Goal: Information Seeking & Learning: Learn about a topic

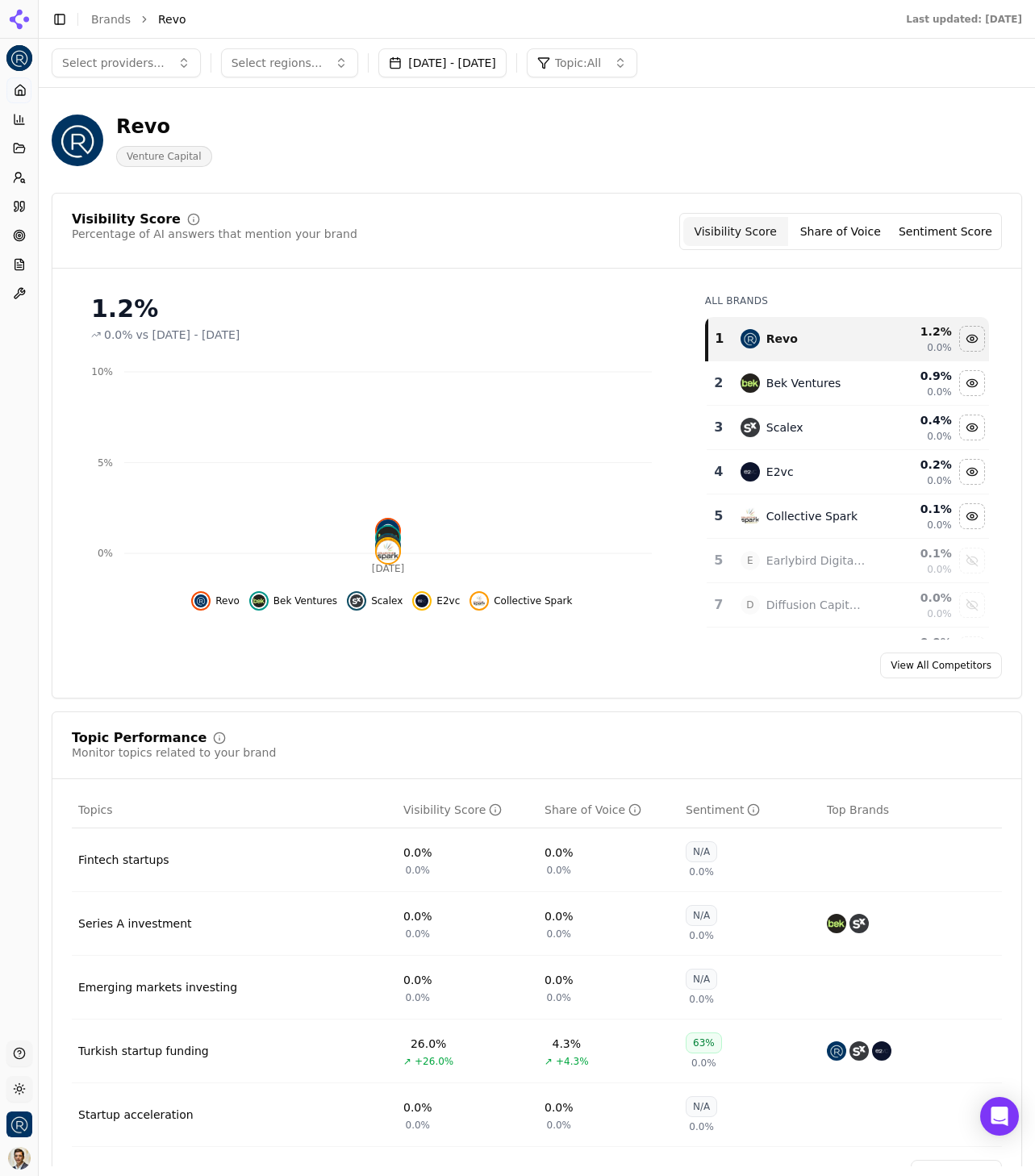
click at [848, 234] on button "Share of Voice" at bounding box center [841, 231] width 105 height 29
click at [742, 236] on button "Visibility Score" at bounding box center [736, 231] width 105 height 29
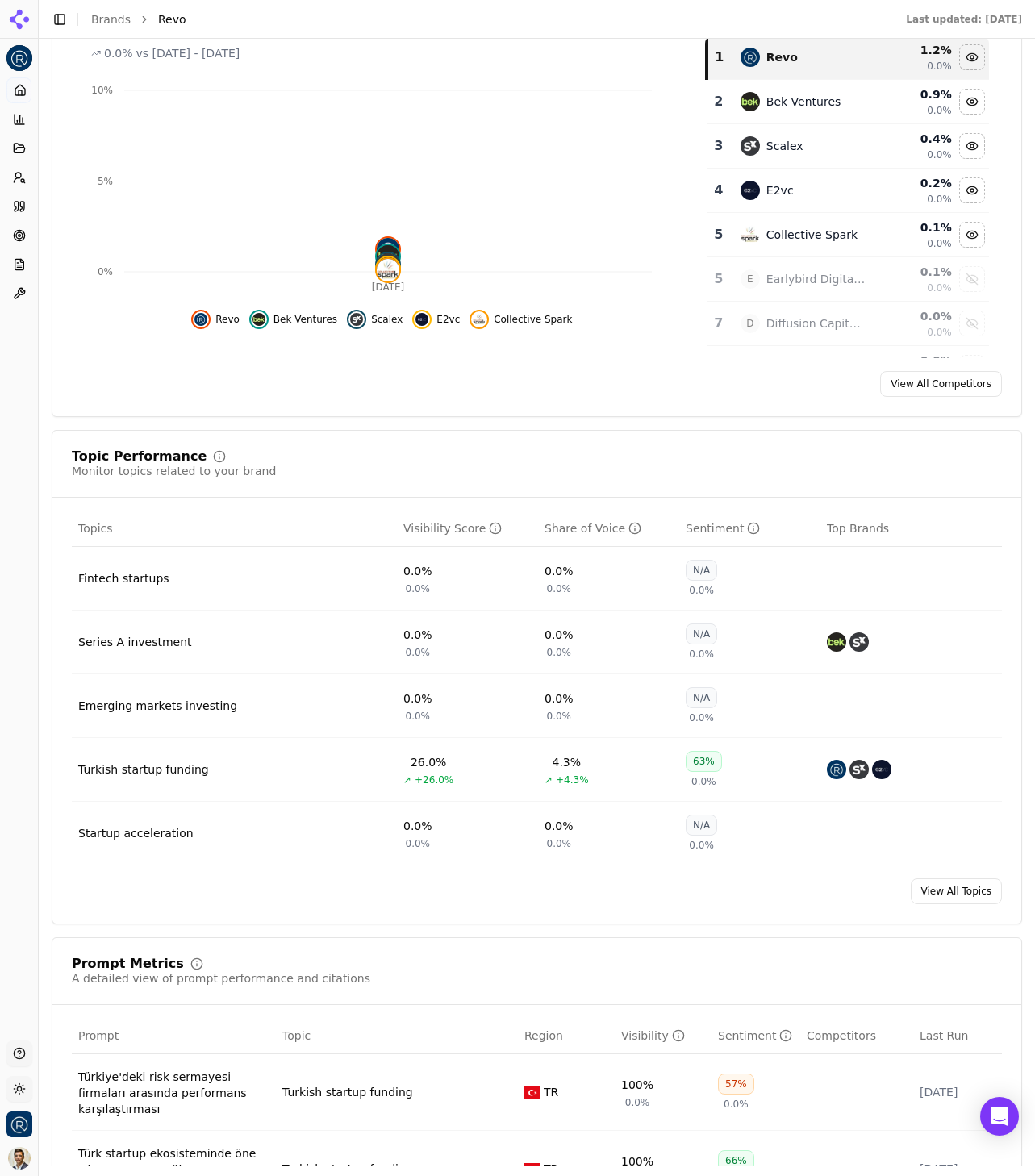
scroll to position [292, 0]
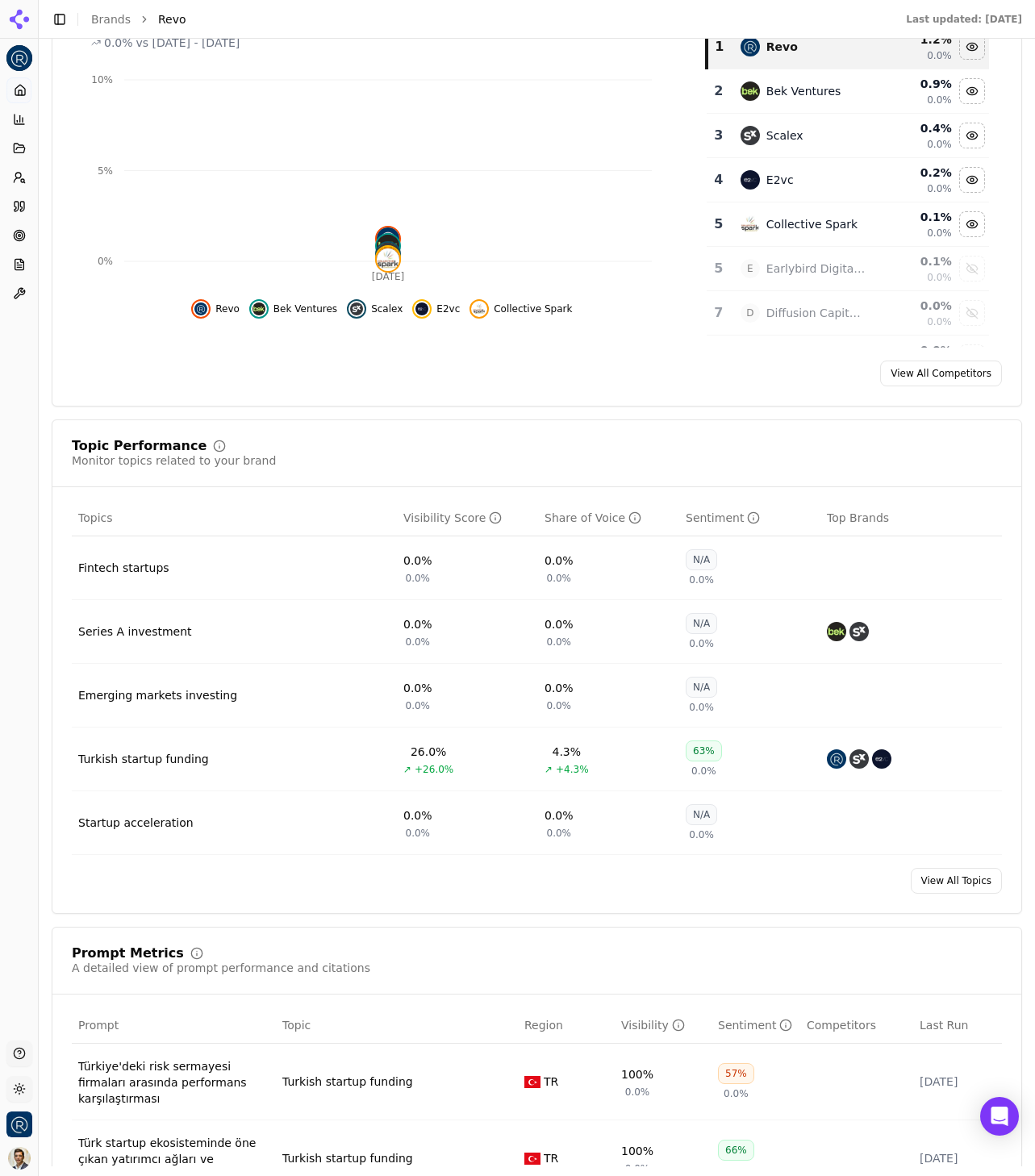
click at [174, 763] on div "Turkish startup funding" at bounding box center [143, 759] width 131 height 16
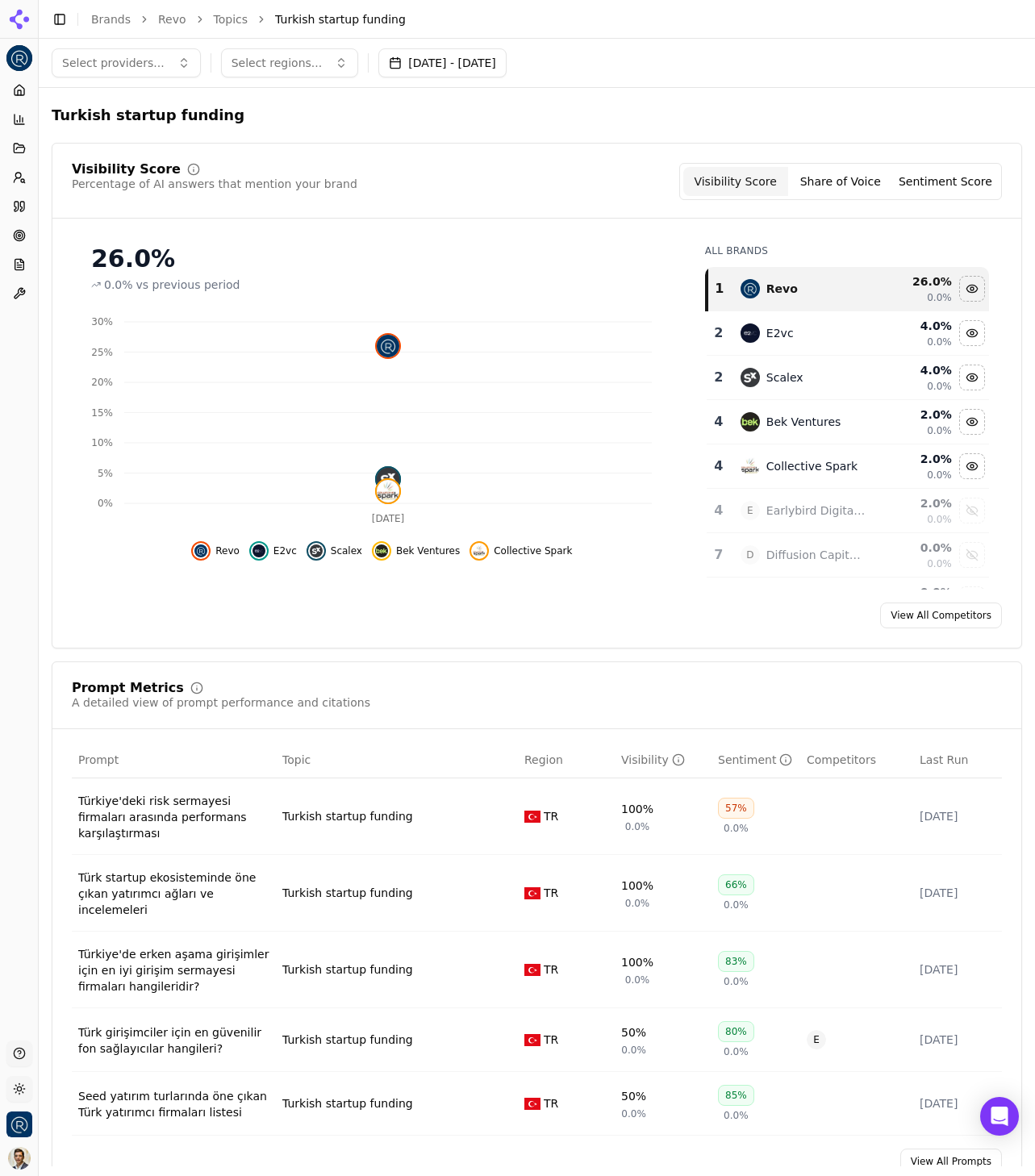
click at [842, 182] on button "Share of Voice" at bounding box center [841, 180] width 105 height 29
click at [722, 187] on button "Visibility Score" at bounding box center [736, 180] width 105 height 29
click at [292, 75] on button "Select regions..." at bounding box center [290, 62] width 138 height 29
click at [526, 163] on div "Visibility Score Percentage of AI answers that mention your brand Visibility Sc…" at bounding box center [537, 181] width 930 height 37
click at [226, 17] on link "Topics" at bounding box center [231, 19] width 35 height 16
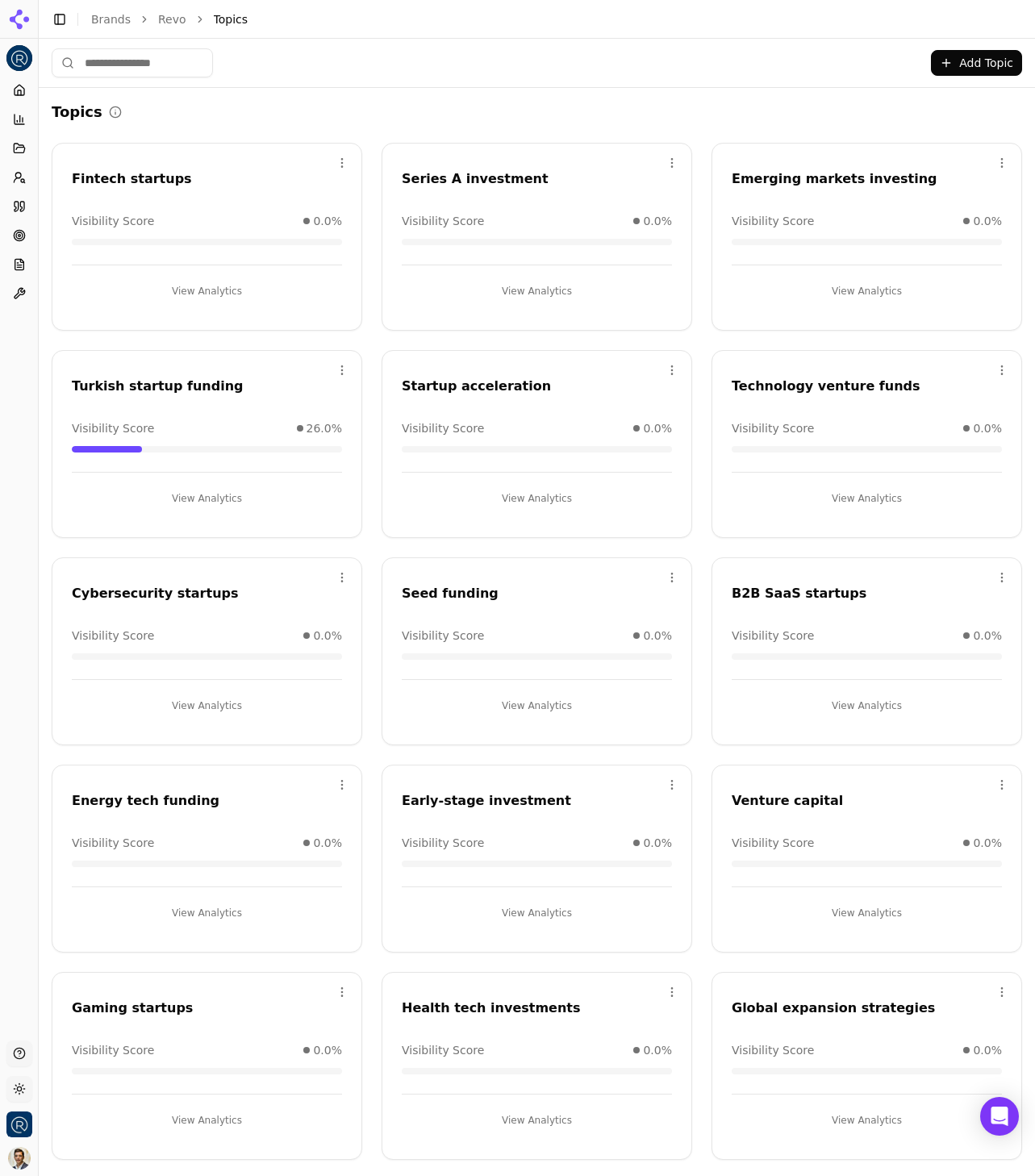
click at [183, 20] on ol "Brands Revo Topics" at bounding box center [540, 19] width 899 height 16
click at [172, 20] on link "Revo" at bounding box center [172, 19] width 29 height 16
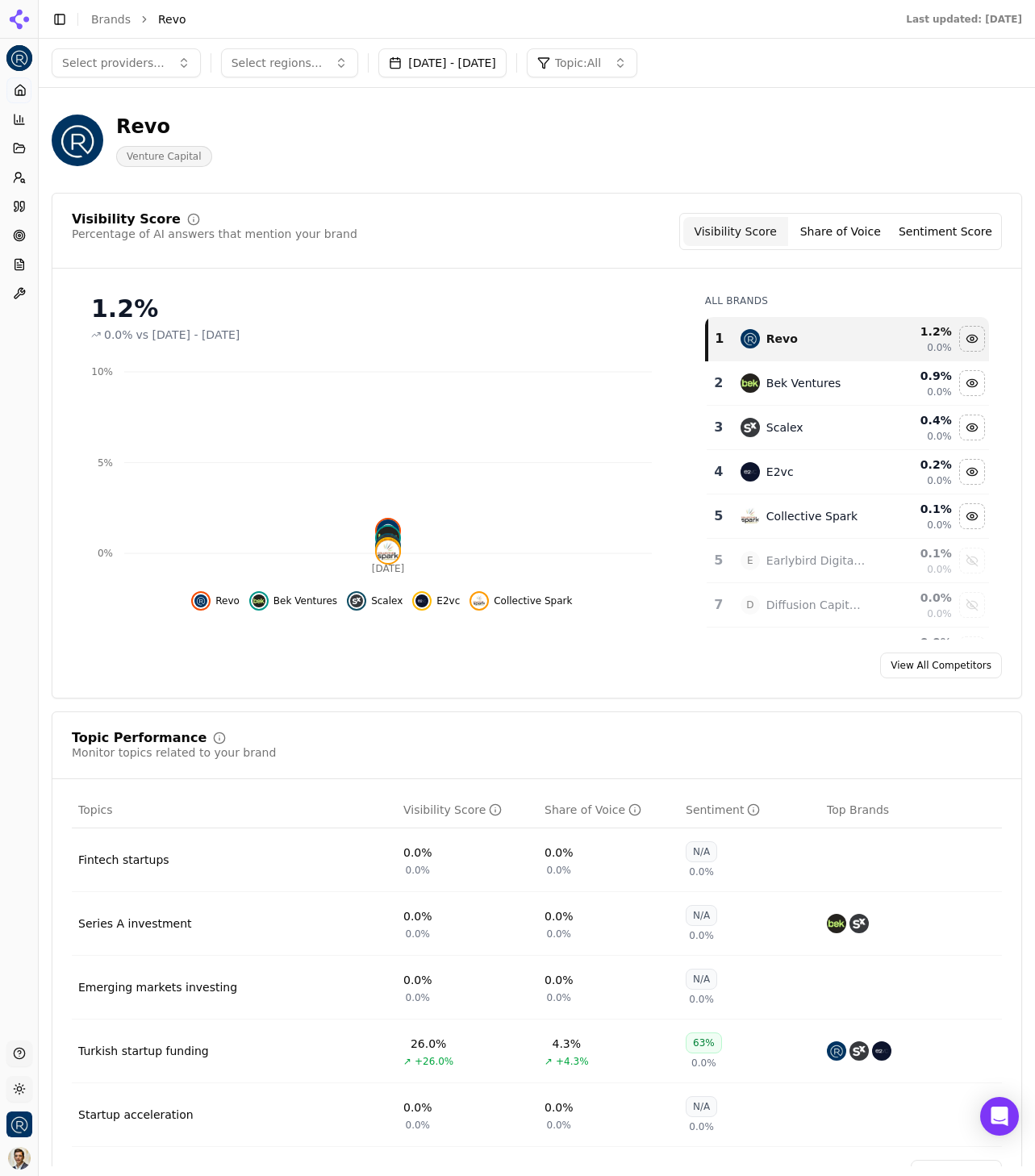
click at [36, 346] on button "Toggle Sidebar" at bounding box center [37, 588] width 13 height 1176
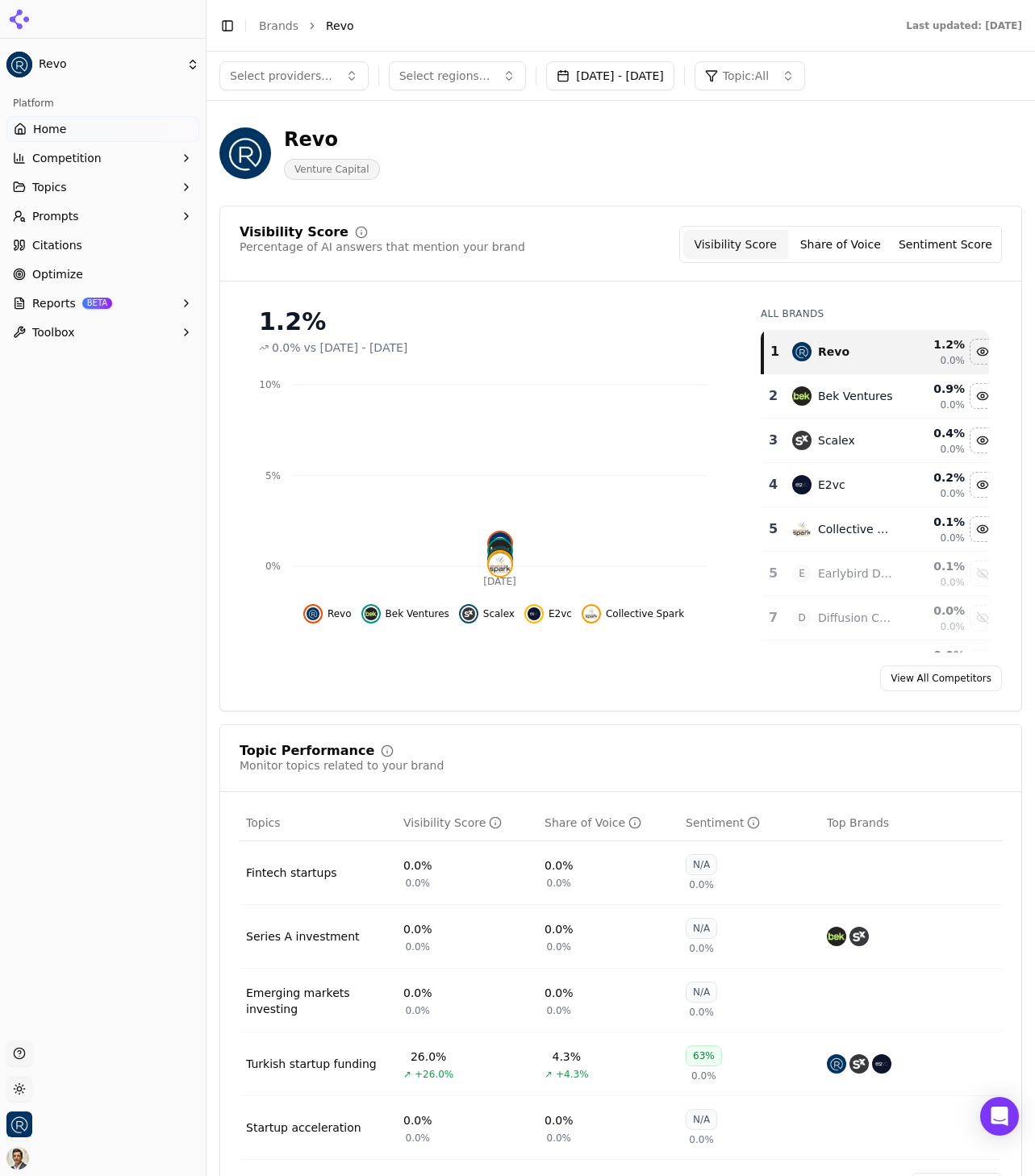
click at [91, 161] on span "Competition" at bounding box center [67, 158] width 69 height 16
click at [95, 182] on span "Metrics" at bounding box center [103, 184] width 141 height 16
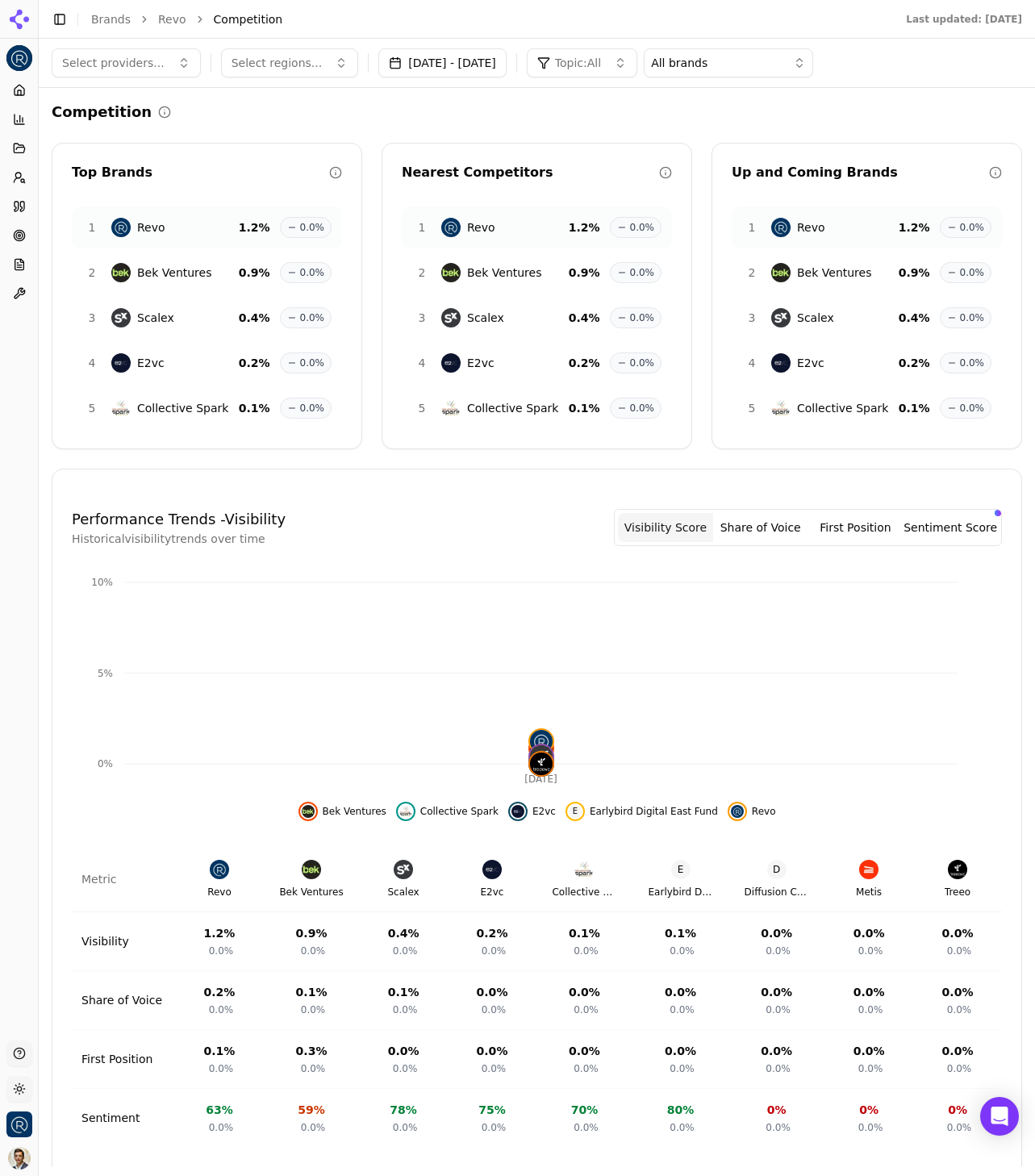
click at [37, 374] on button "Toggle Sidebar" at bounding box center [37, 588] width 13 height 1176
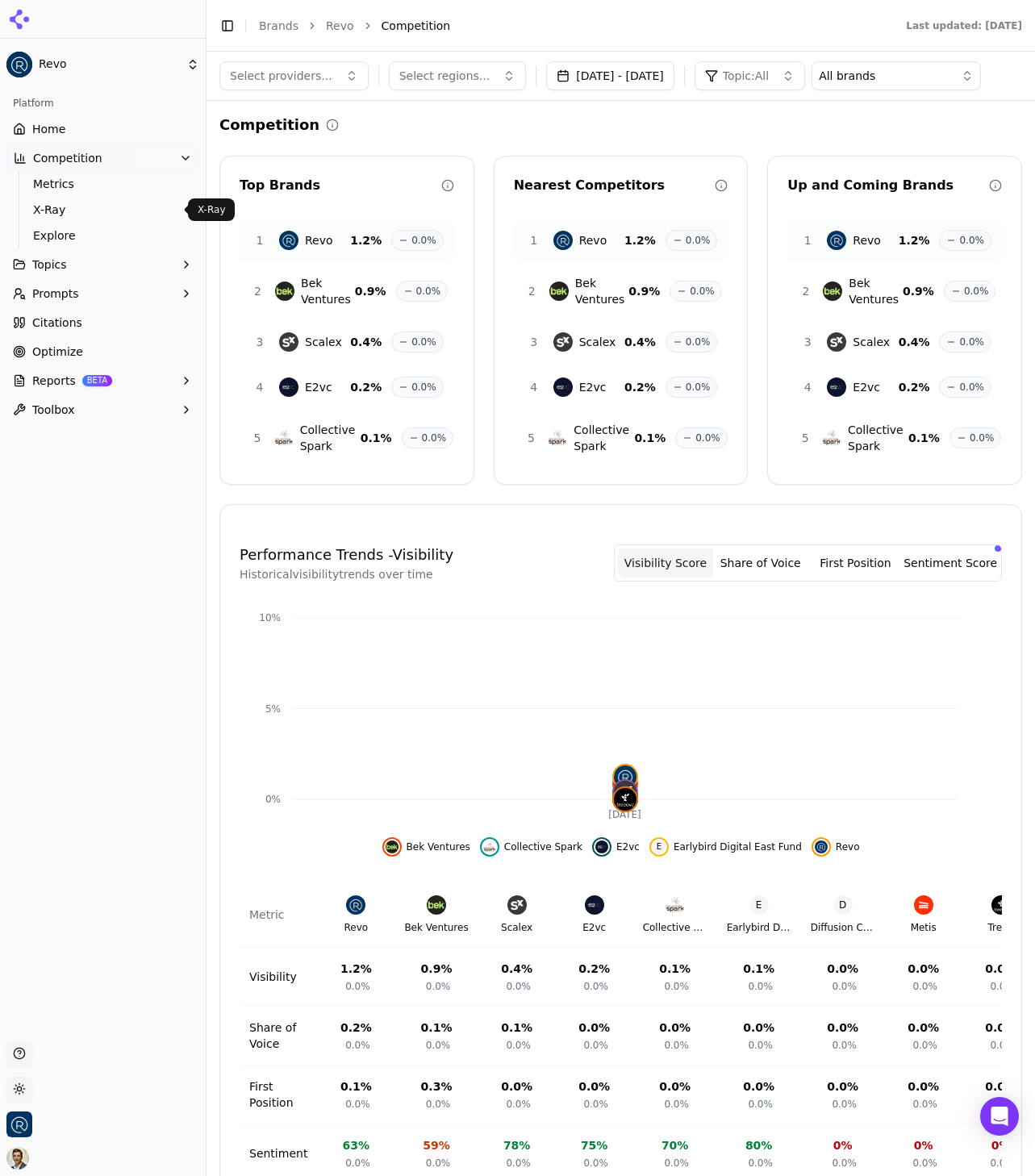
click at [75, 208] on span "X-Ray" at bounding box center [103, 209] width 141 height 16
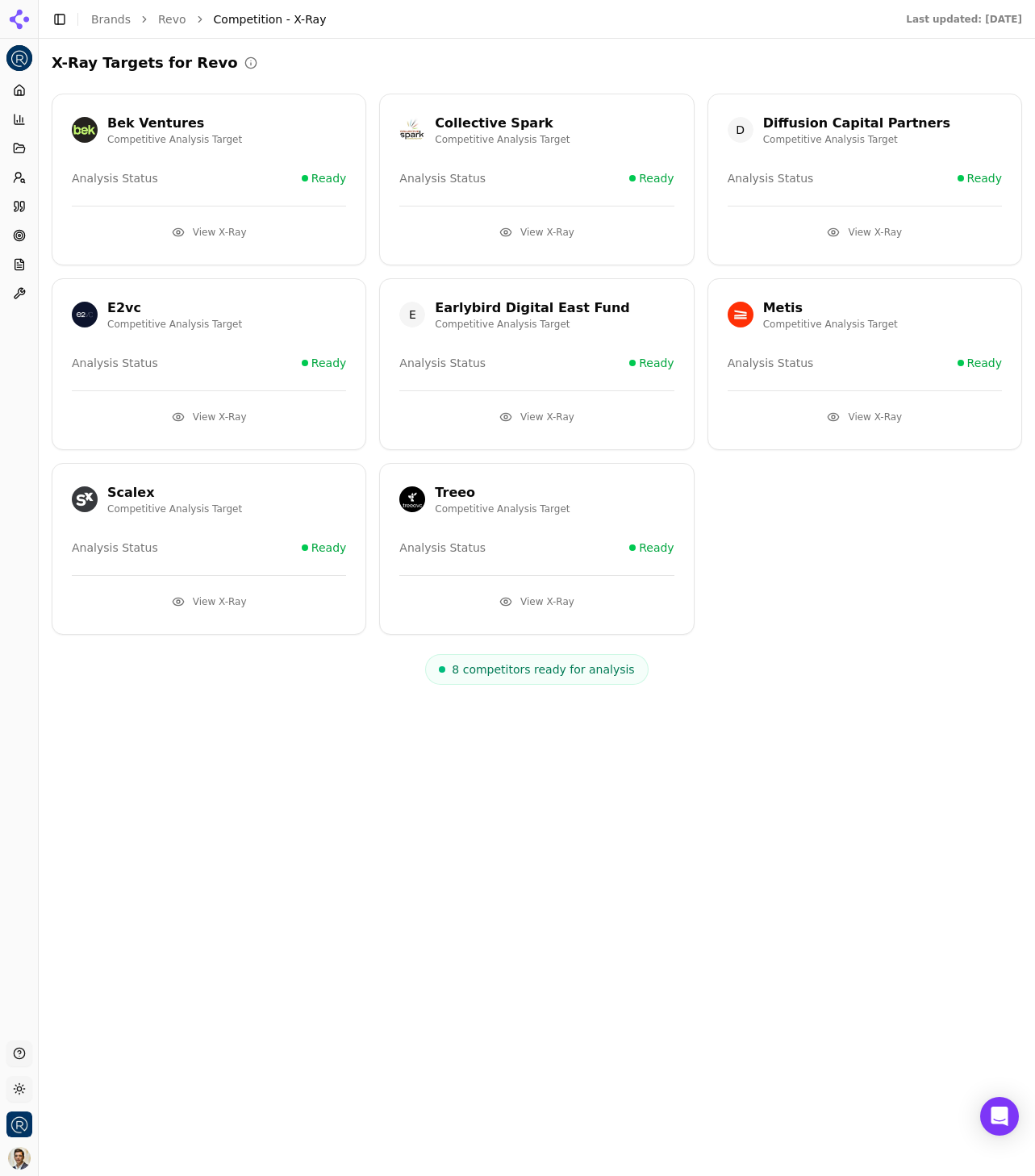
click at [226, 230] on button "View X-Ray" at bounding box center [209, 232] width 274 height 26
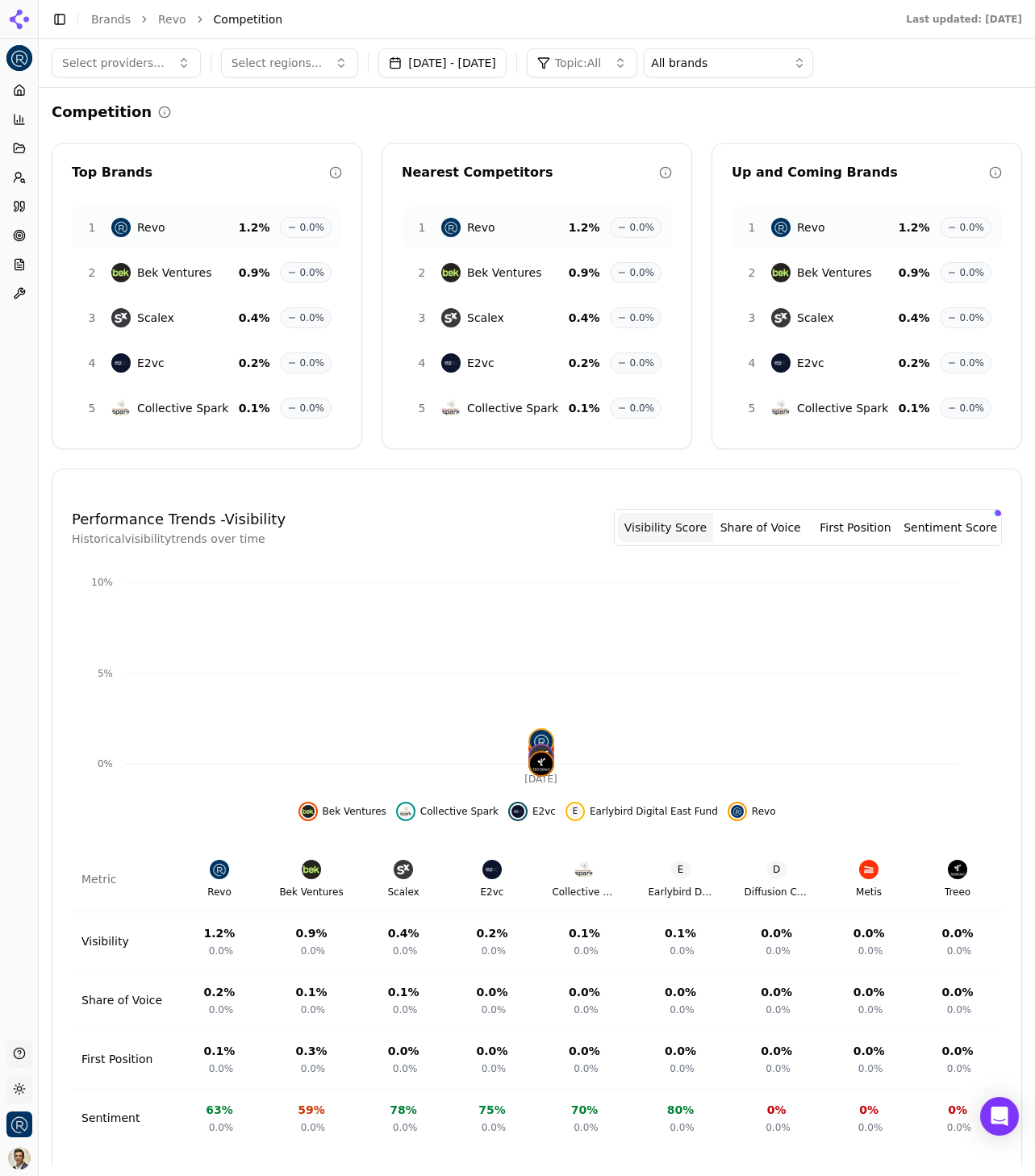
click at [29, 372] on div "Platform Home Competition Topics Prompts Citations Optimize Reports Toolbox" at bounding box center [19, 552] width 38 height 963
click at [34, 358] on button "Toggle Sidebar" at bounding box center [37, 588] width 13 height 1176
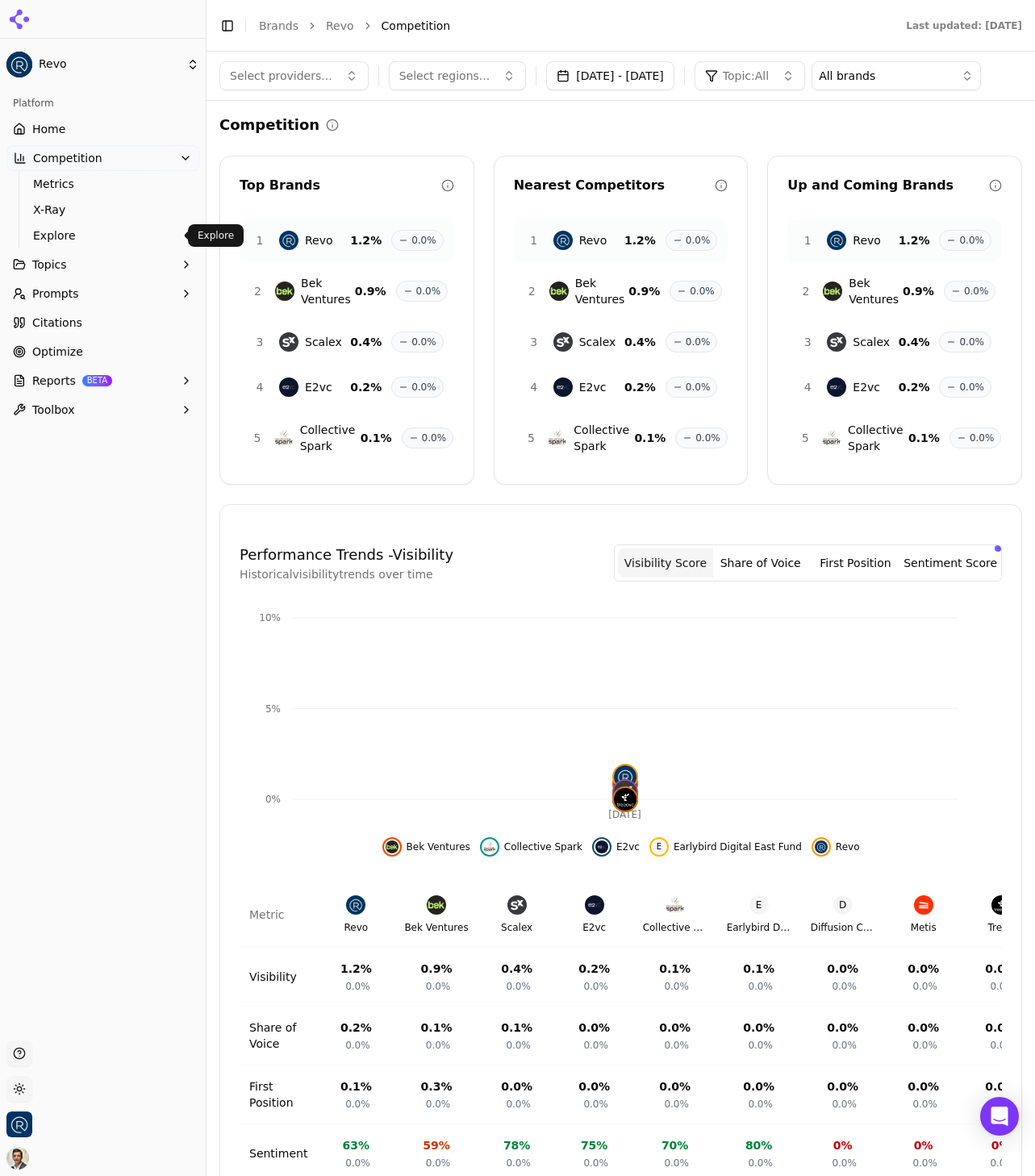
click at [85, 238] on span "Explore" at bounding box center [103, 235] width 141 height 16
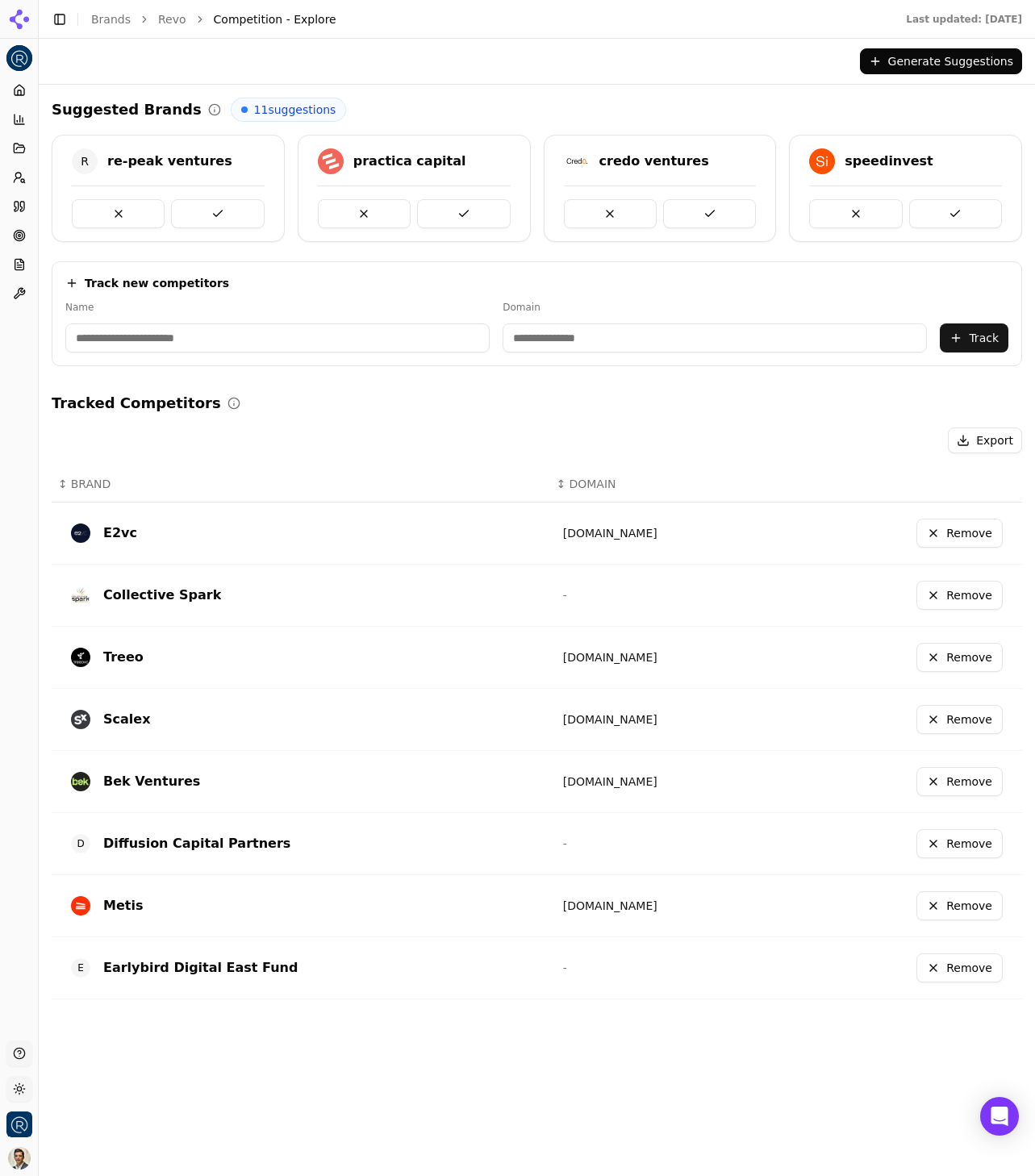
click at [33, 461] on button "Toggle Sidebar" at bounding box center [37, 588] width 13 height 1176
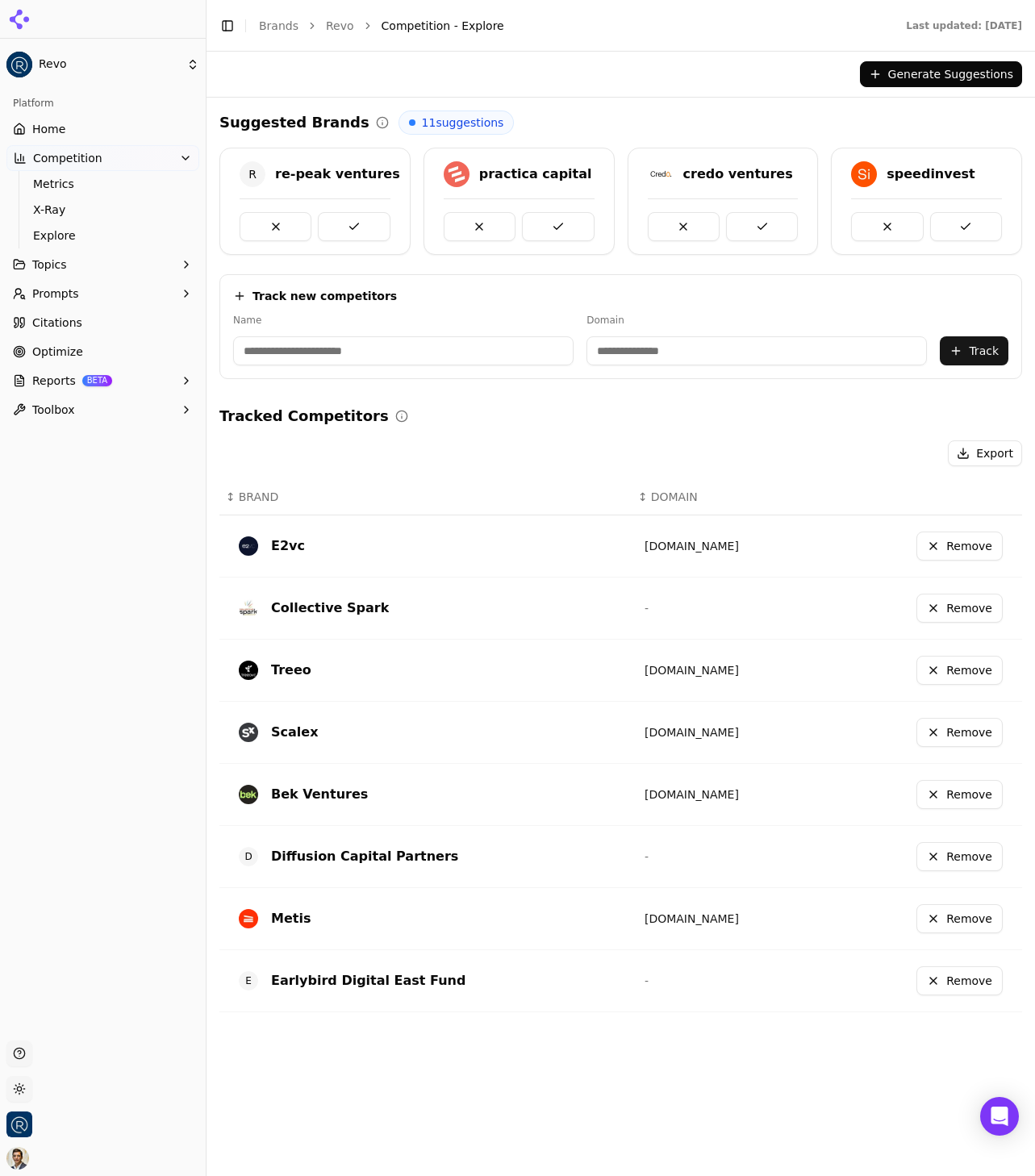
click at [74, 261] on button "Topics" at bounding box center [102, 265] width 193 height 26
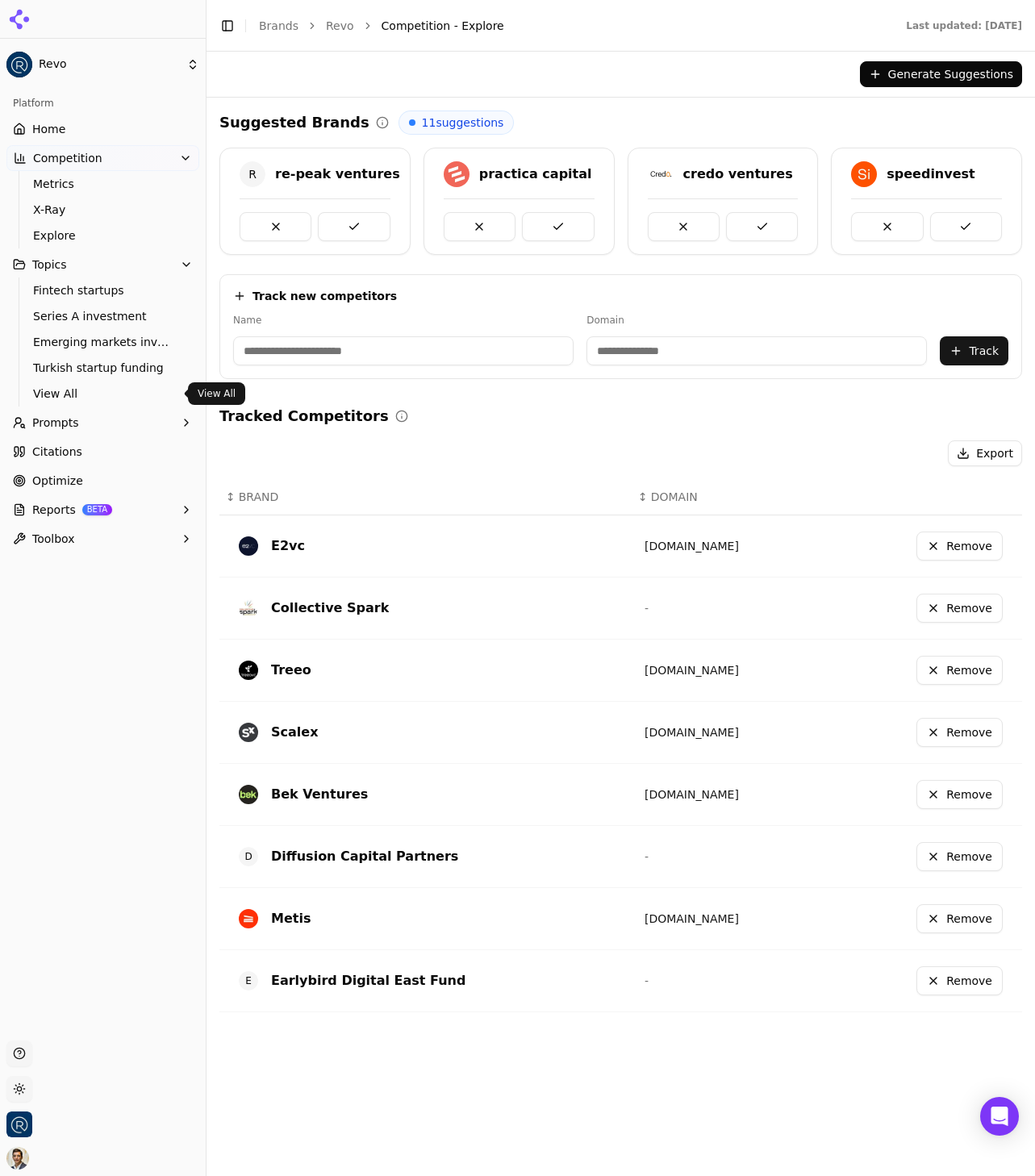
click at [100, 399] on span "View All" at bounding box center [103, 393] width 141 height 16
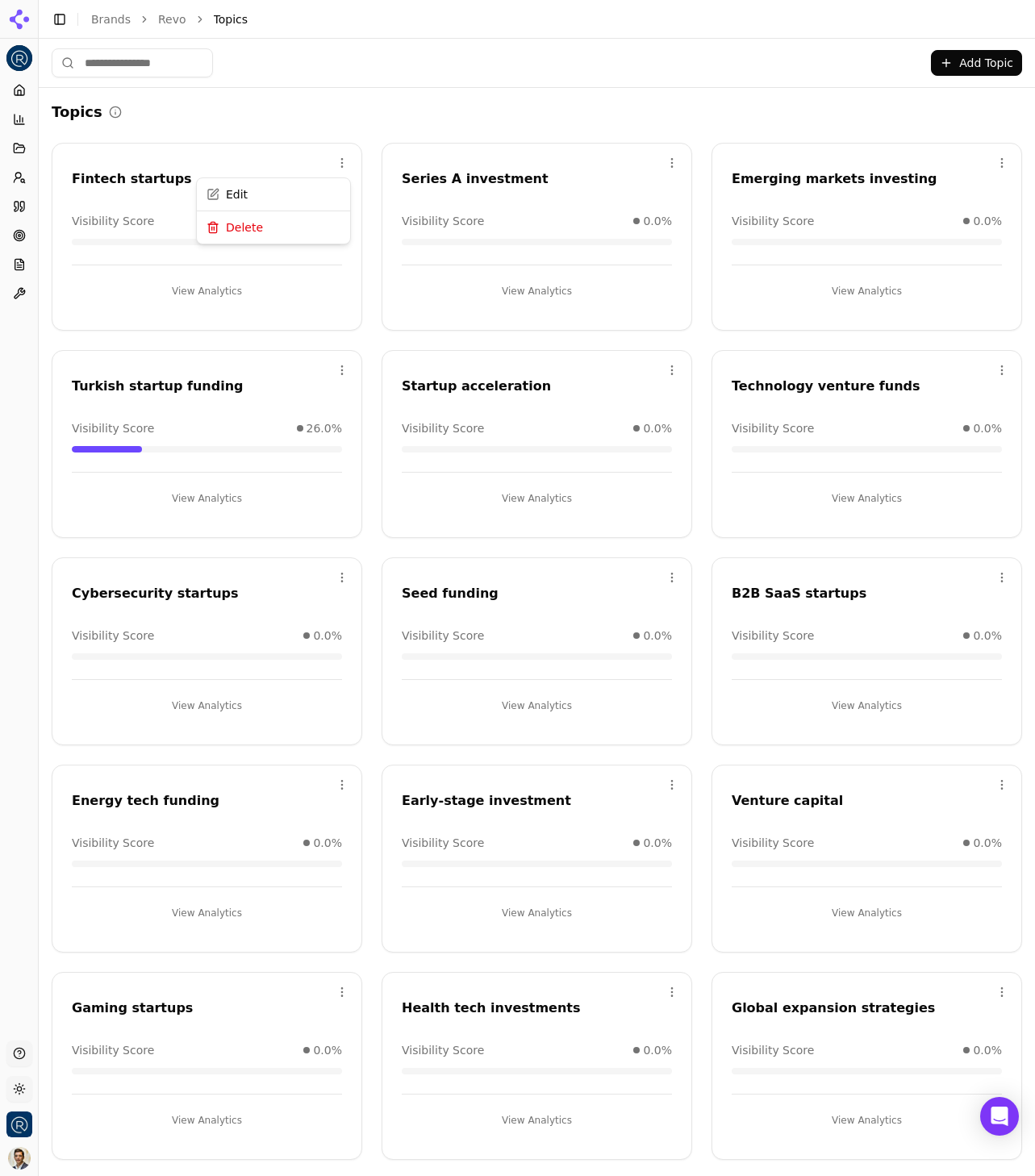
click at [343, 154] on html "Revo Platform Home Competition Topics Prompts Citations Optimize Reports Toolbo…" at bounding box center [517, 588] width 1035 height 1176
click at [288, 236] on div "Delete" at bounding box center [273, 229] width 147 height 26
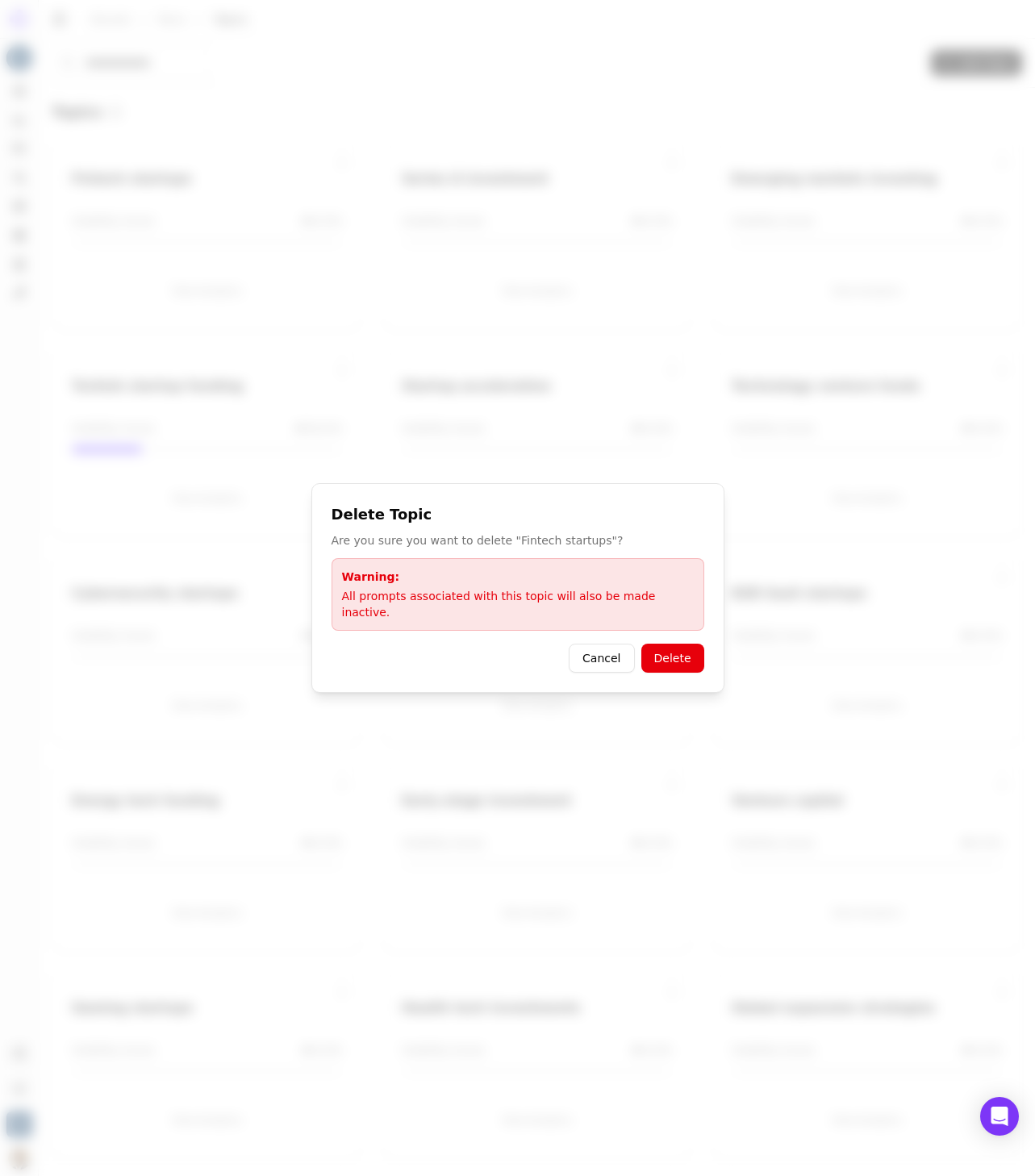
click at [671, 659] on button "Delete" at bounding box center [672, 657] width 63 height 29
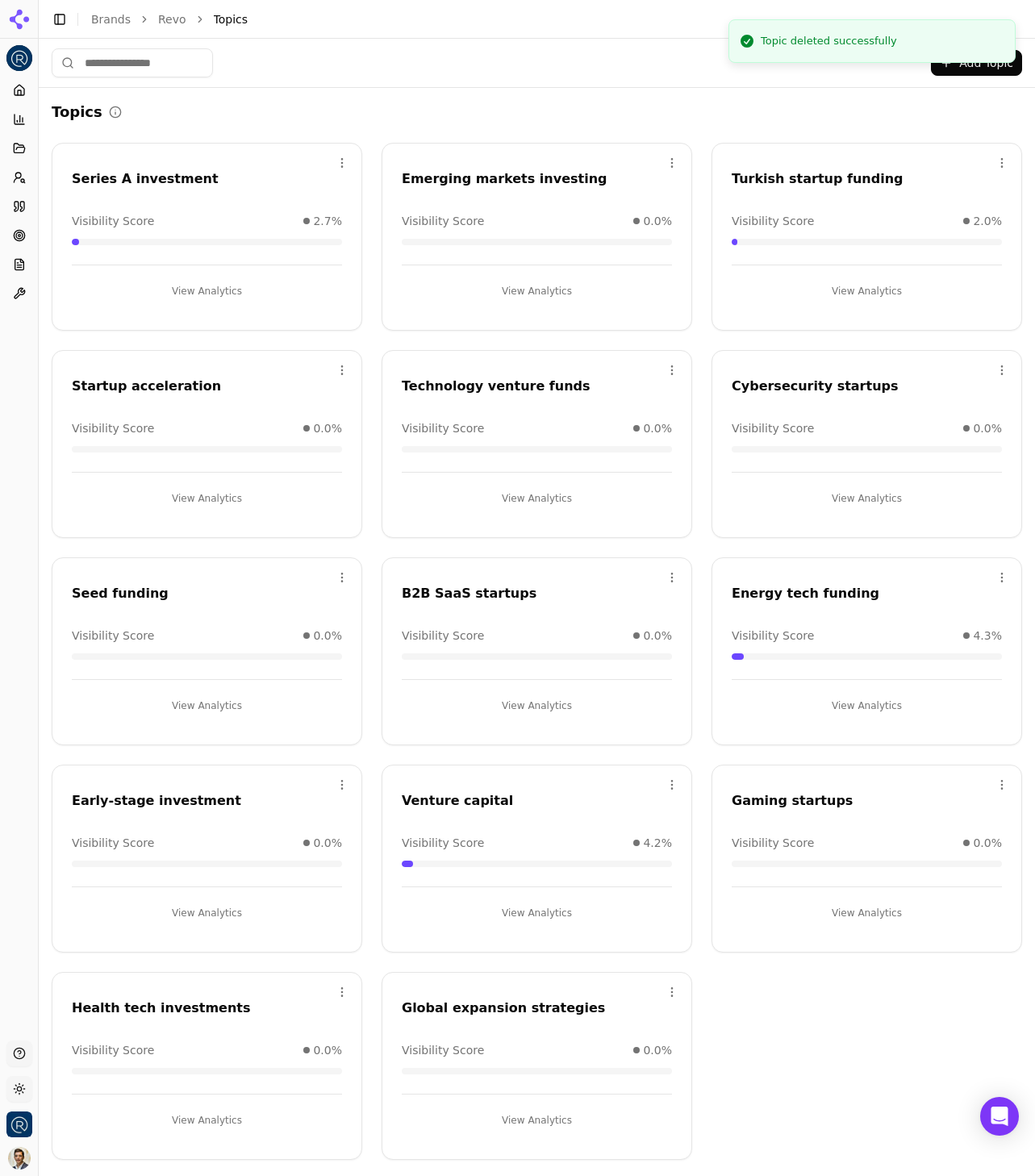
click at [333, 369] on html "Revo Platform Home Competition Topics Prompts Citations Optimize Reports Toolbo…" at bounding box center [517, 588] width 1035 height 1176
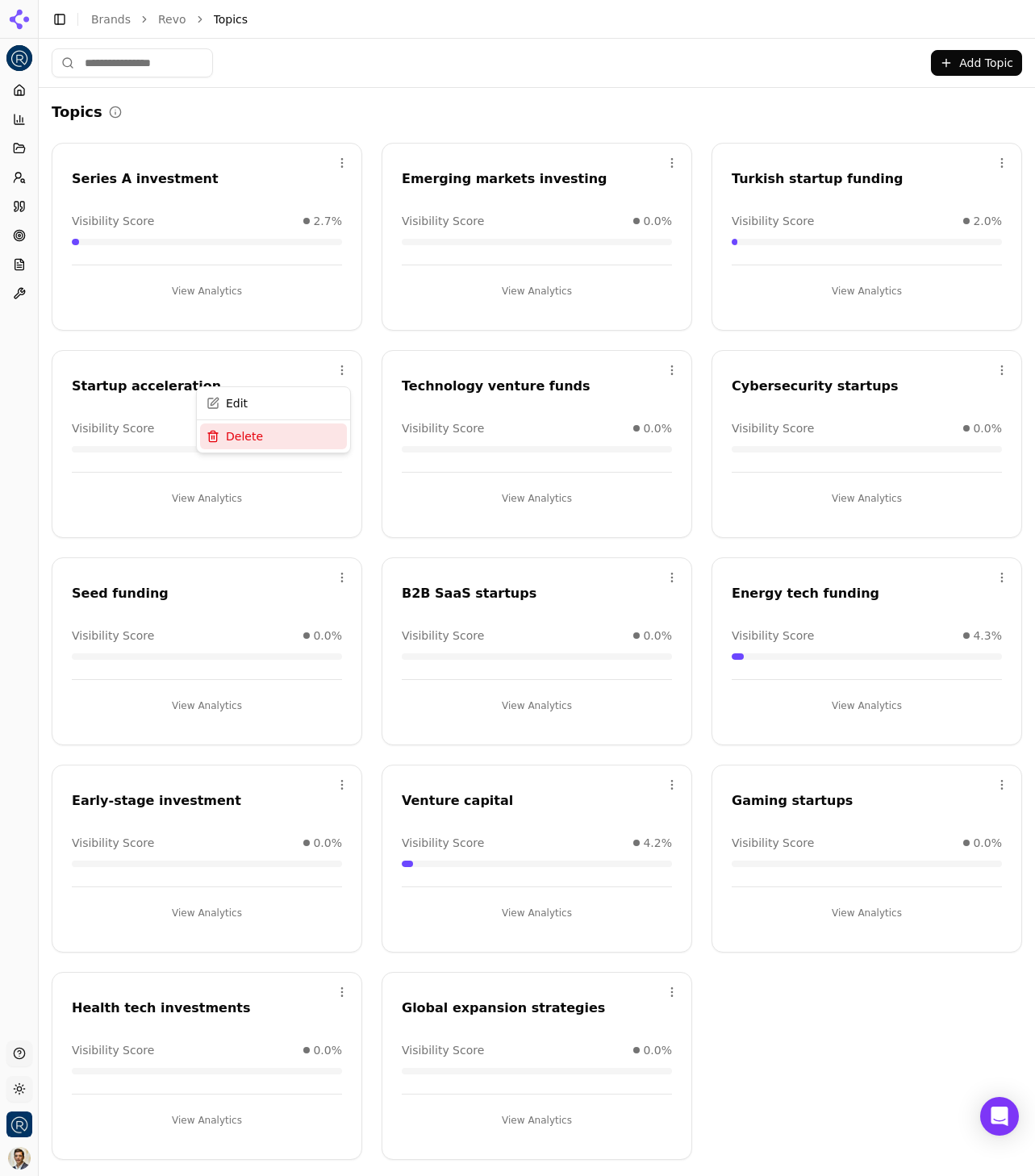
click at [317, 443] on div "Delete" at bounding box center [273, 436] width 147 height 26
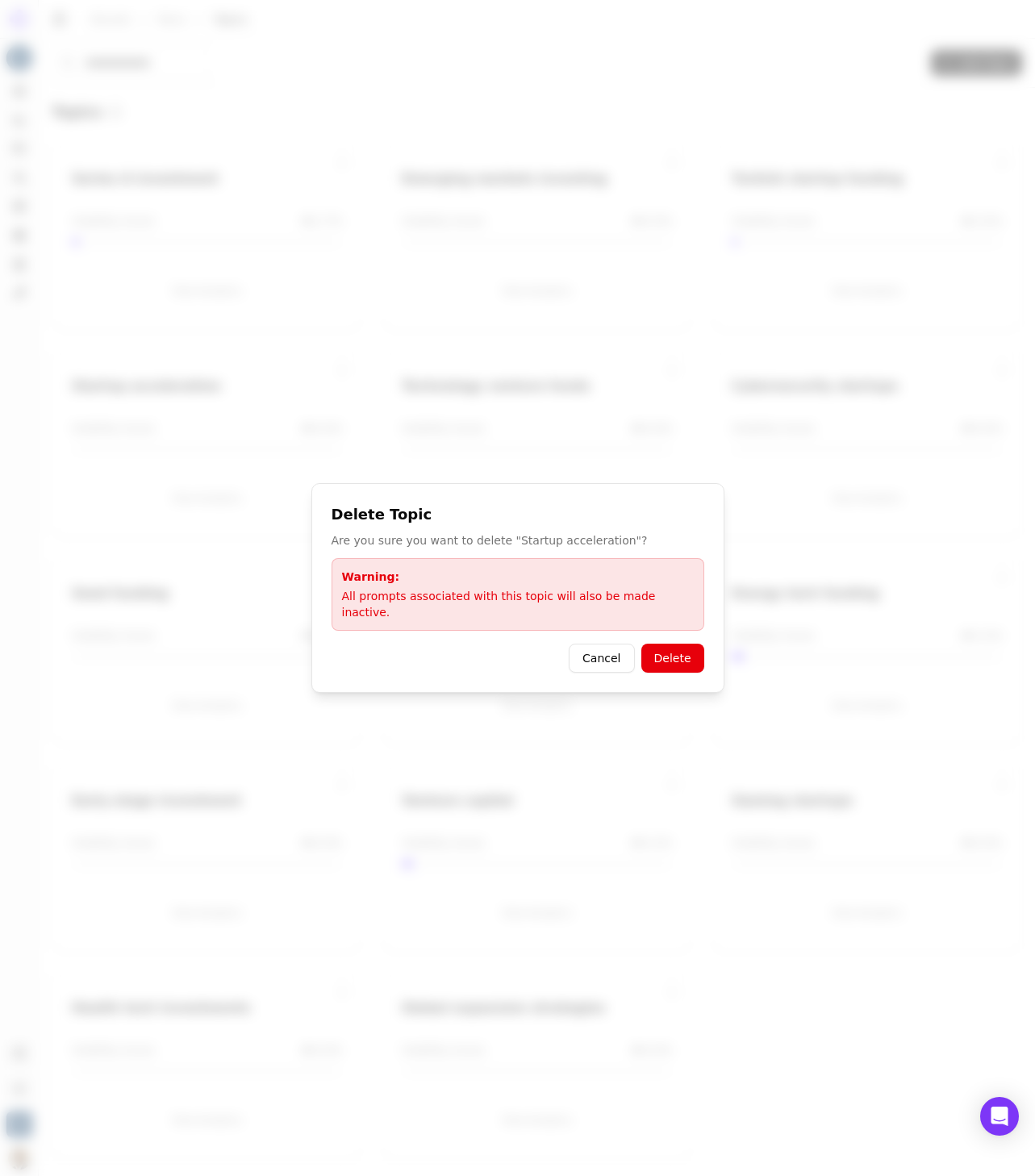
click at [685, 644] on button "Delete" at bounding box center [672, 657] width 63 height 29
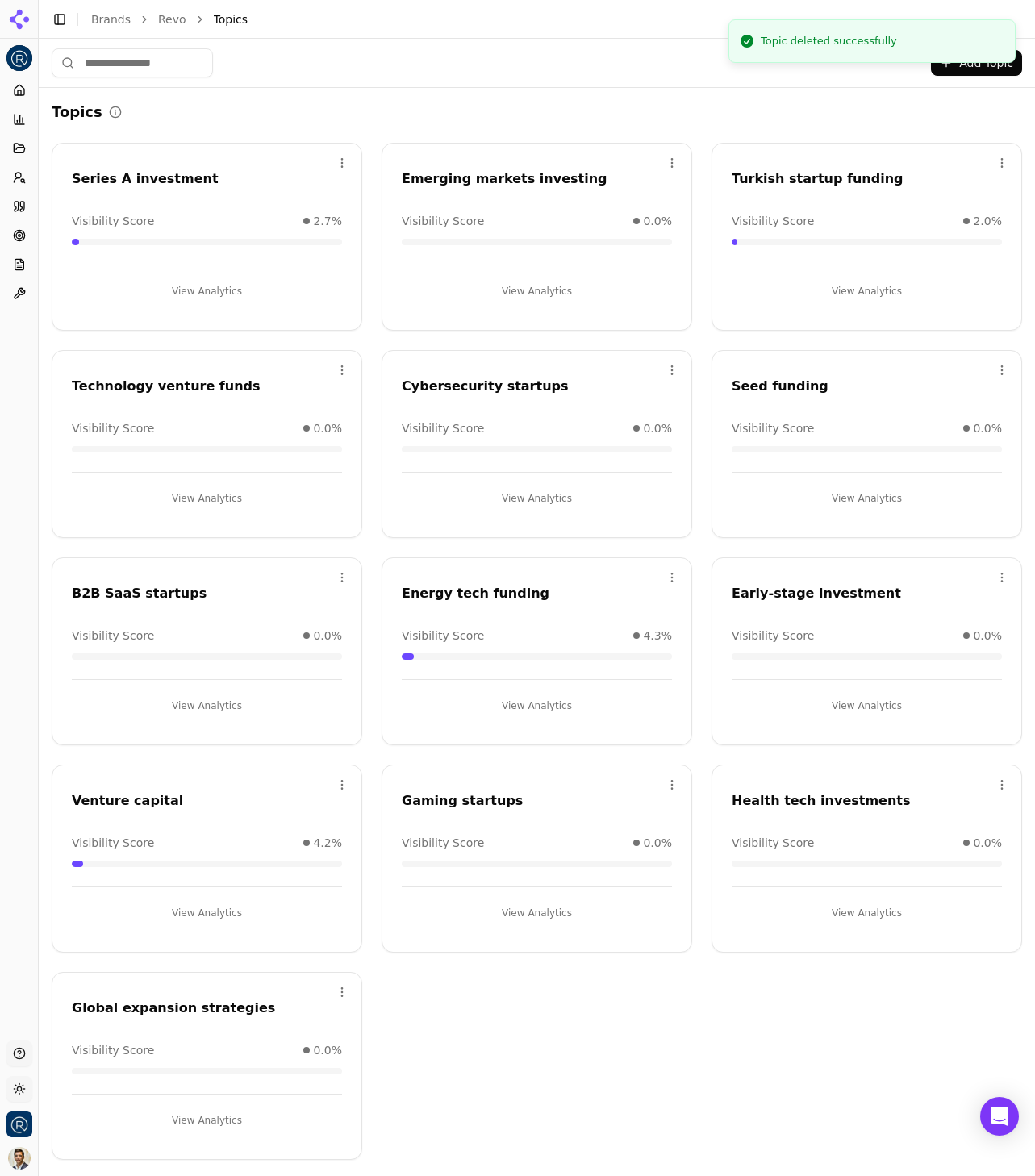
click at [655, 370] on html "Revo Platform Home Competition Topics Prompts Citations Optimize Reports Toolbo…" at bounding box center [517, 588] width 1035 height 1176
click at [625, 434] on div "Delete" at bounding box center [599, 436] width 147 height 26
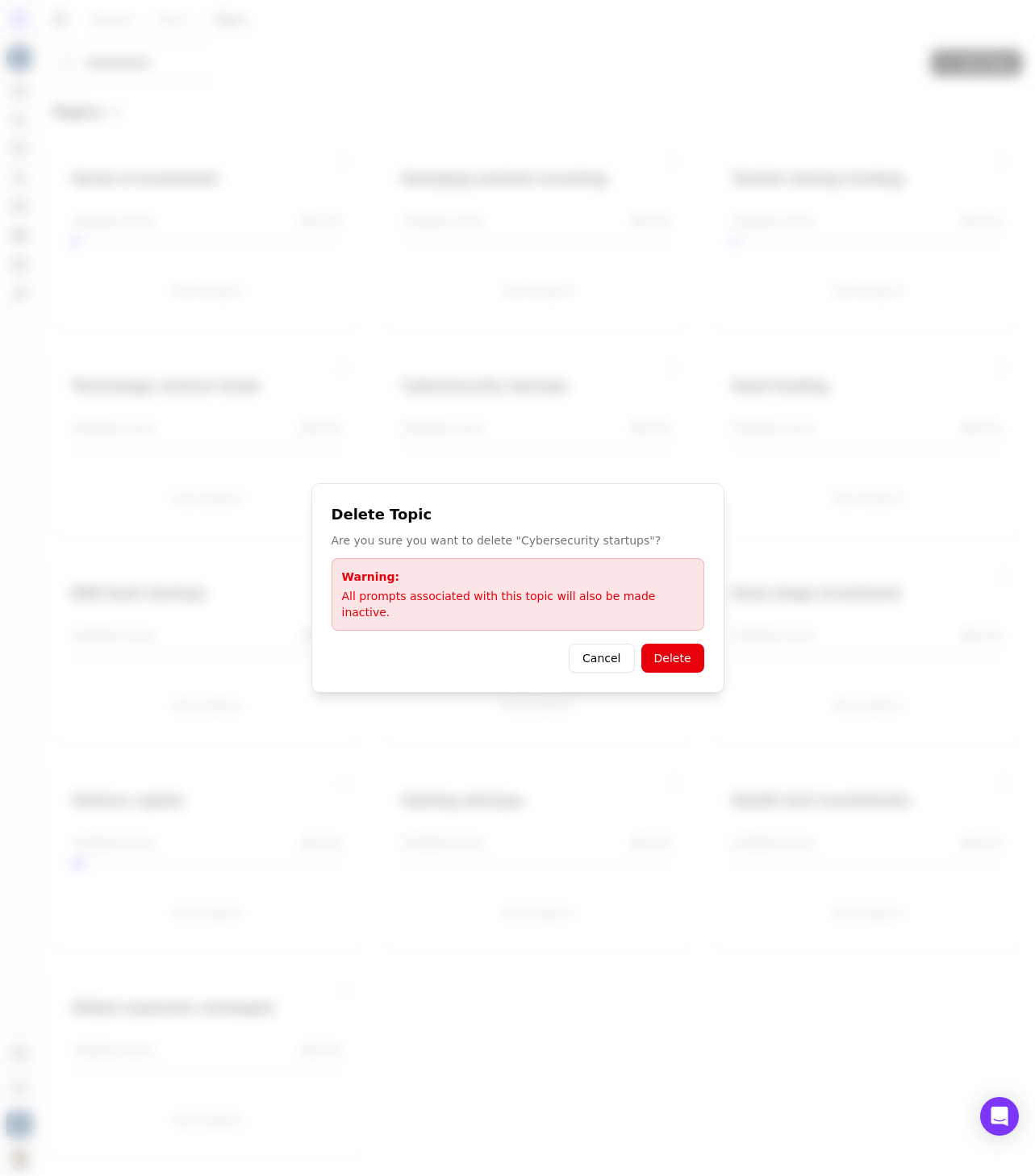
click at [683, 662] on button "Delete" at bounding box center [672, 657] width 63 height 29
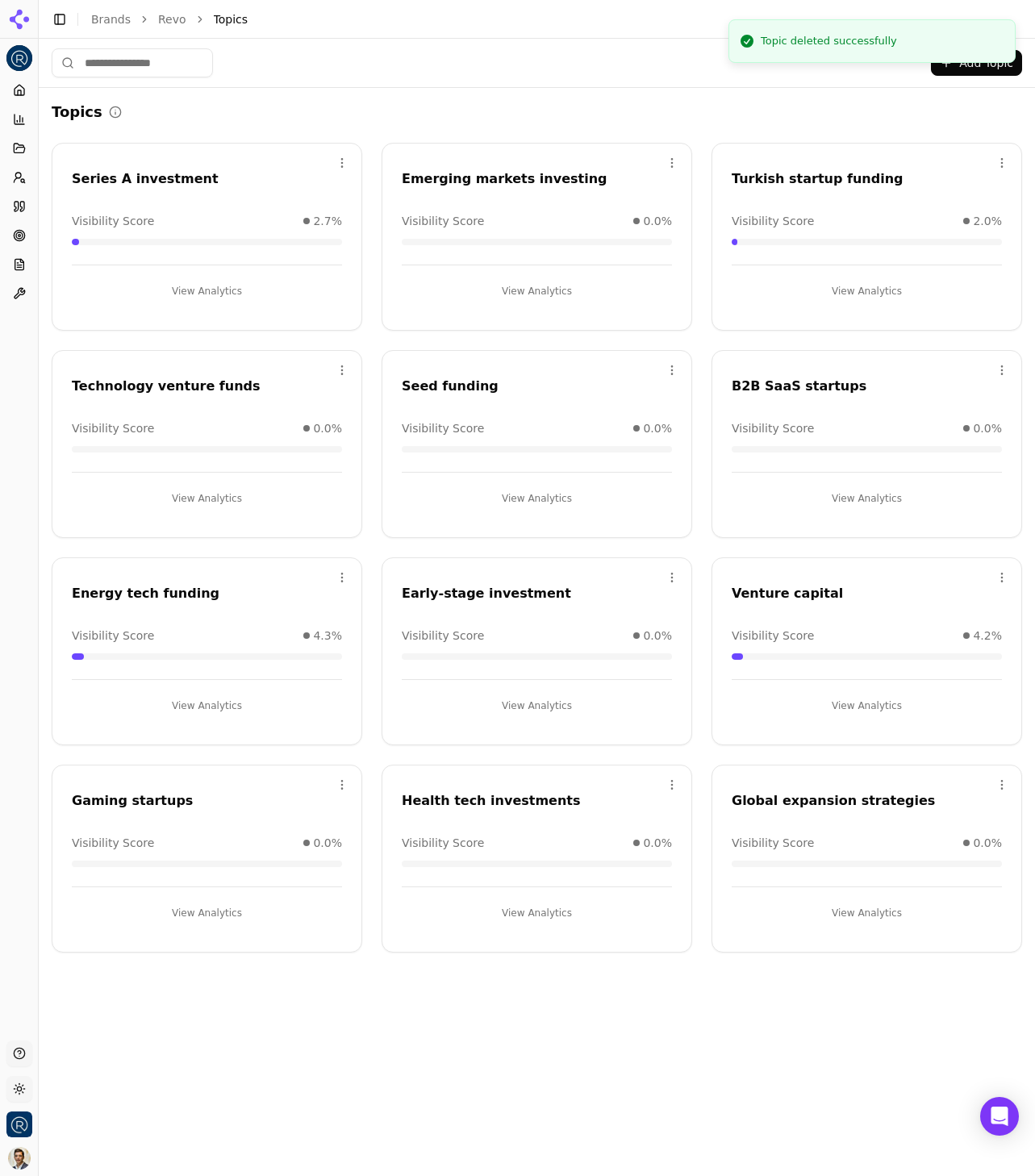
click at [1001, 371] on html "Revo Platform Home Competition Topics Prompts Citations Optimize Reports Toolbo…" at bounding box center [517, 588] width 1035 height 1176
click at [967, 436] on div "Delete" at bounding box center [937, 436] width 147 height 26
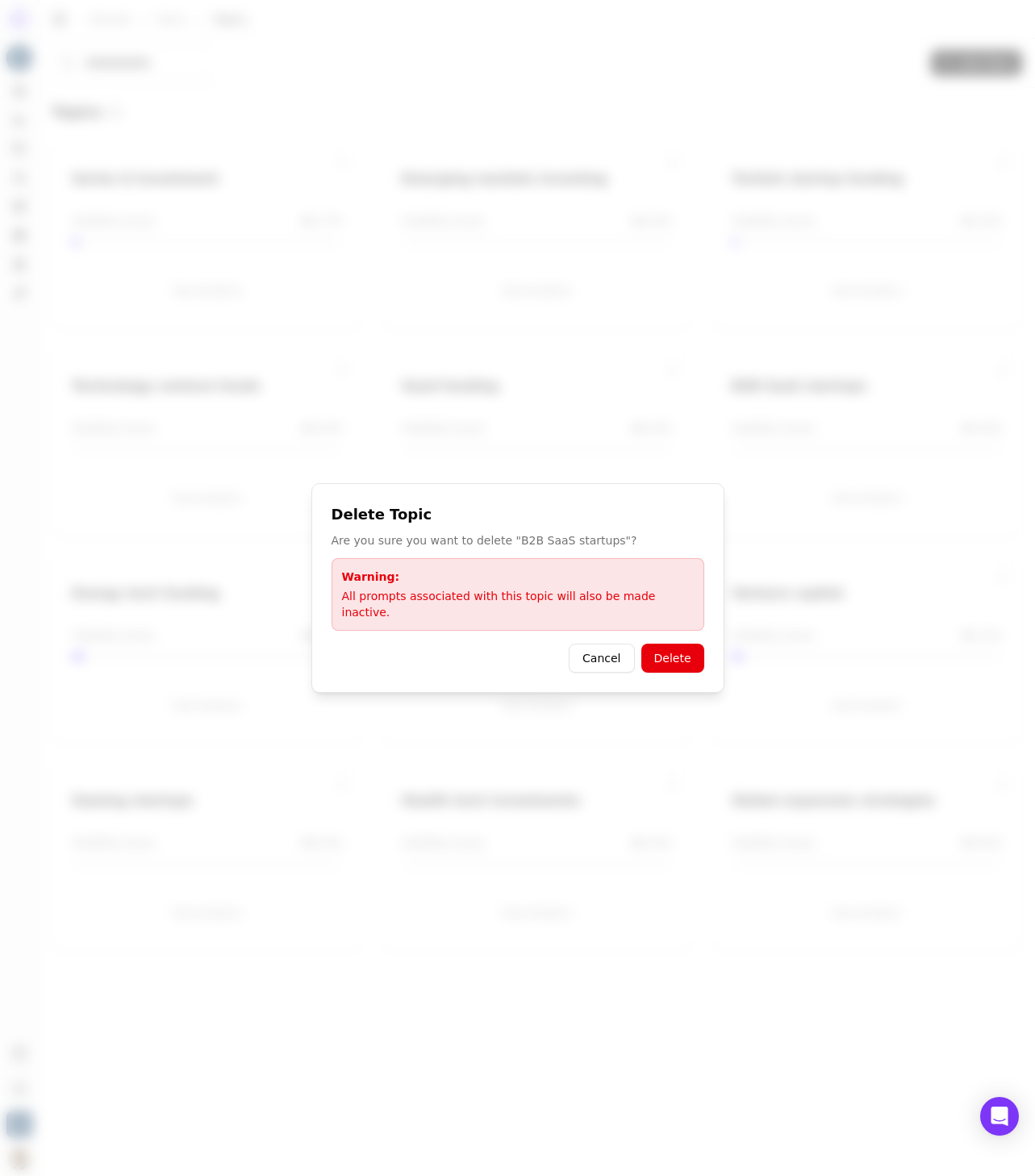
click at [675, 653] on button "Delete" at bounding box center [672, 657] width 63 height 29
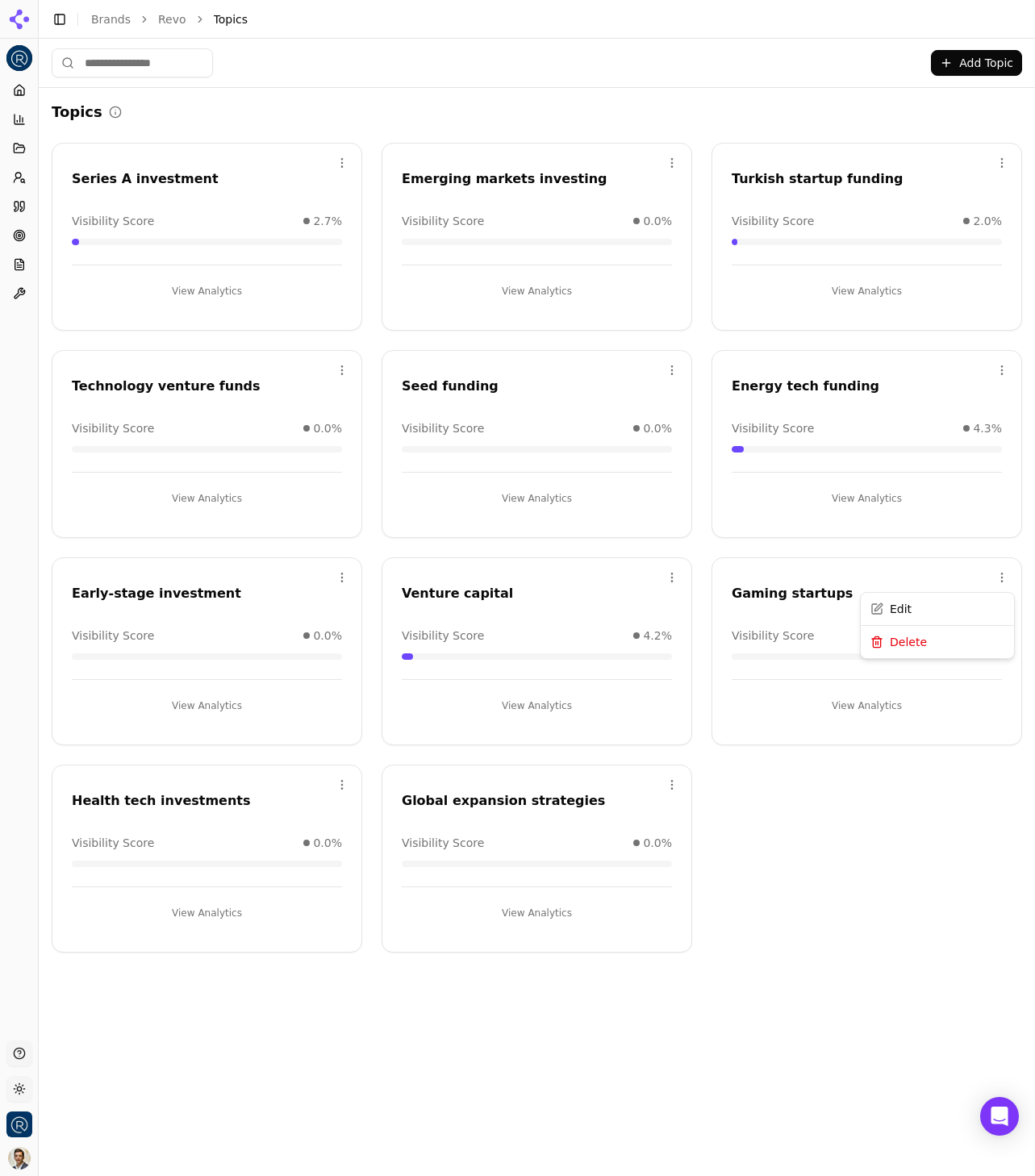
click at [1003, 574] on html "Revo Platform Home Competition Topics Prompts Citations Optimize Reports Toolbo…" at bounding box center [517, 588] width 1035 height 1176
click at [949, 642] on div "Delete" at bounding box center [937, 644] width 147 height 26
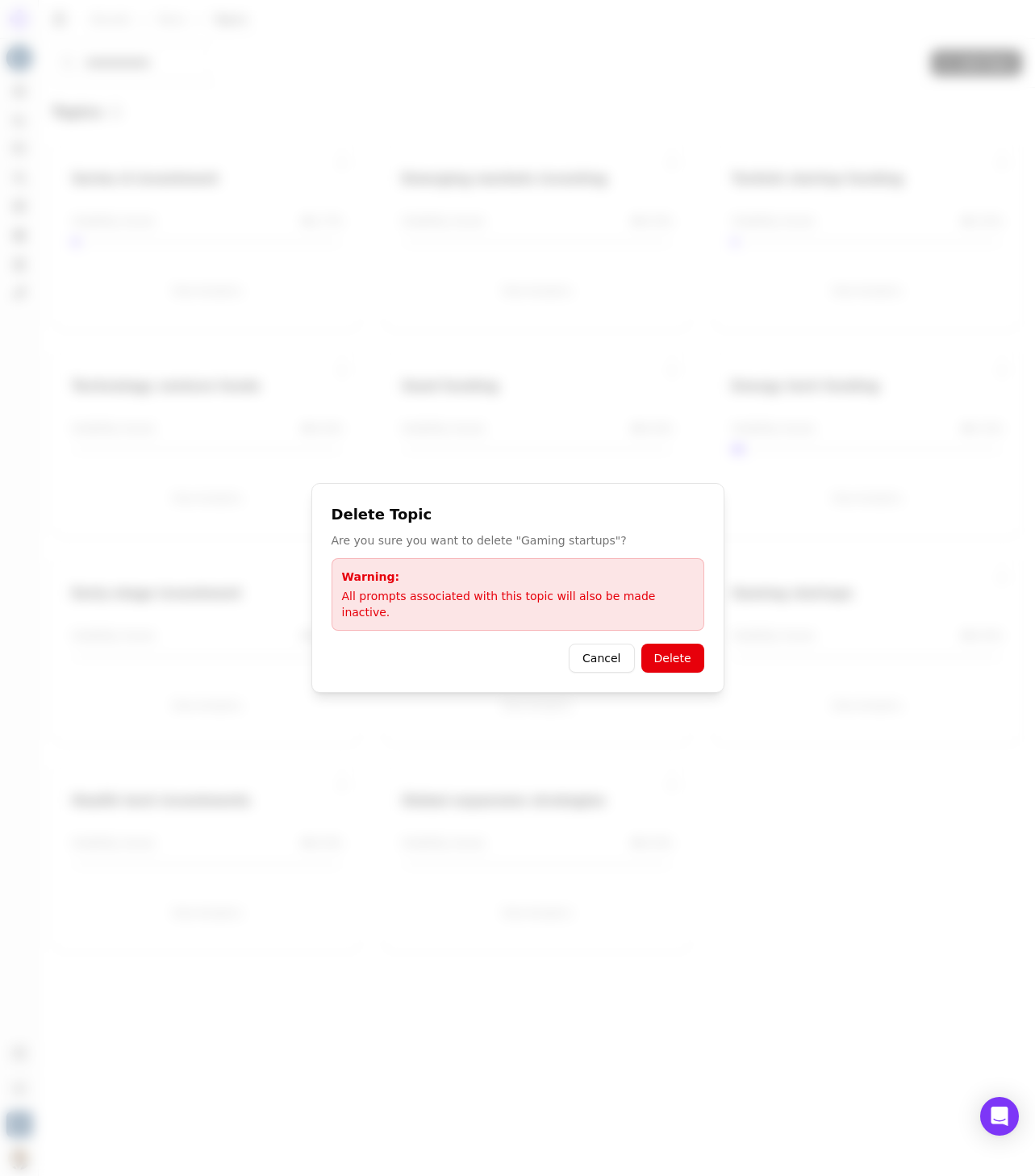
drag, startPoint x: 685, startPoint y: 650, endPoint x: 640, endPoint y: 719, distance: 82.4
click at [648, 736] on body "Revo Platform Home Competition Topics Prompts Citations Optimize Reports Toolbo…" at bounding box center [517, 588] width 1035 height 1176
click at [616, 645] on button "Cancel" at bounding box center [601, 657] width 65 height 29
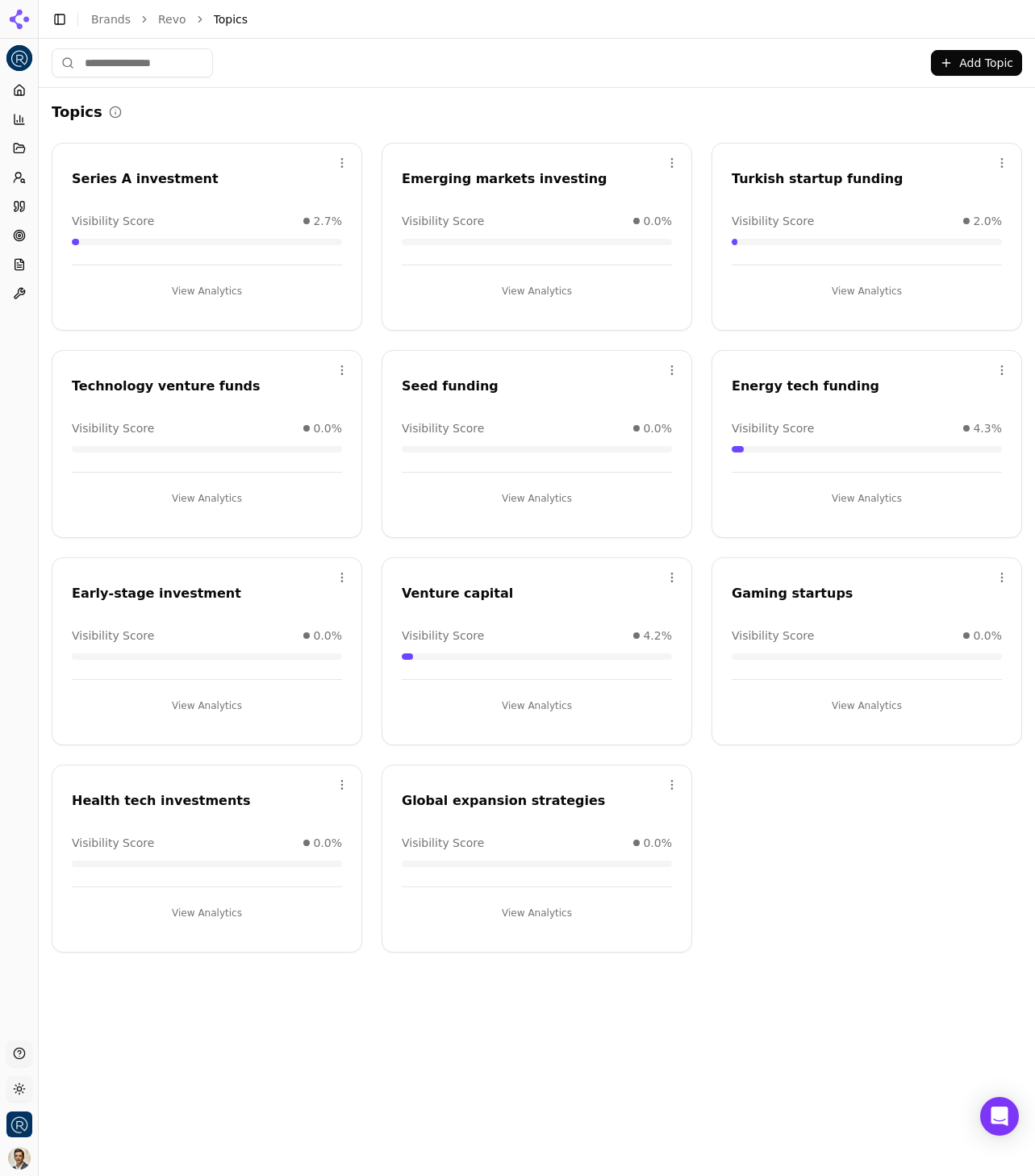
click at [794, 592] on div "Gaming startups" at bounding box center [867, 593] width 271 height 19
click at [1000, 573] on html "Revo Platform Home Competition Topics Prompts Citations Optimize Reports Toolbo…" at bounding box center [517, 588] width 1035 height 1176
click at [847, 707] on html "Revo Platform Home Competition Topics Prompts Citations Optimize Reports Toolbo…" at bounding box center [517, 588] width 1035 height 1176
click at [872, 705] on button "View Analytics" at bounding box center [867, 706] width 271 height 26
click at [998, 576] on html "Revo Platform Home Competition Topics Prompts Citations Optimize Reports Toolbo…" at bounding box center [517, 588] width 1035 height 1176
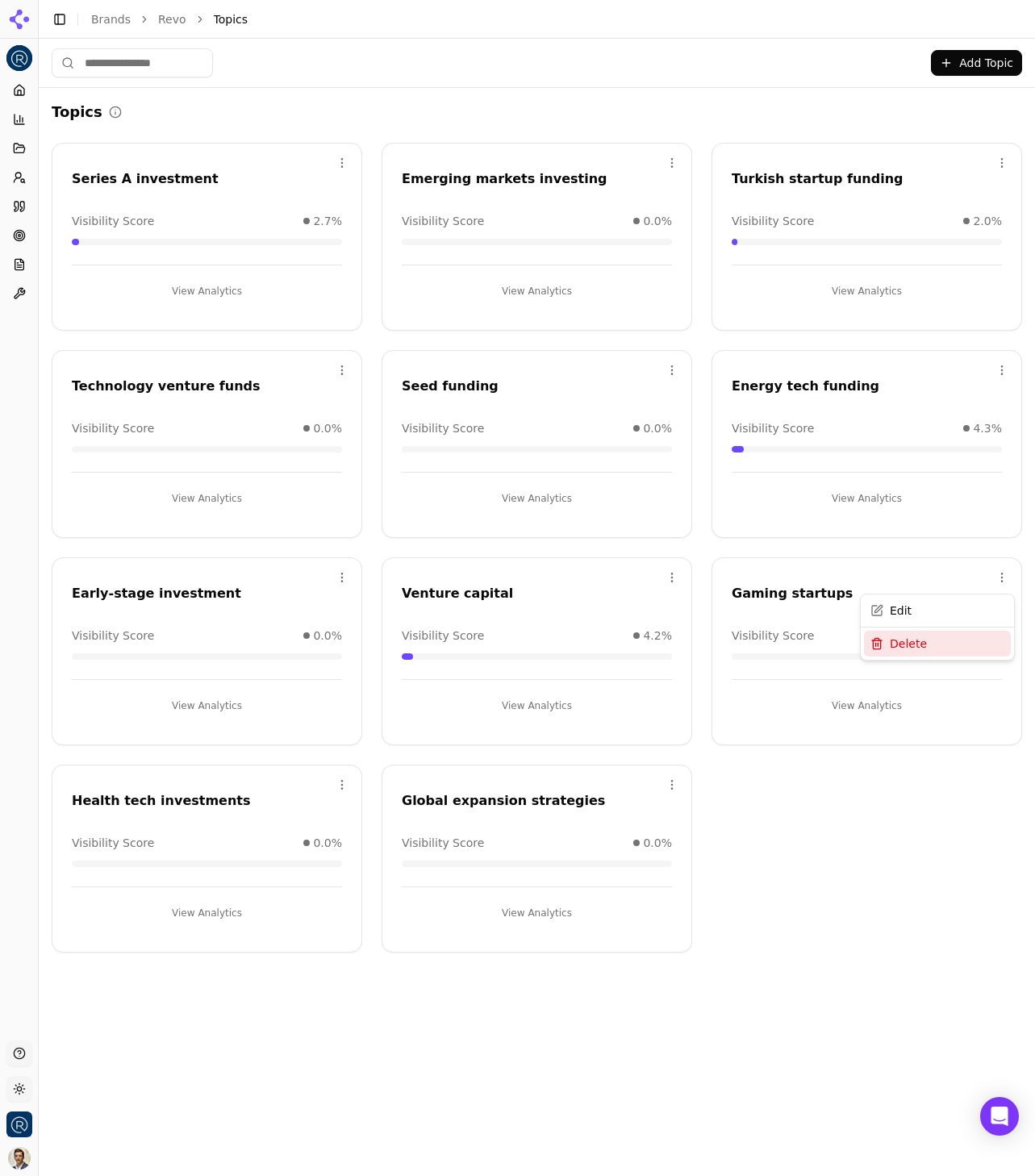
click at [970, 638] on div "Delete" at bounding box center [937, 644] width 147 height 26
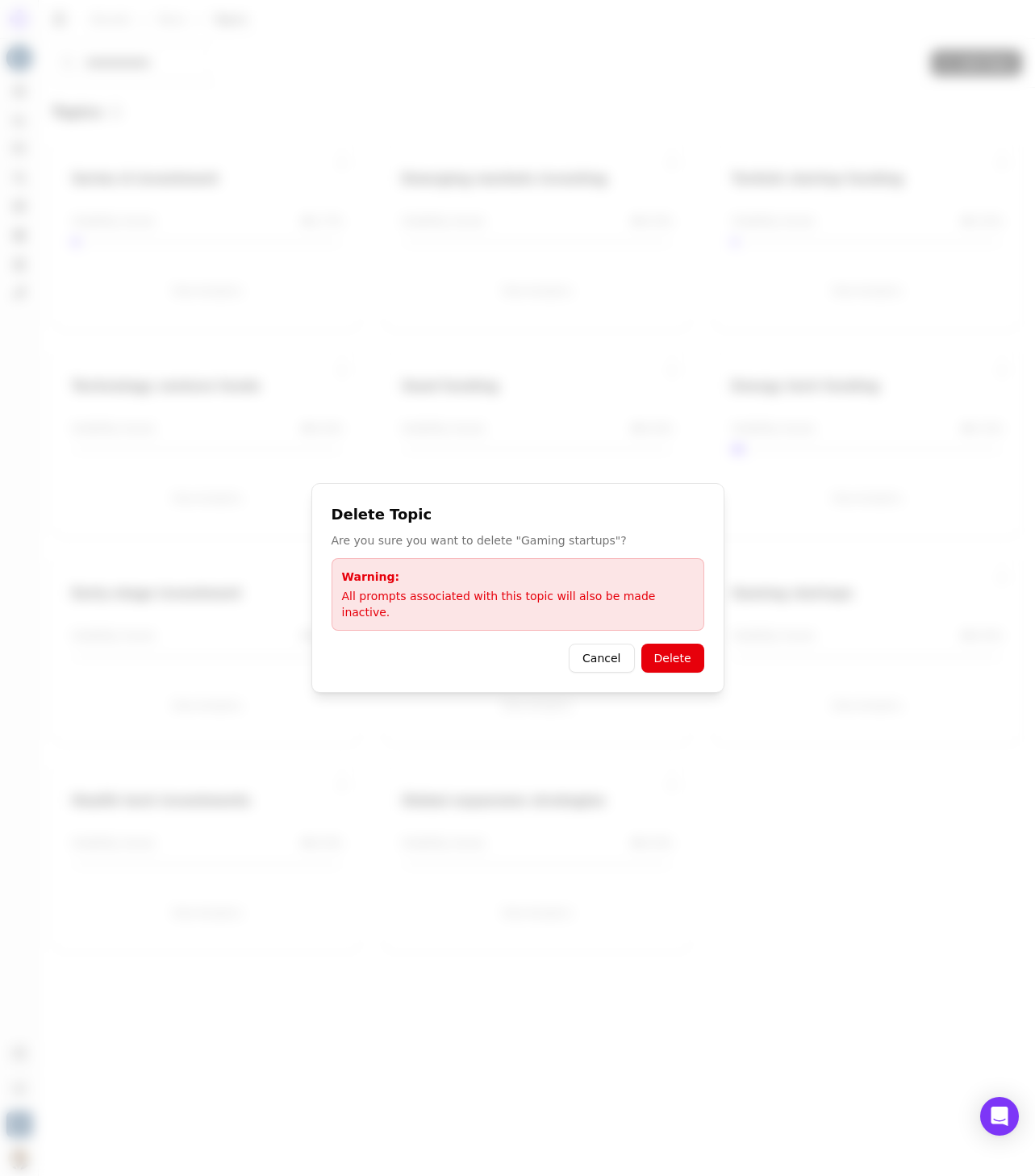
drag, startPoint x: 684, startPoint y: 649, endPoint x: 674, endPoint y: 649, distance: 10.0
click at [674, 649] on button "Delete" at bounding box center [672, 657] width 63 height 29
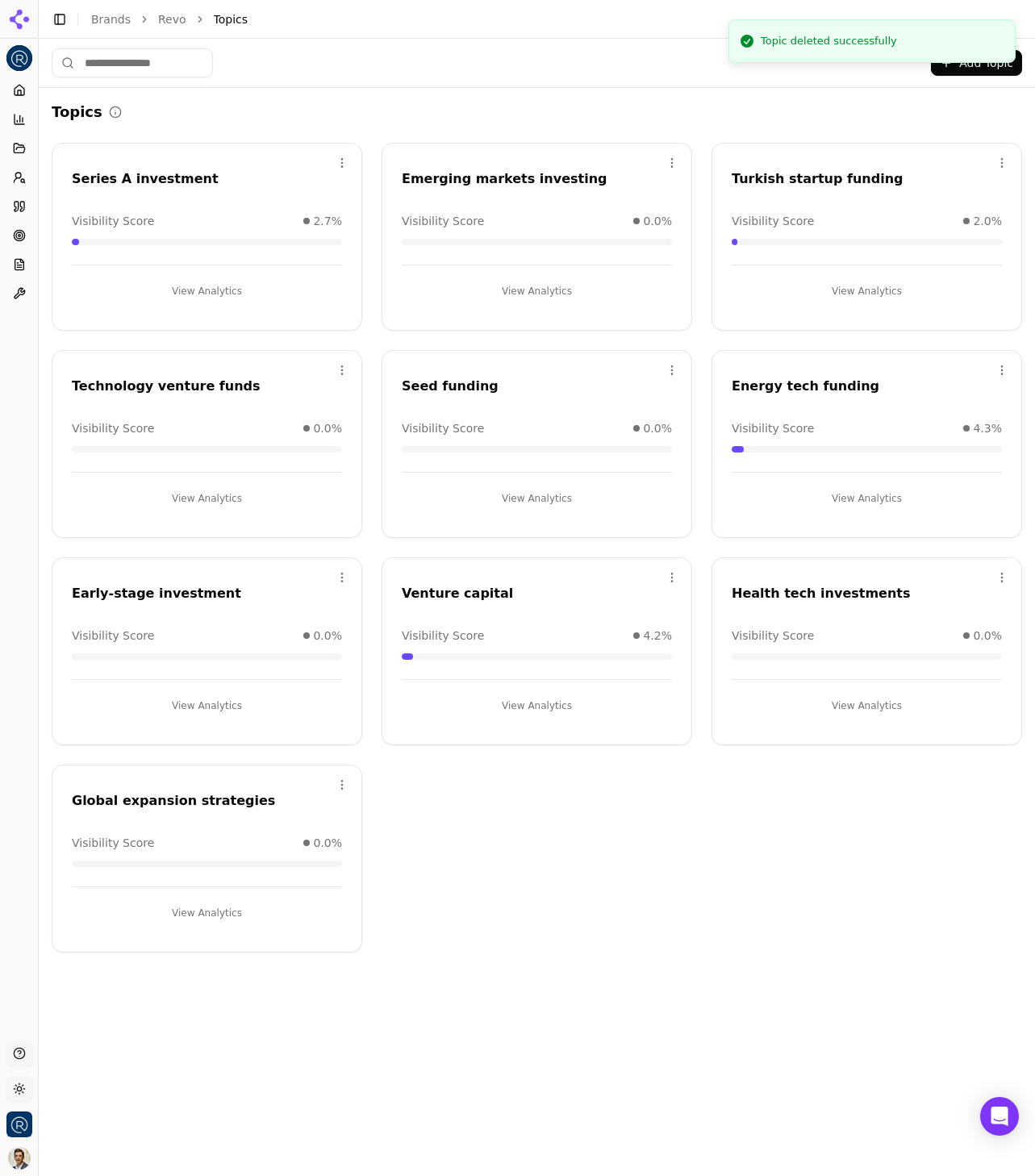
click at [347, 782] on html "Revo Platform Home Competition Topics Prompts Citations Optimize Reports Toolbo…" at bounding box center [517, 588] width 1035 height 1176
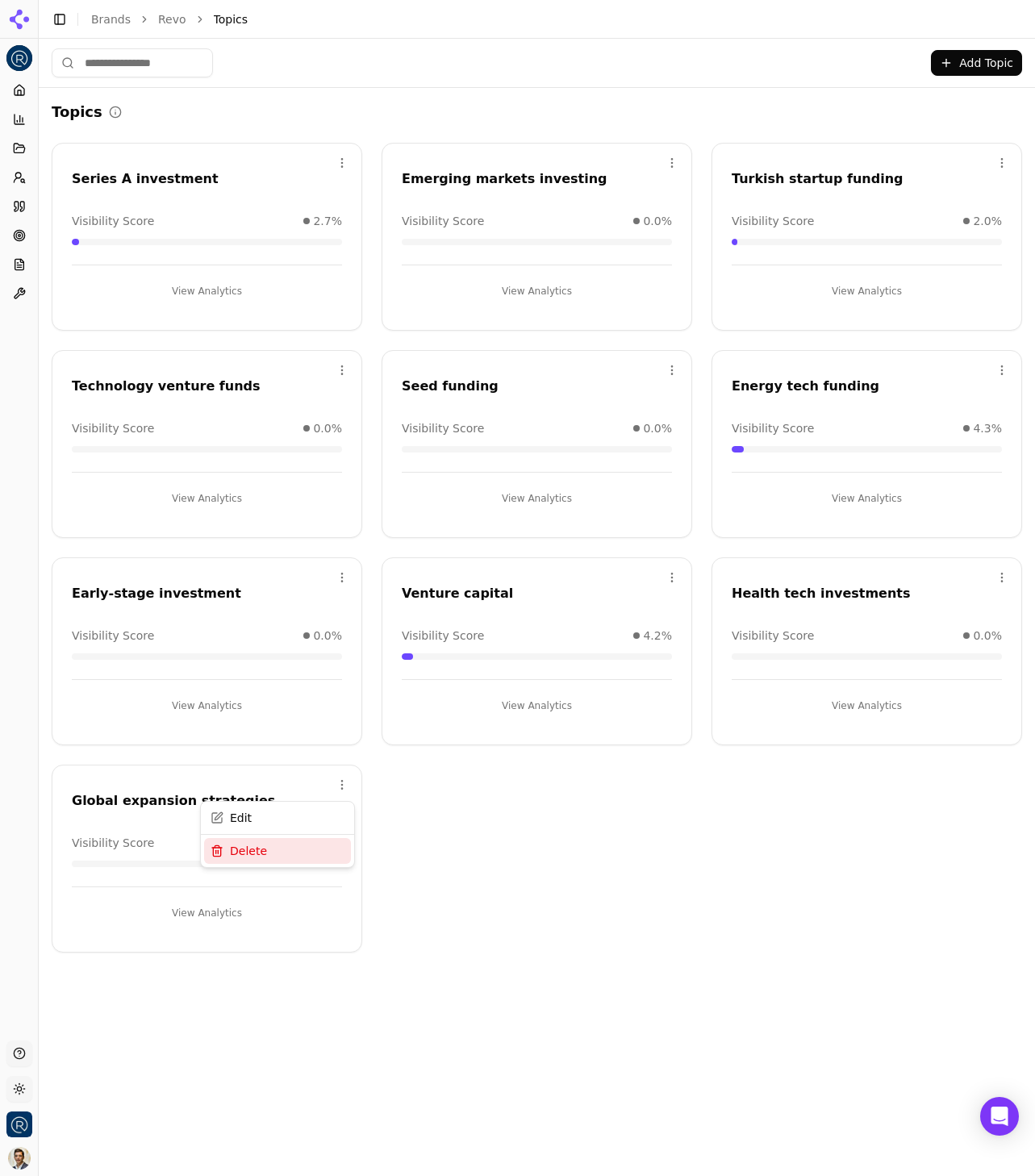
click at [331, 851] on div "Delete" at bounding box center [277, 851] width 147 height 26
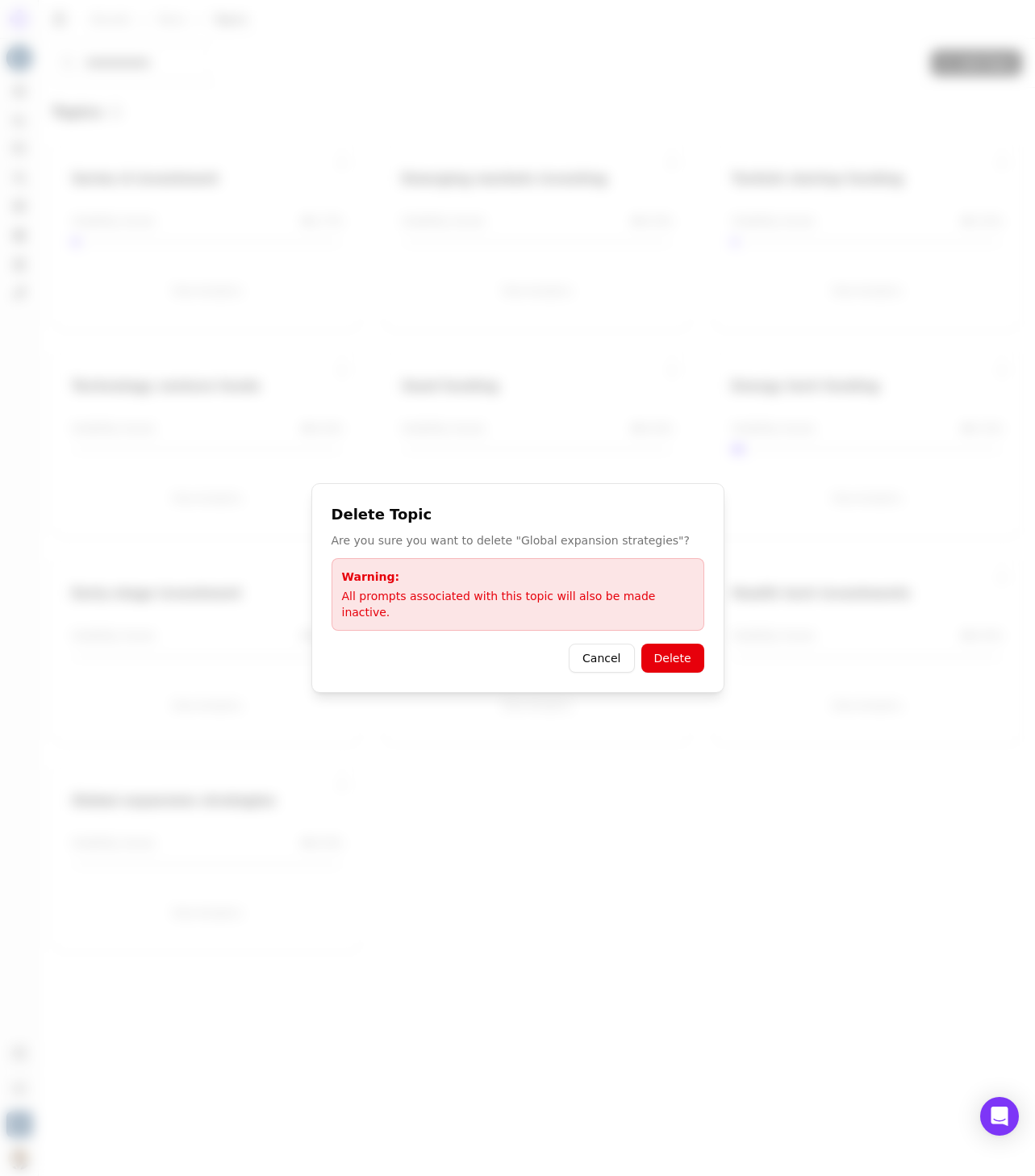
click at [685, 644] on button "Delete" at bounding box center [672, 657] width 63 height 29
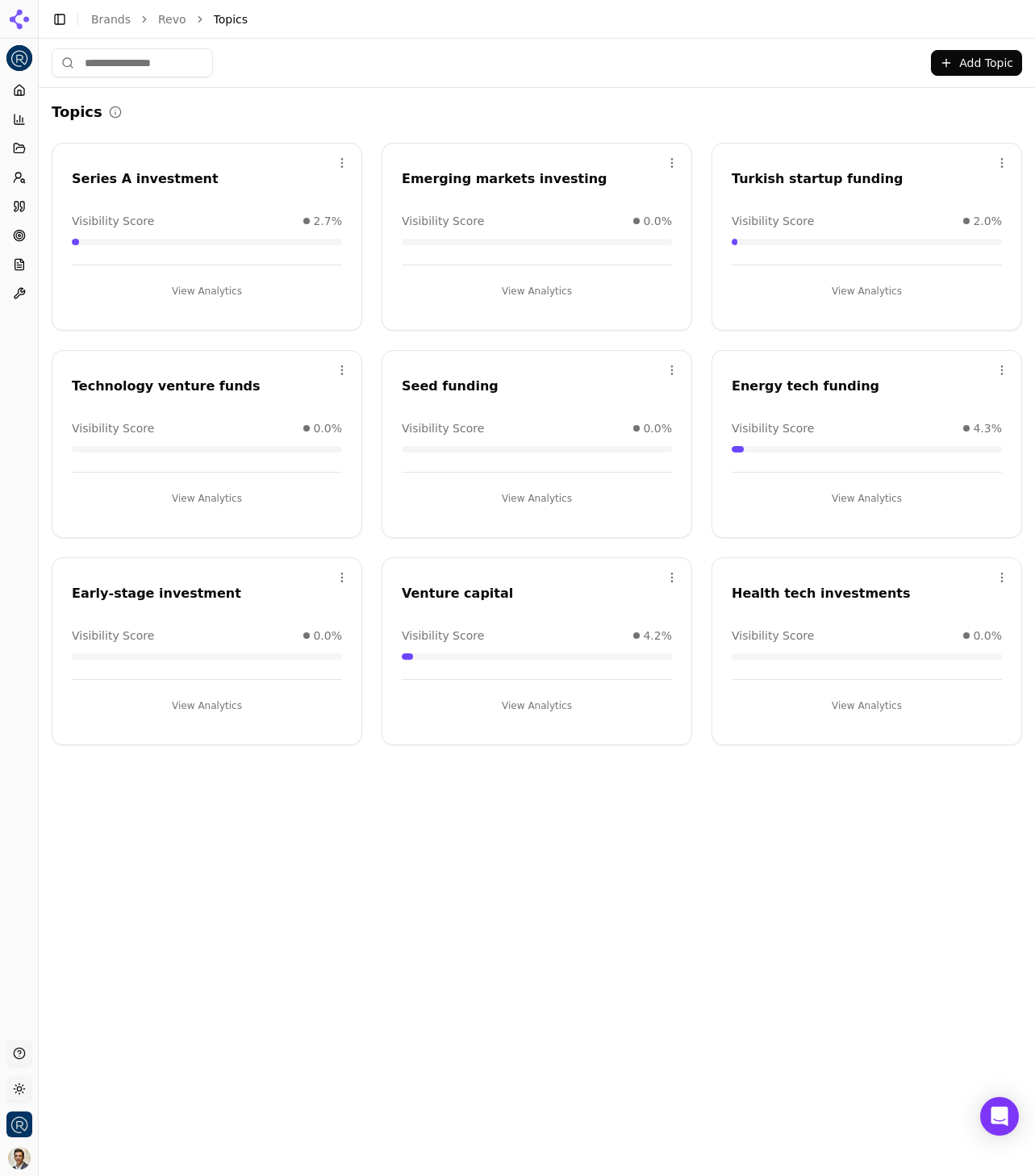
click at [547, 704] on button "View Analytics" at bounding box center [537, 706] width 271 height 26
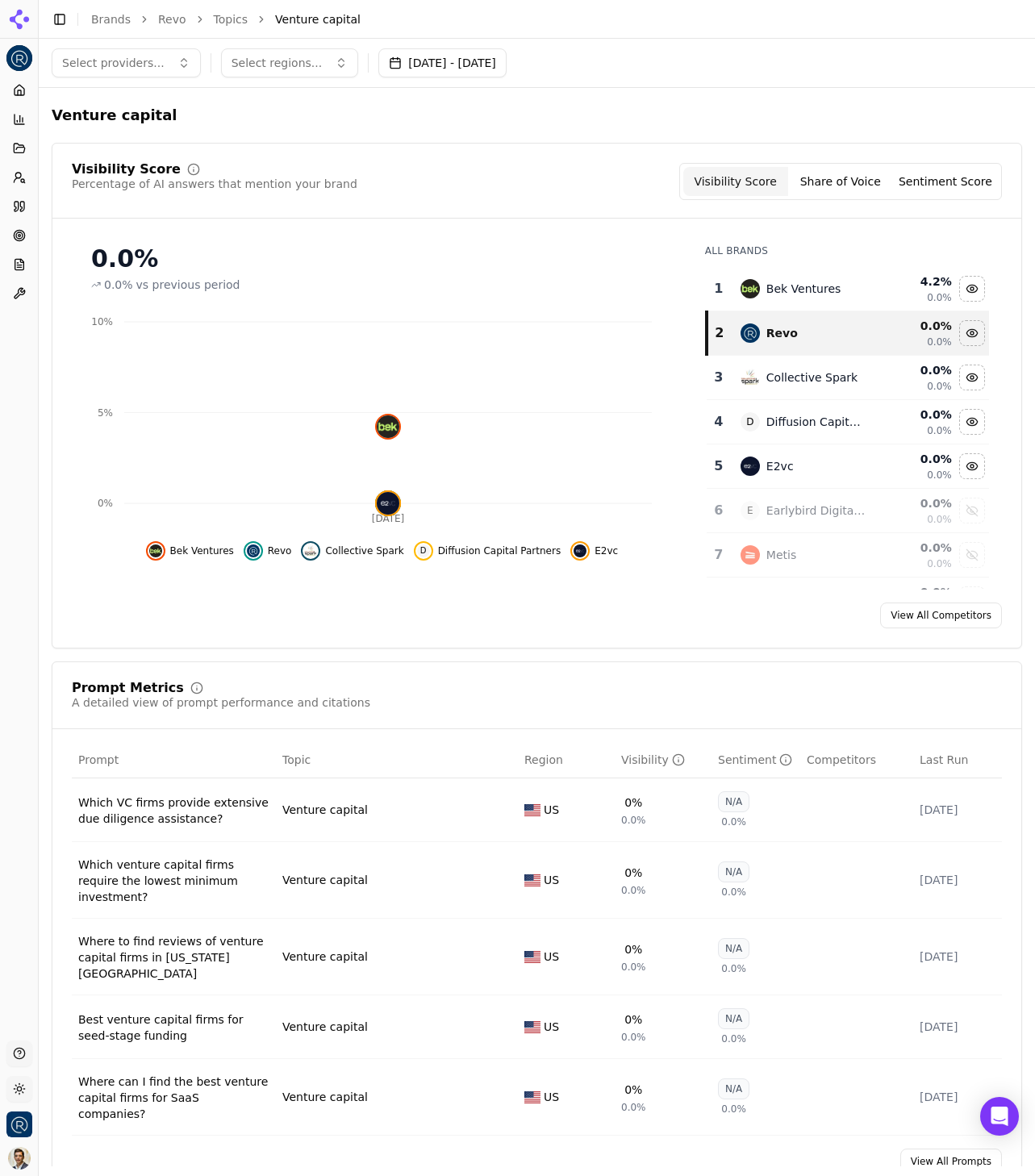
click at [419, 822] on td "Venture capital" at bounding box center [396, 809] width 242 height 63
click at [201, 807] on div "Which VC firms provide extensive due diligence assistance?" at bounding box center [174, 810] width 191 height 32
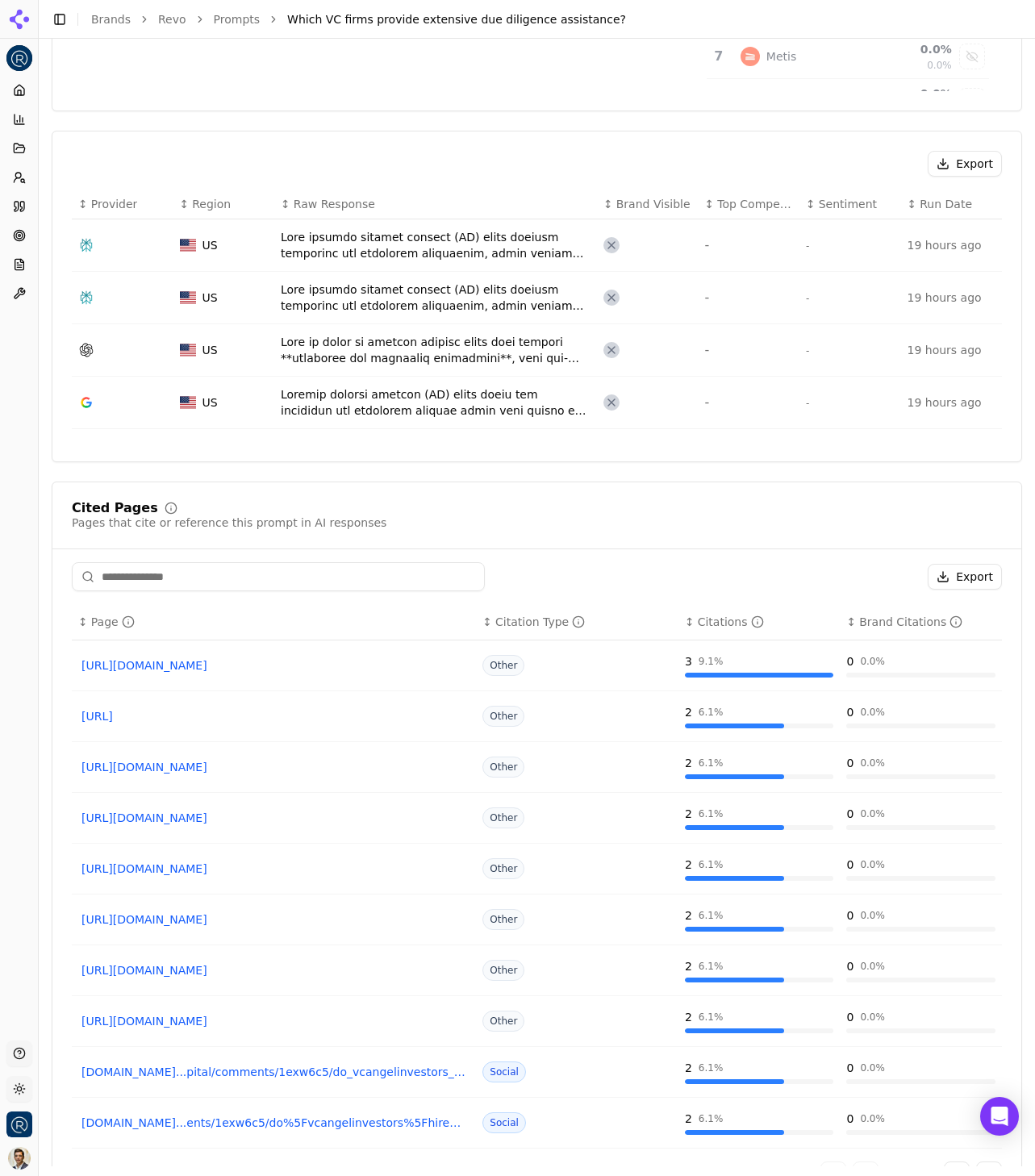
scroll to position [527, 0]
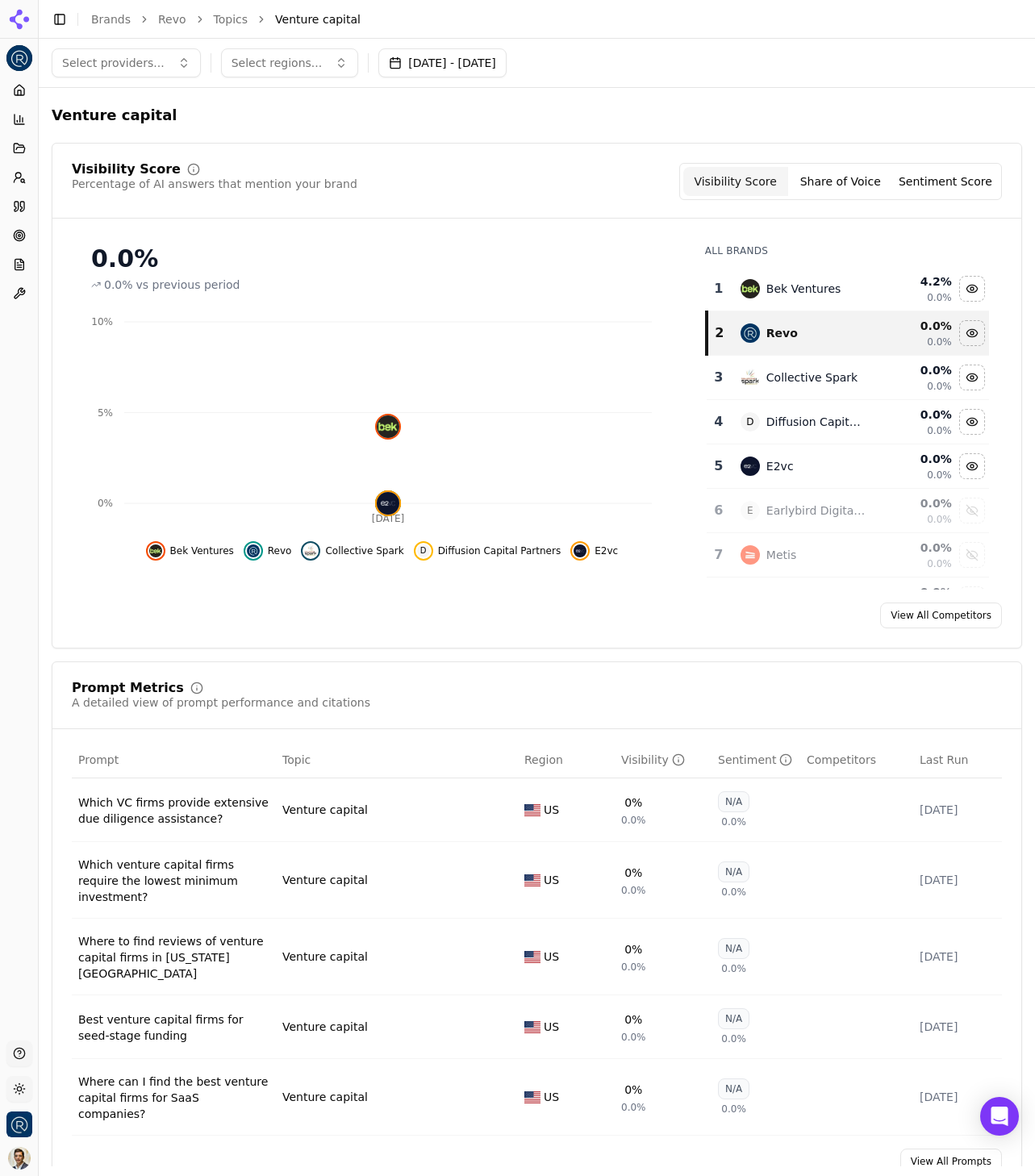
click at [288, 62] on span "Select regions..." at bounding box center [277, 62] width 91 height 16
click at [302, 159] on div "Turkiye" at bounding box center [328, 153] width 218 height 26
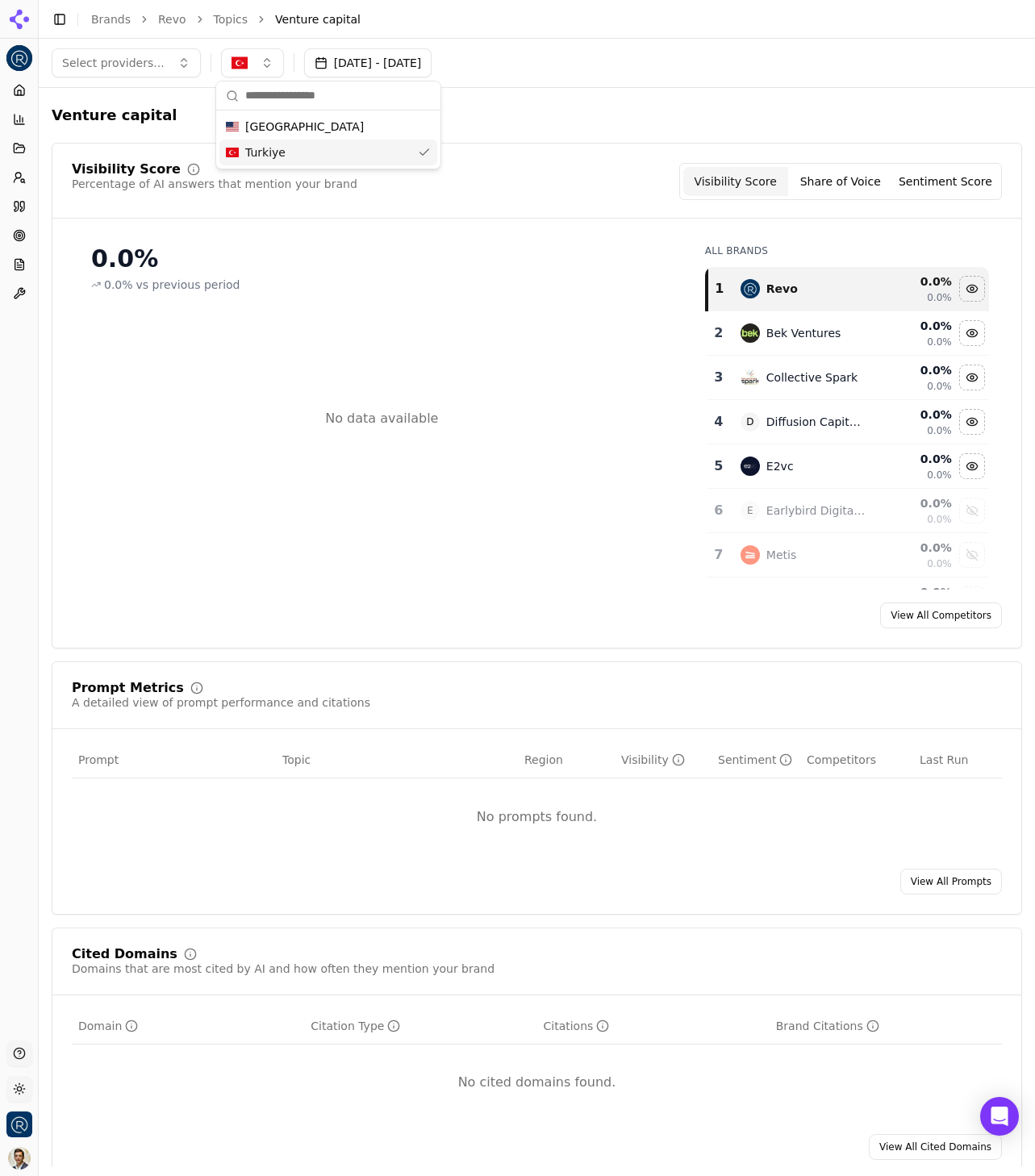
click at [536, 124] on div "Venture capital" at bounding box center [537, 114] width 971 height 29
click at [190, 68] on button "Select providers..." at bounding box center [127, 62] width 149 height 29
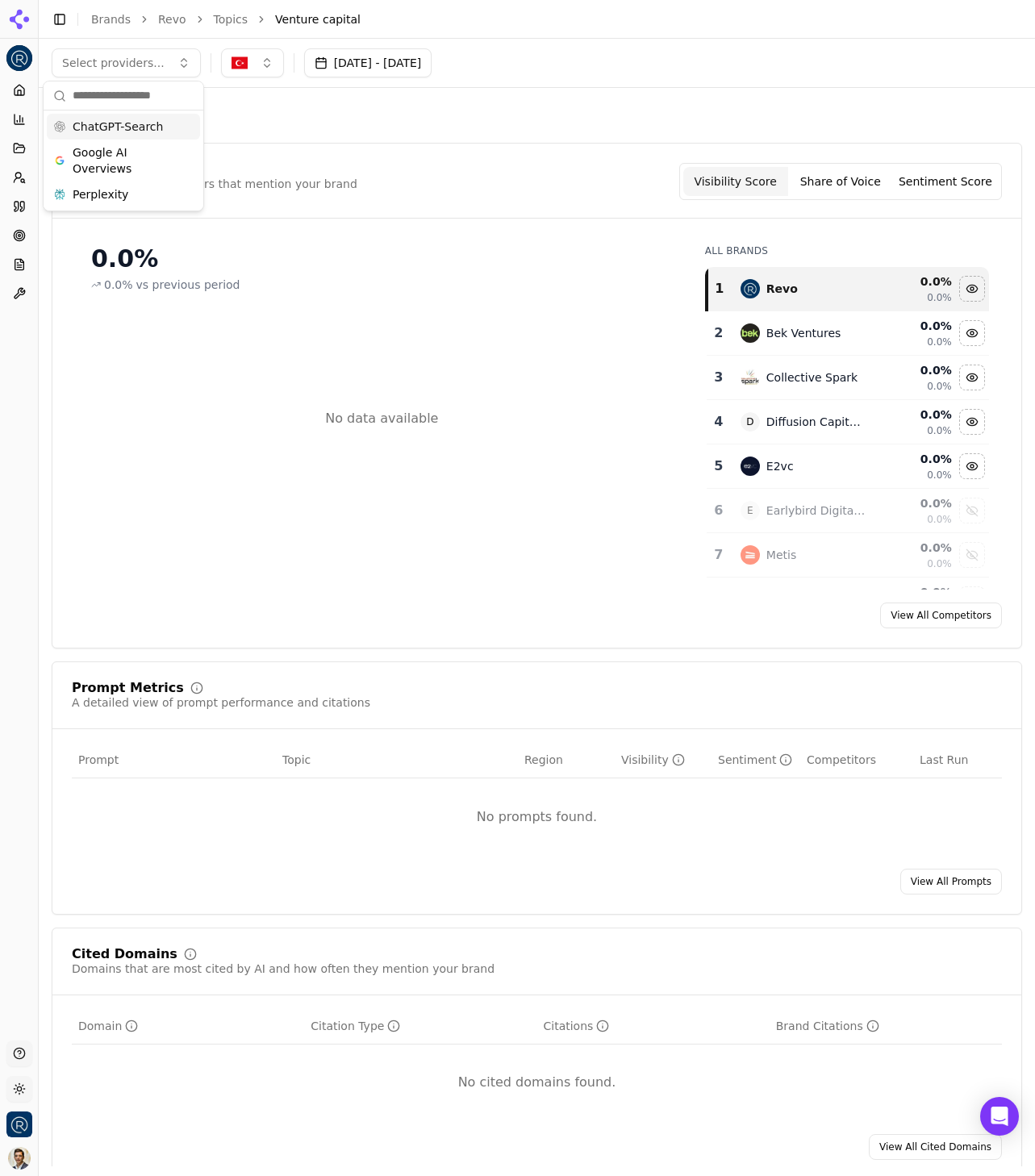
click at [272, 118] on div "Venture capital" at bounding box center [537, 114] width 971 height 29
click at [16, 129] on button "Competition" at bounding box center [18, 120] width 25 height 26
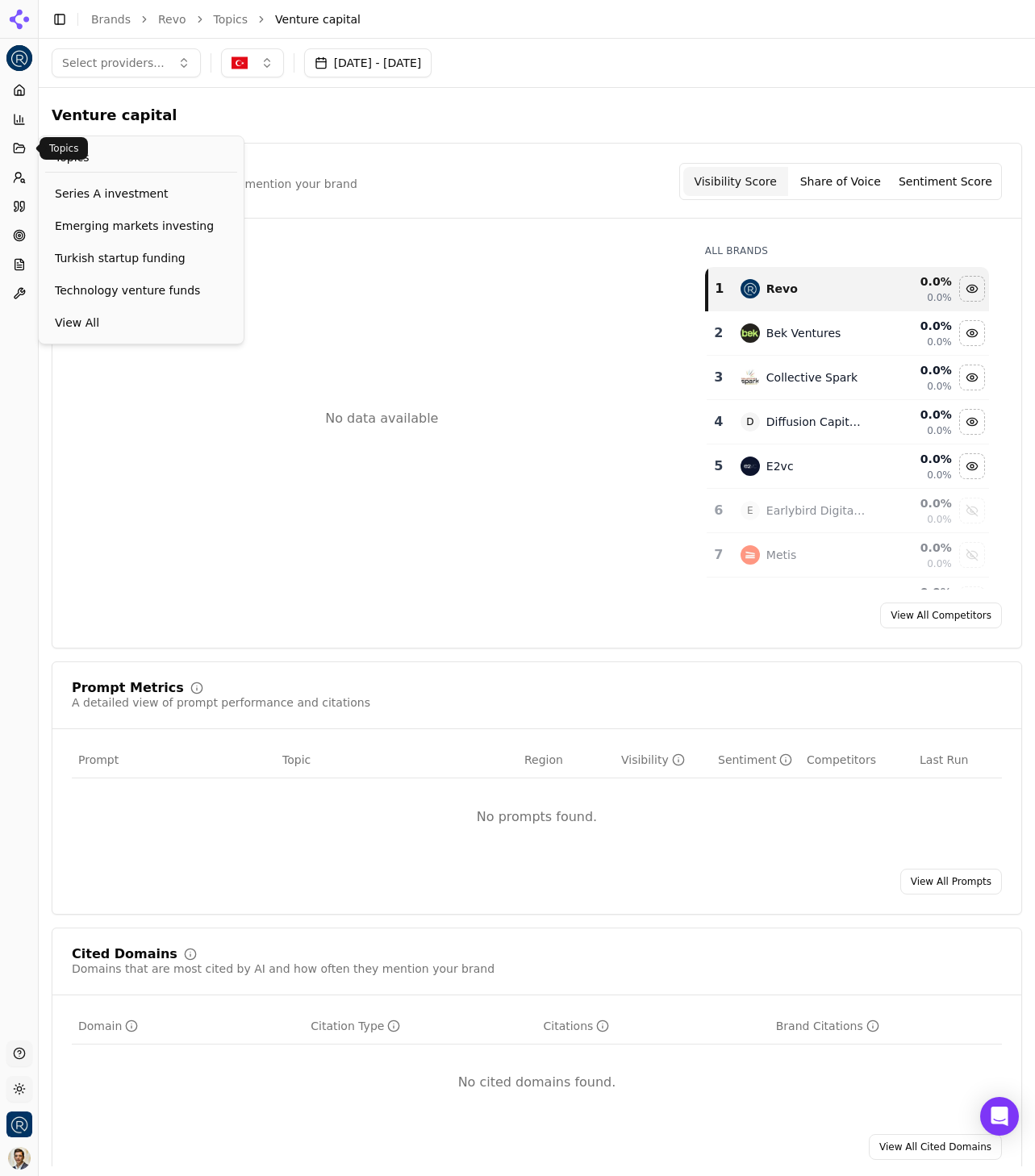
click at [19, 153] on icon at bounding box center [19, 148] width 10 height 9
click at [95, 223] on span "Active" at bounding box center [141, 222] width 173 height 16
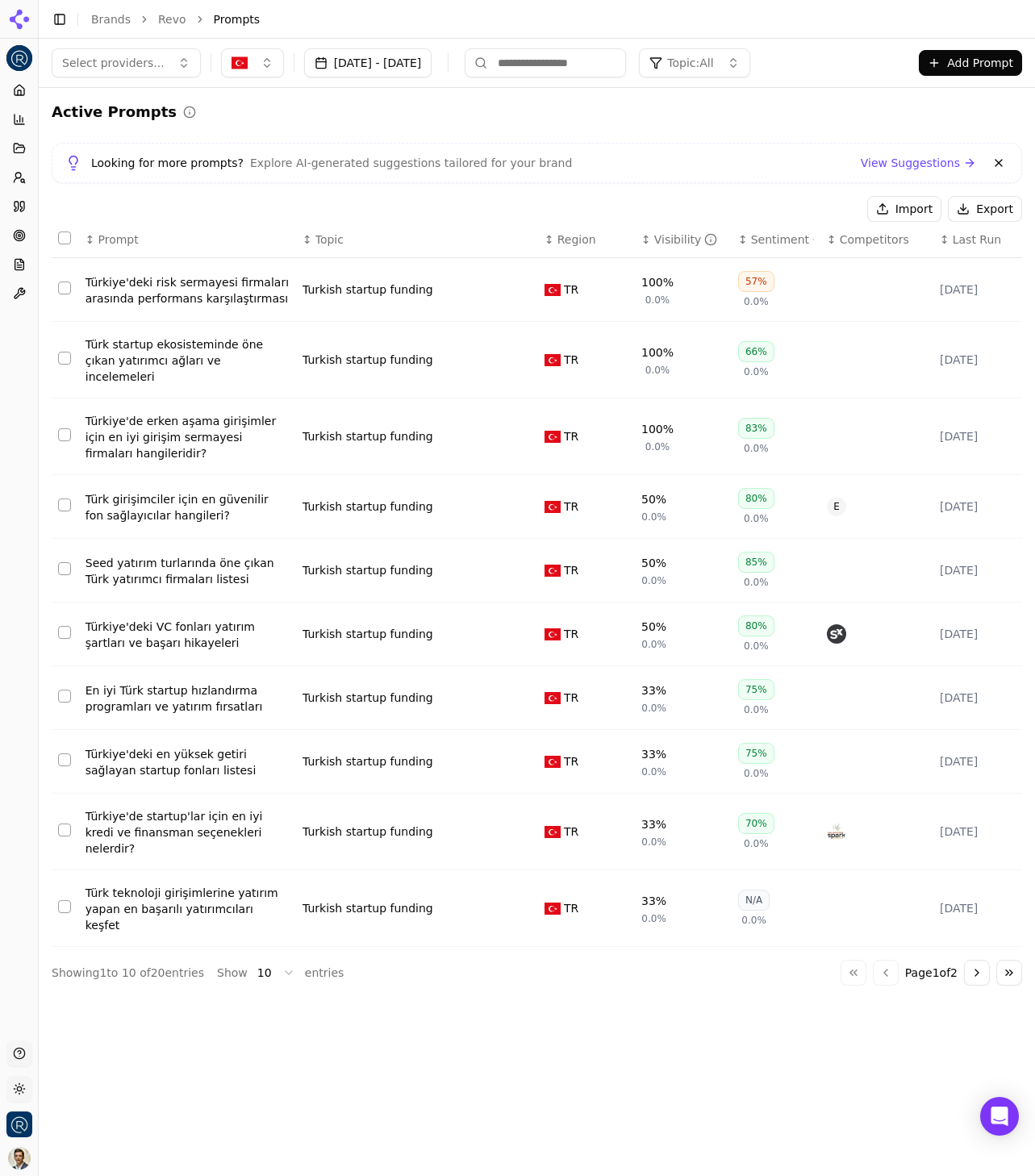
click at [223, 288] on div "Türkiye'deki risk sermayesi firmaları arasında performans karşılaştırması" at bounding box center [187, 290] width 204 height 32
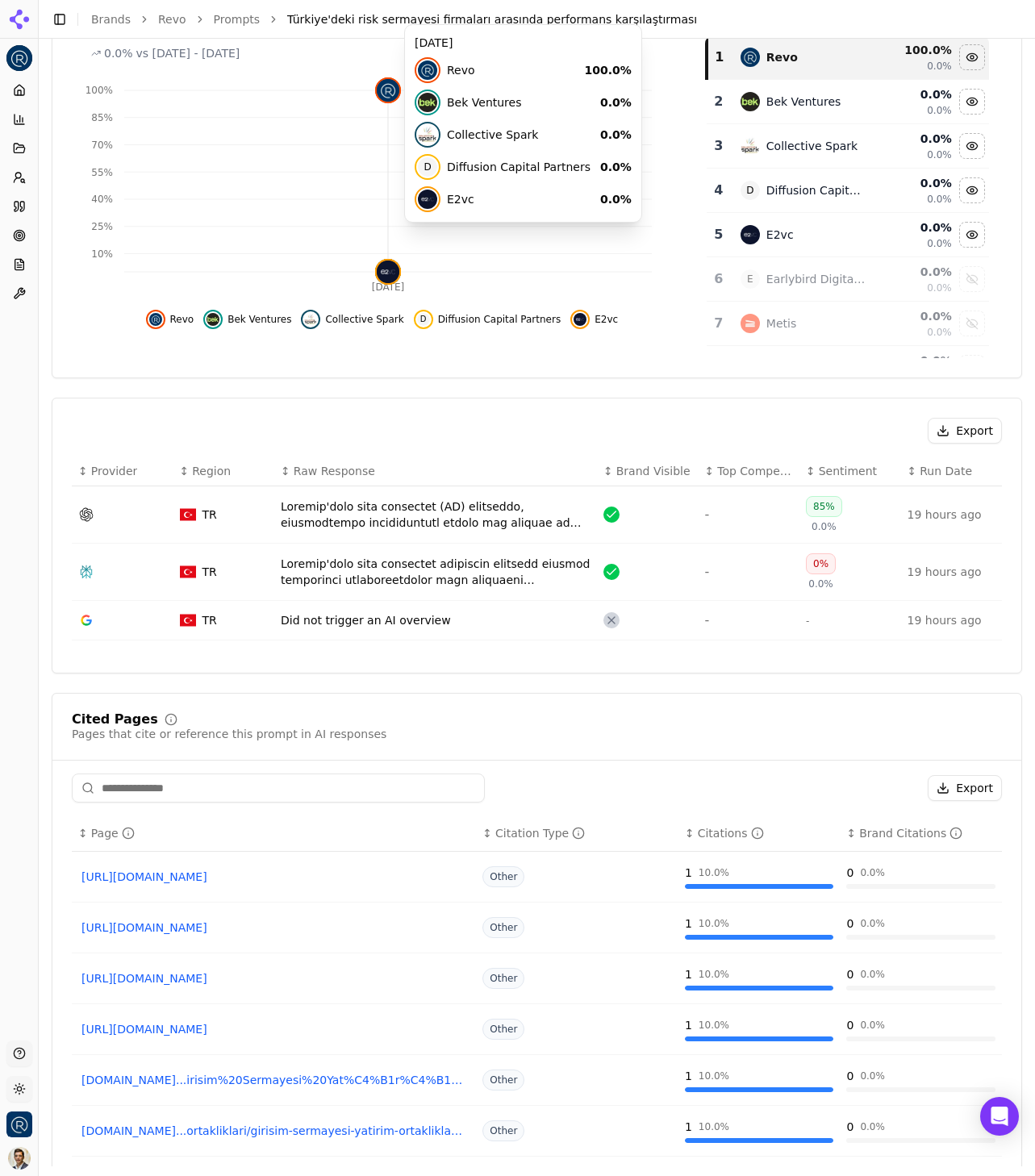
scroll to position [275, 0]
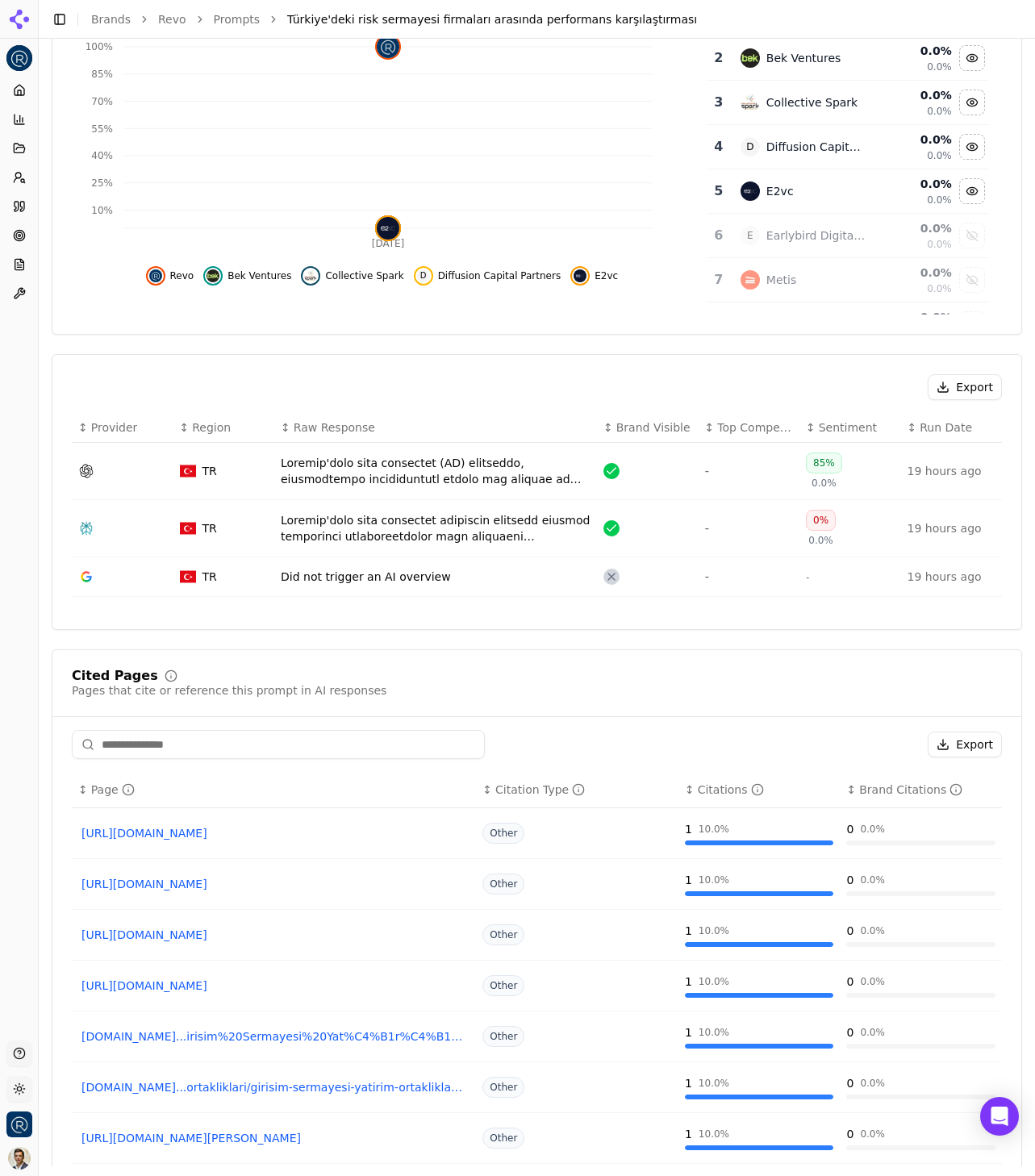
click at [499, 475] on div "Data table" at bounding box center [436, 470] width 310 height 32
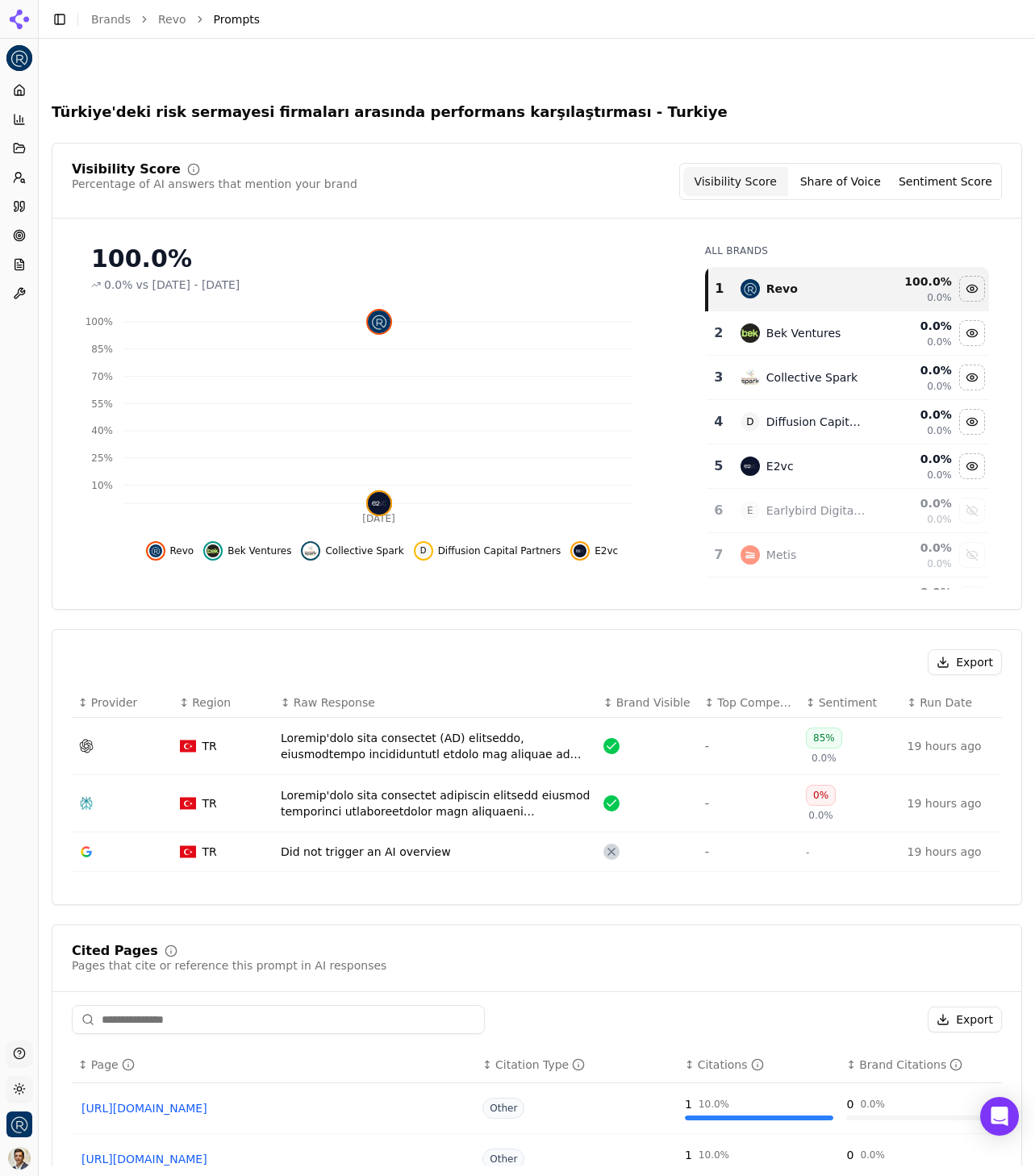
scroll to position [324, 0]
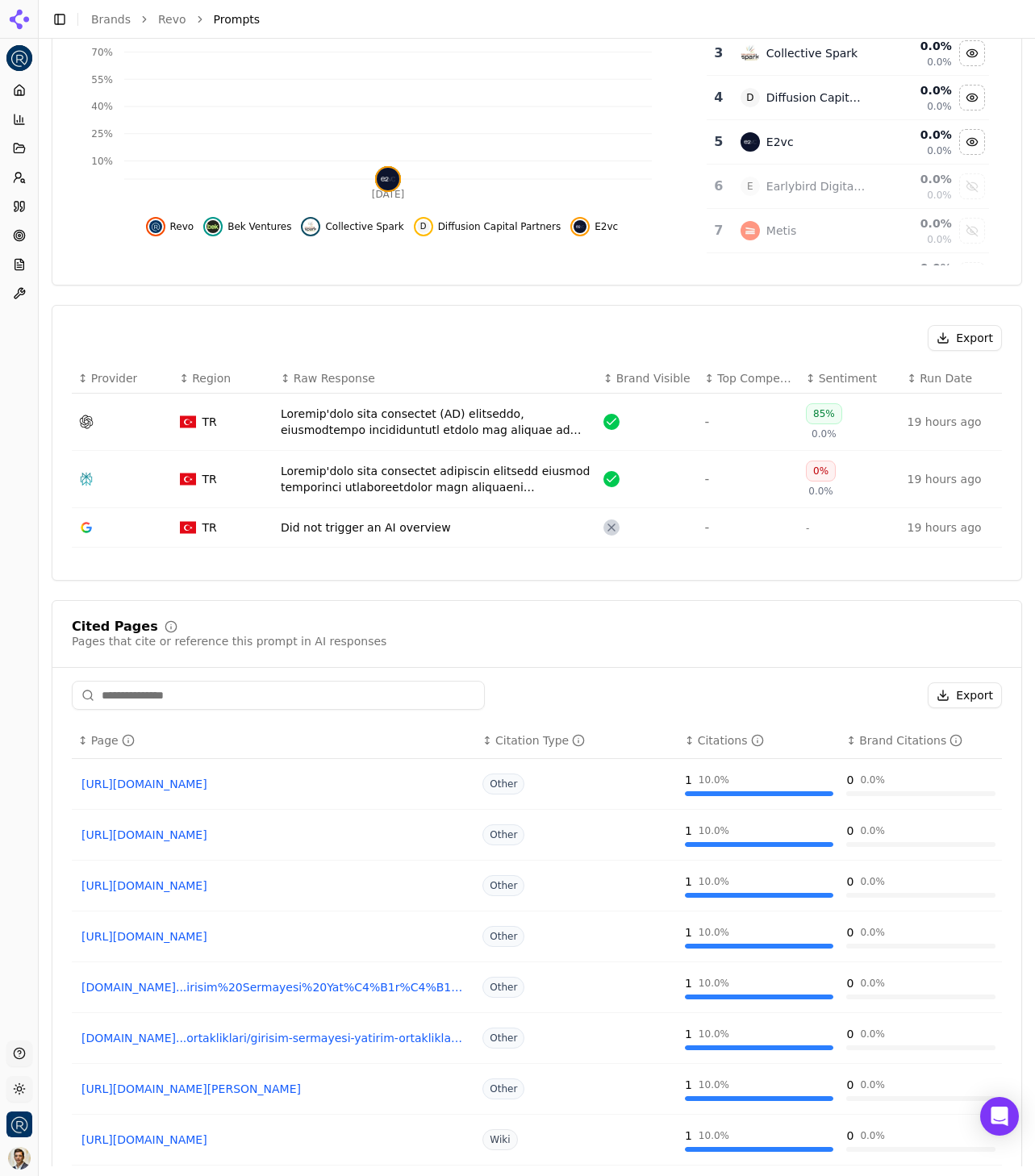
click at [445, 472] on div "Data table" at bounding box center [436, 479] width 310 height 32
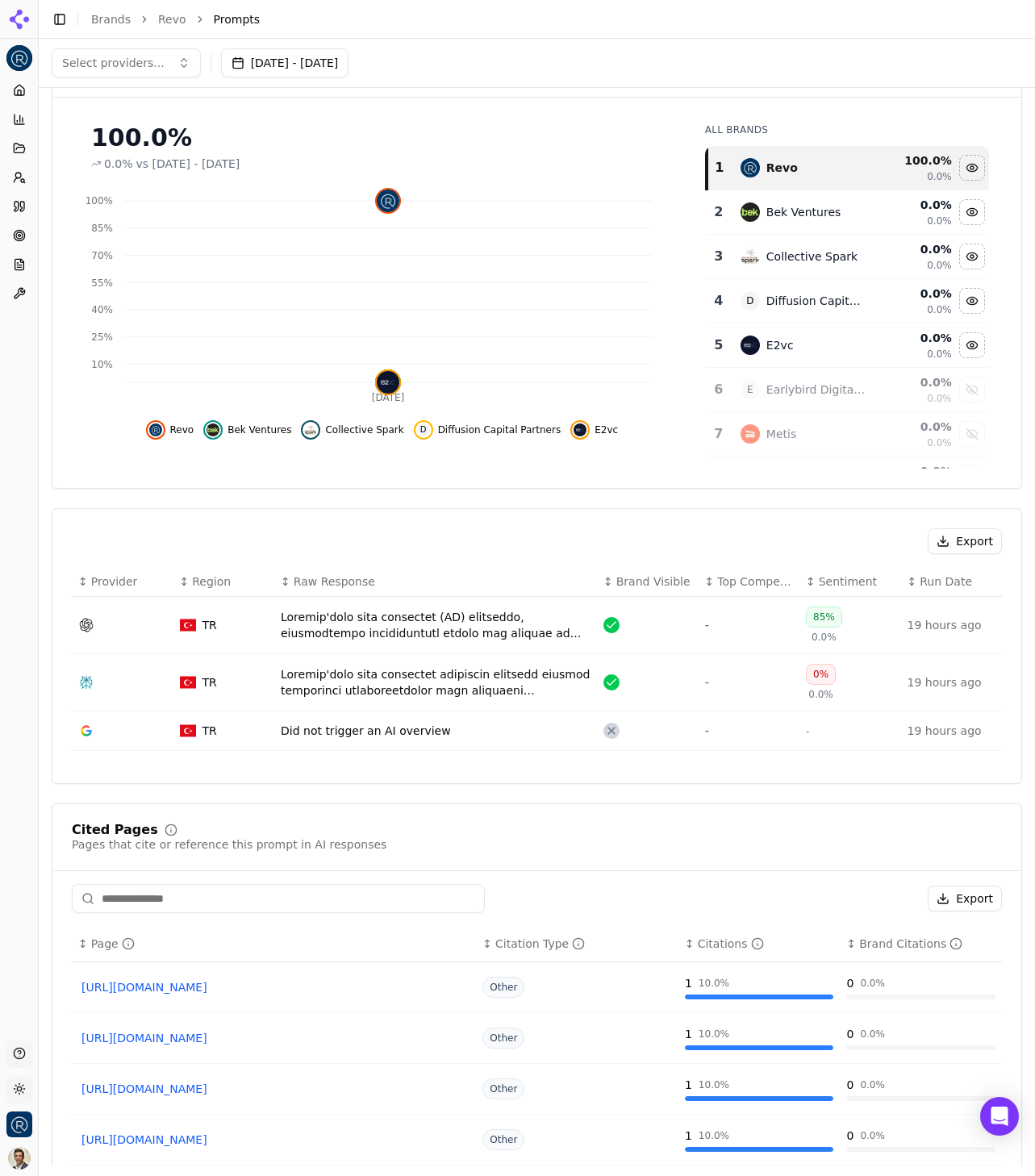
scroll to position [101, 0]
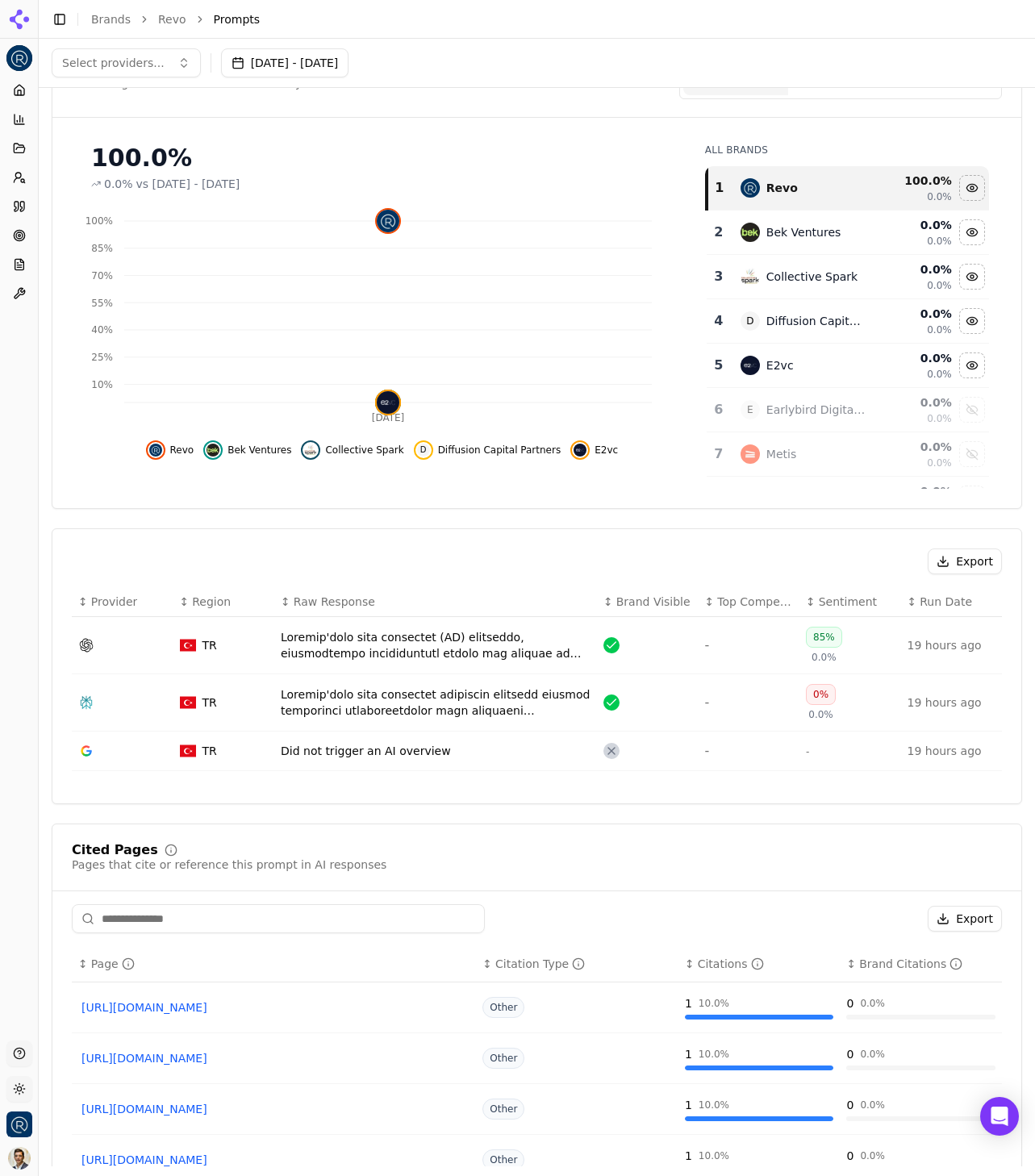
click at [460, 755] on div "Did not trigger an AI overview" at bounding box center [436, 750] width 310 height 16
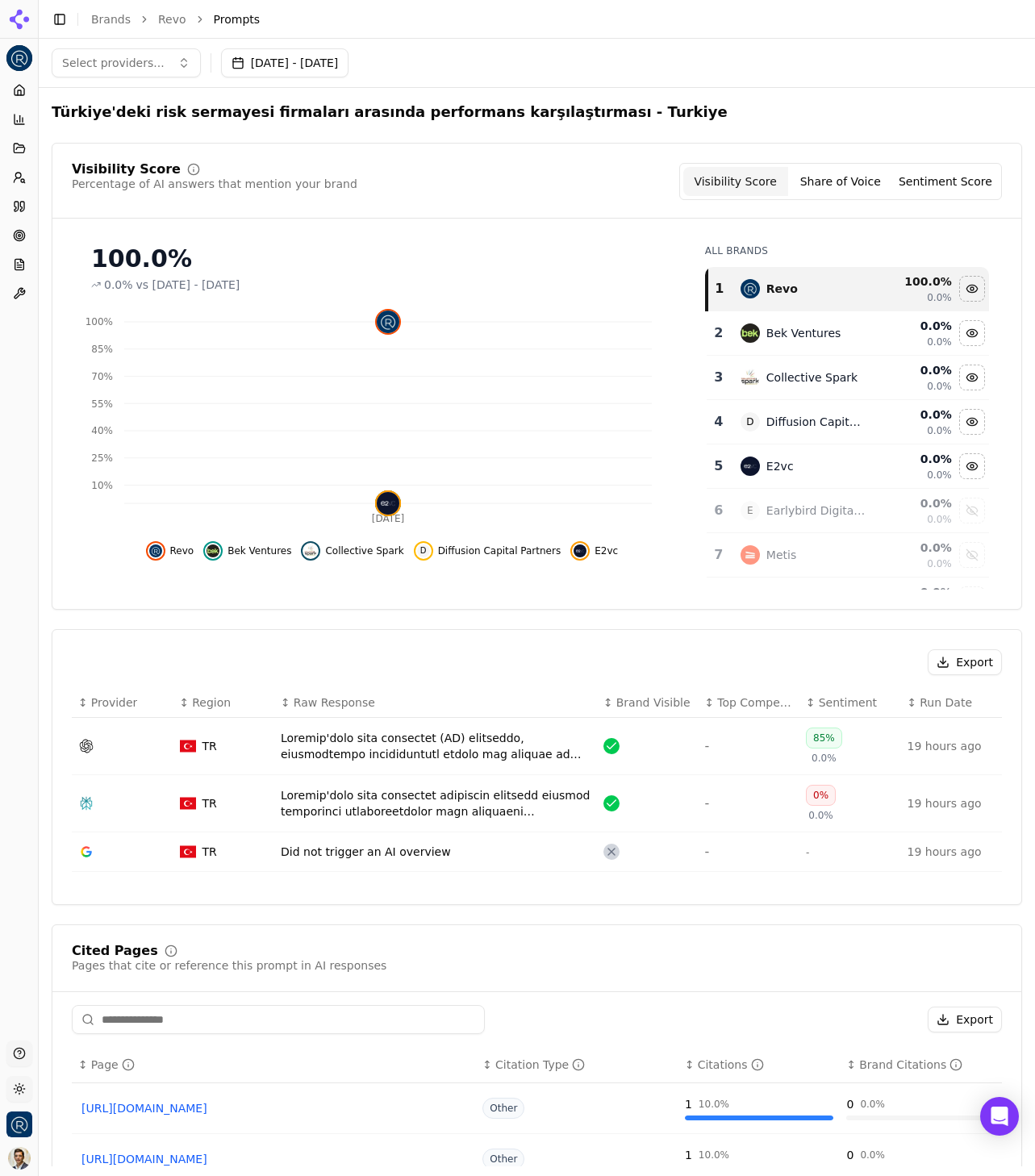
scroll to position [13, 0]
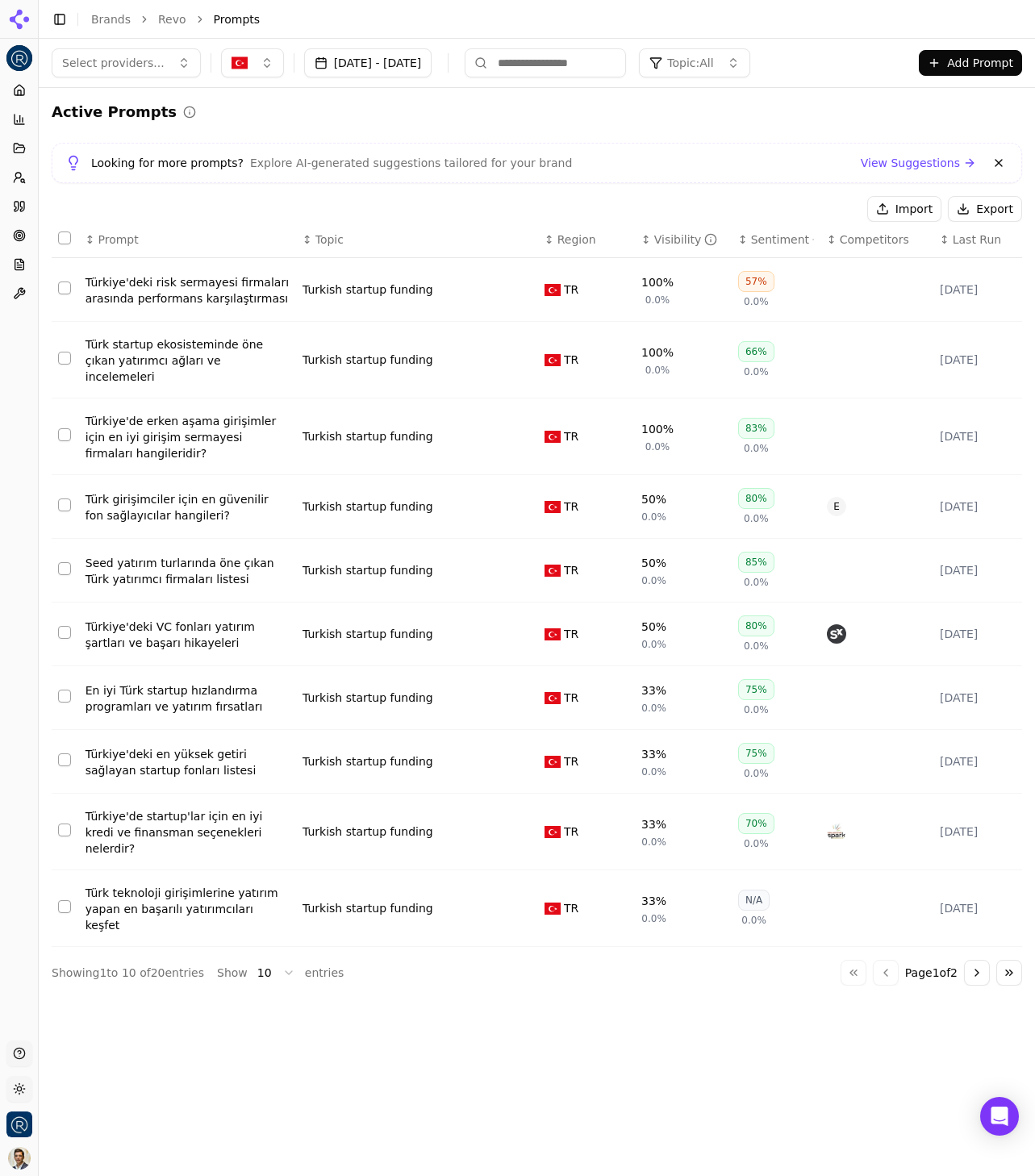
click at [161, 440] on div "Türkiye'de erken aşama girişimler için en iyi girişim sermayesi firmaları hangi…" at bounding box center [187, 437] width 204 height 49
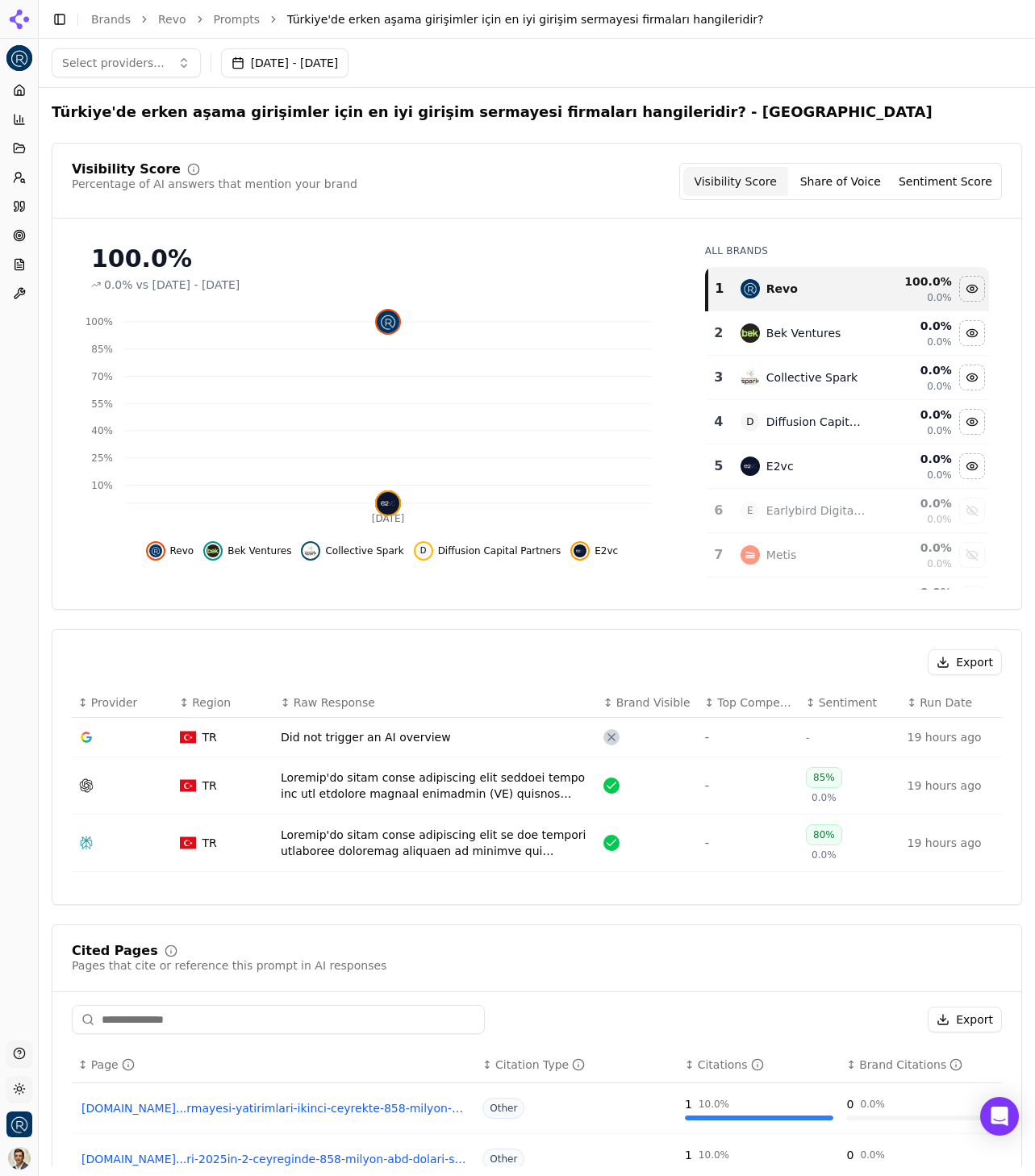
click at [466, 787] on div "Data table" at bounding box center [436, 785] width 310 height 32
click at [390, 741] on div "Did not trigger an AI overview" at bounding box center [436, 737] width 310 height 16
click at [378, 834] on div "Data table" at bounding box center [436, 842] width 310 height 32
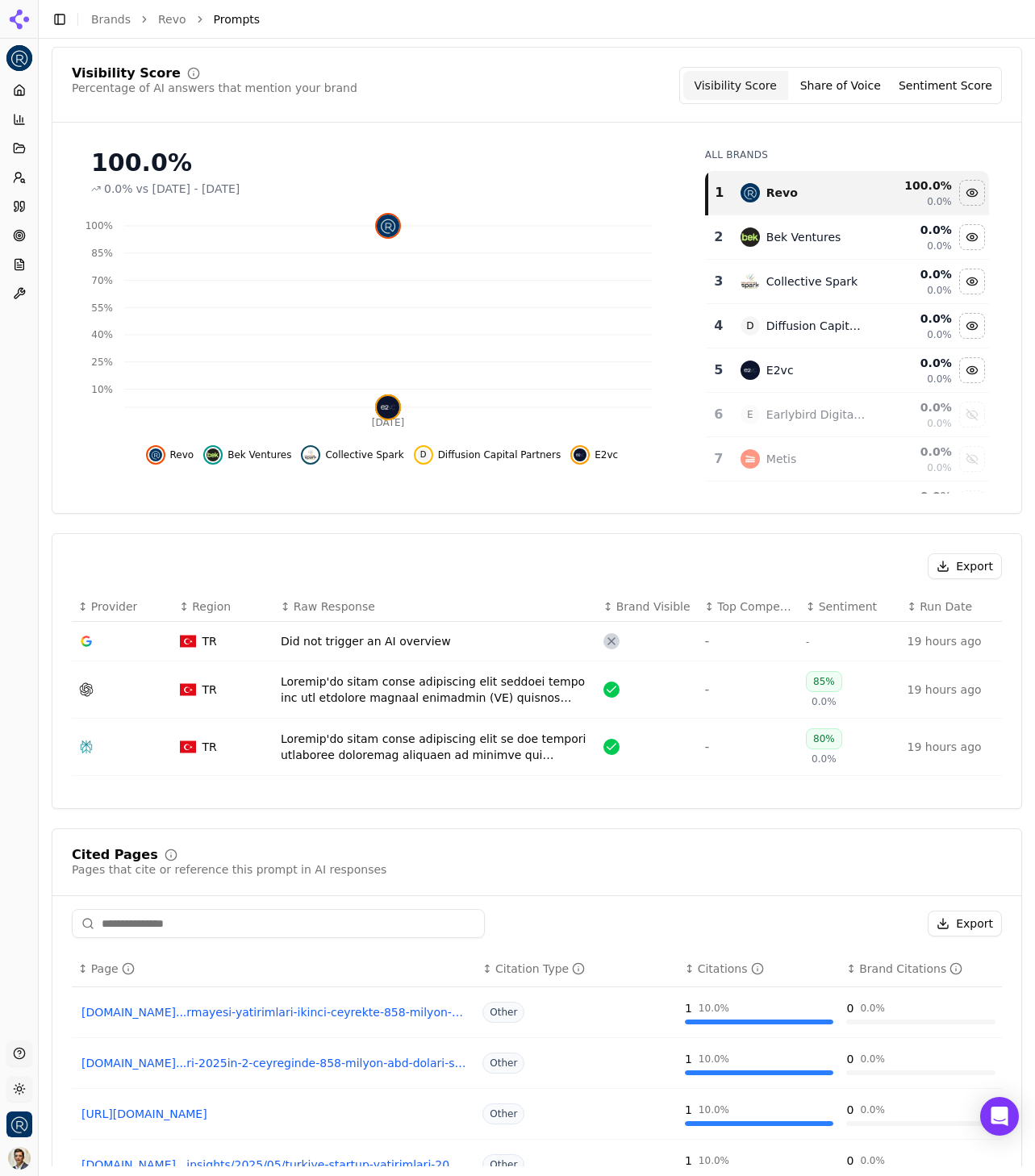
scroll to position [162, 0]
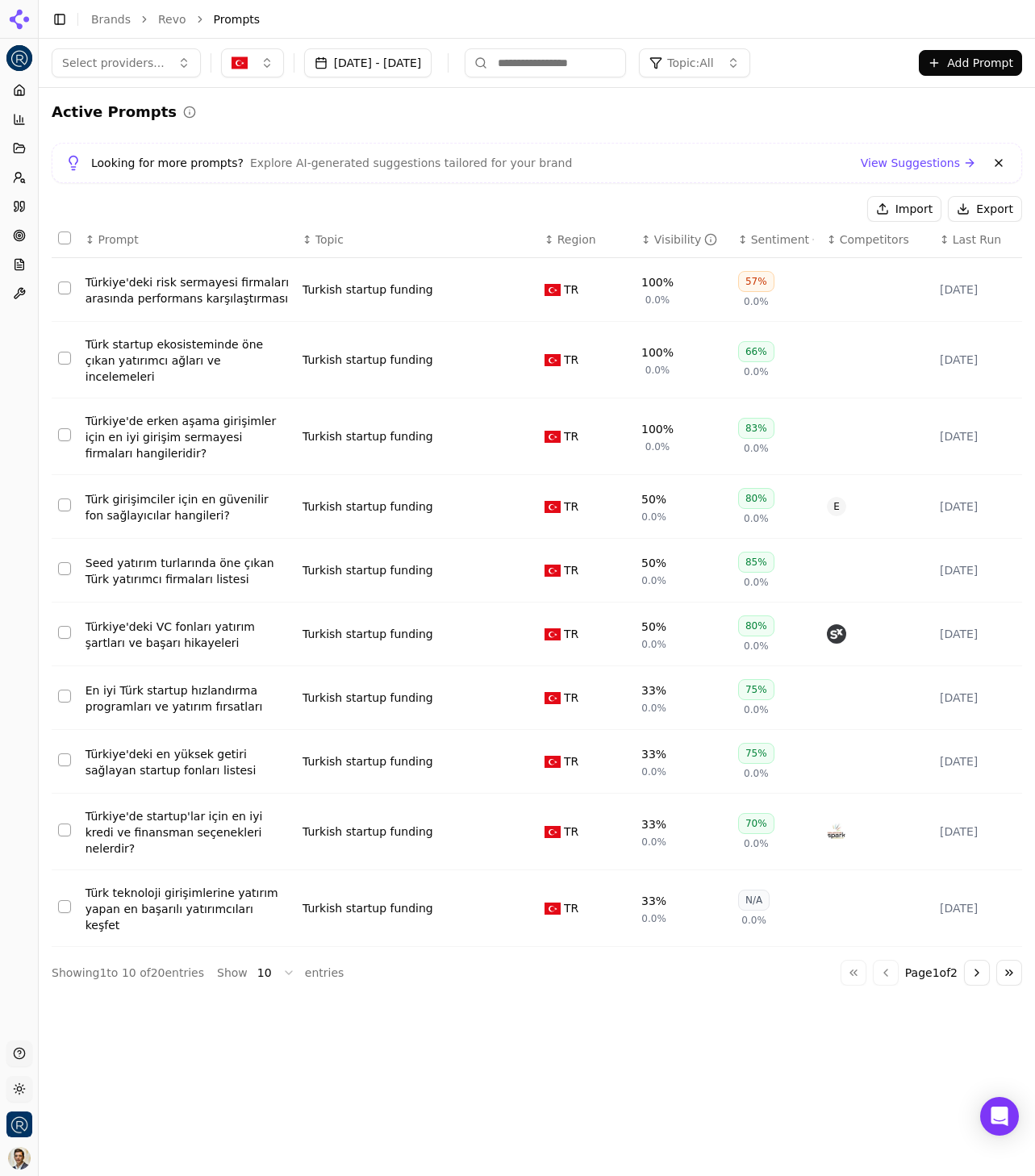
click at [177, 500] on div "Türk girişimciler için en güvenilir fon sağlayıcılar hangileri?" at bounding box center [187, 506] width 204 height 32
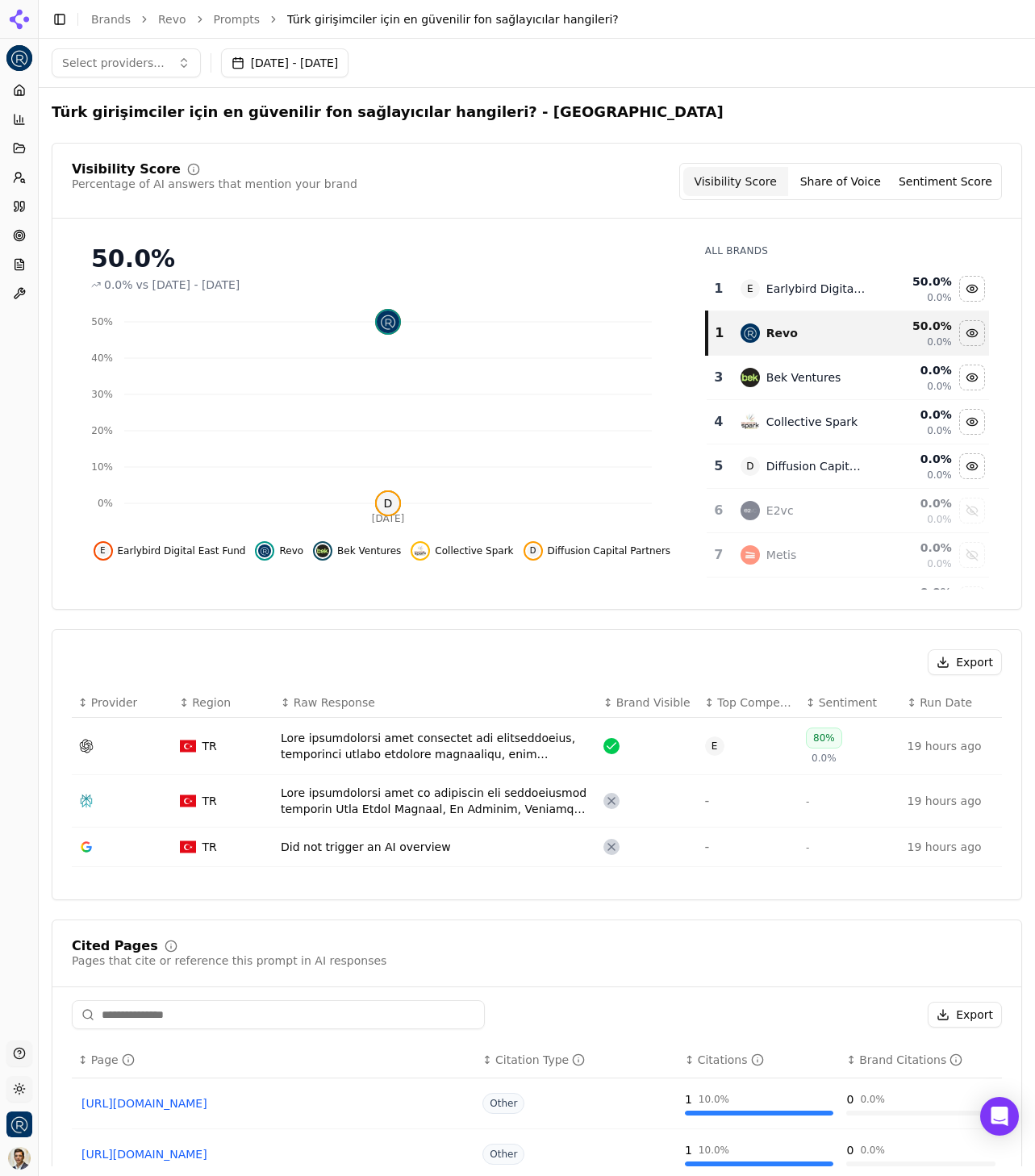
click at [452, 740] on div "Data table" at bounding box center [436, 746] width 310 height 32
click at [453, 735] on div "Data table" at bounding box center [436, 746] width 310 height 32
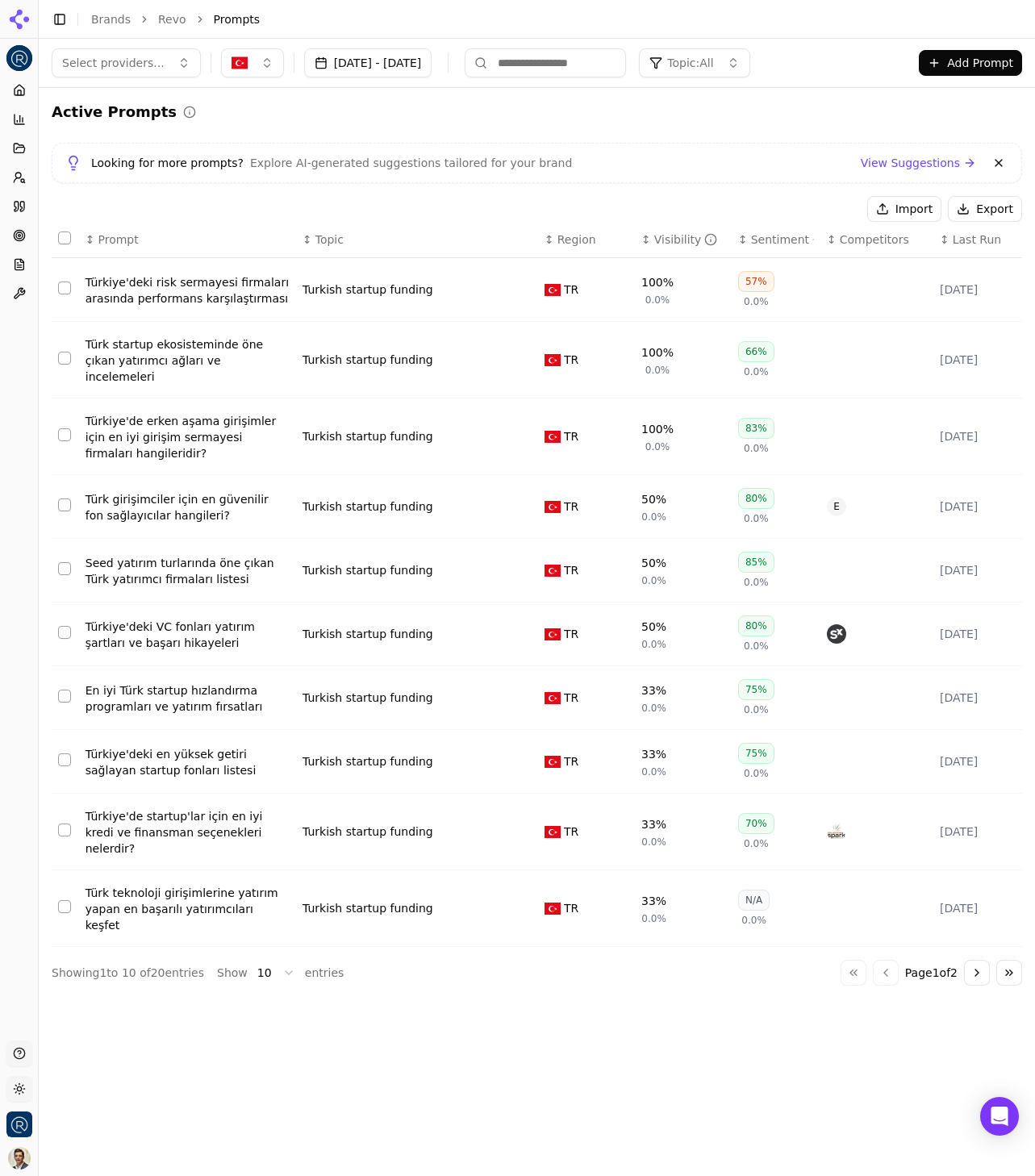
click at [162, 621] on div "Türkiye'deki VC fonları yatırım şartları ve başarı hikayeleri" at bounding box center [187, 634] width 204 height 32
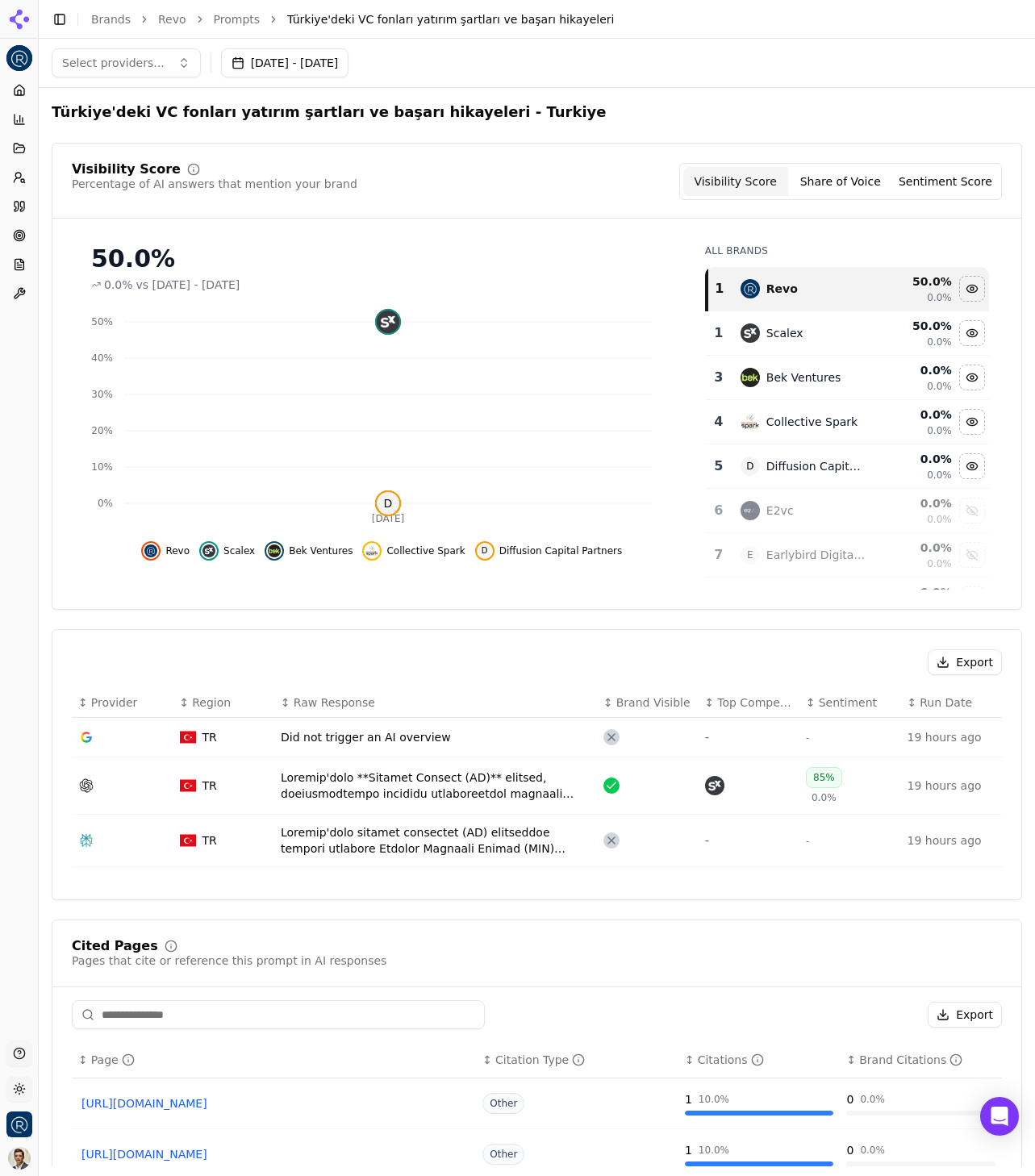
click at [385, 782] on div "Data table" at bounding box center [436, 785] width 310 height 32
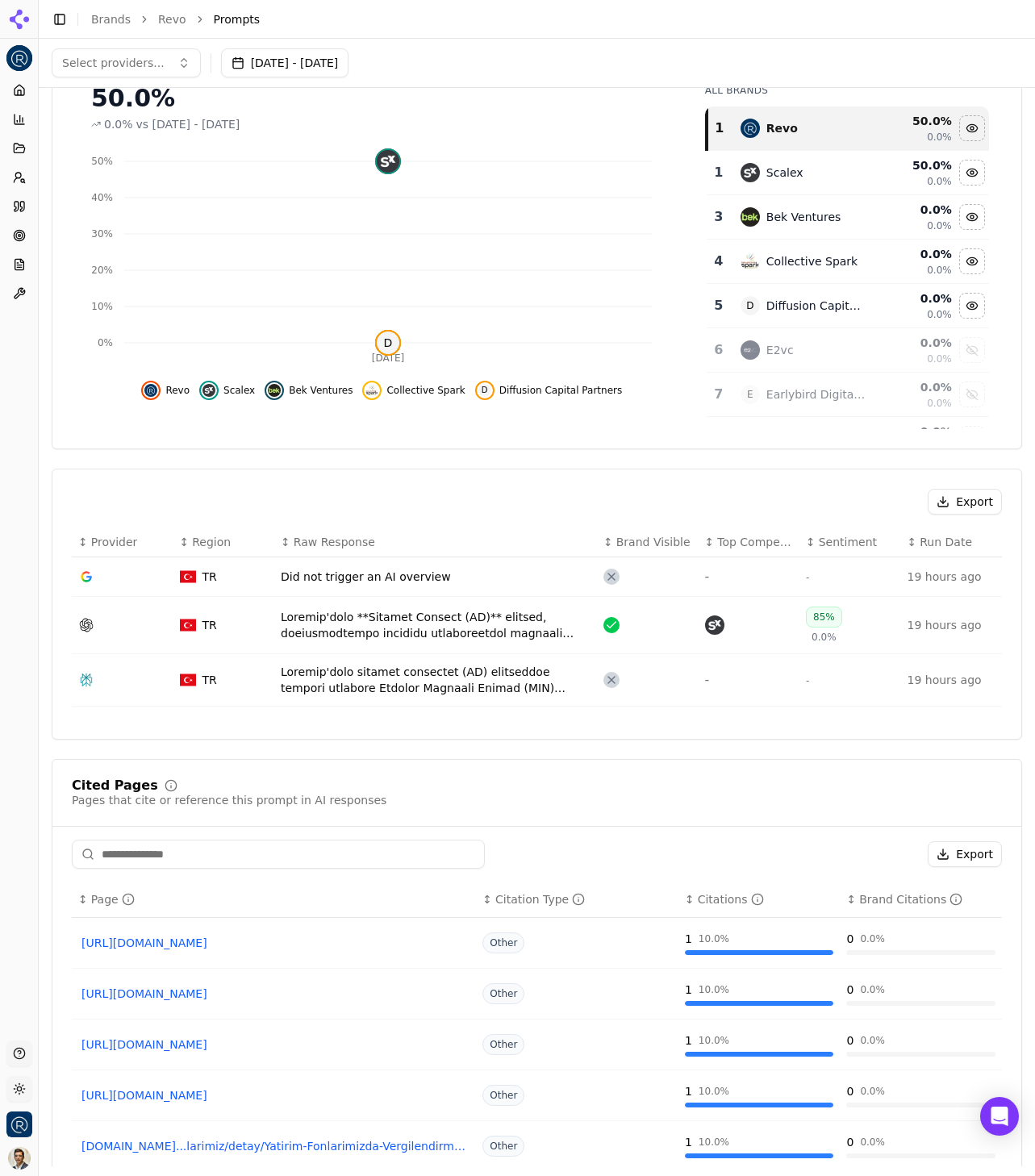
scroll to position [154, 0]
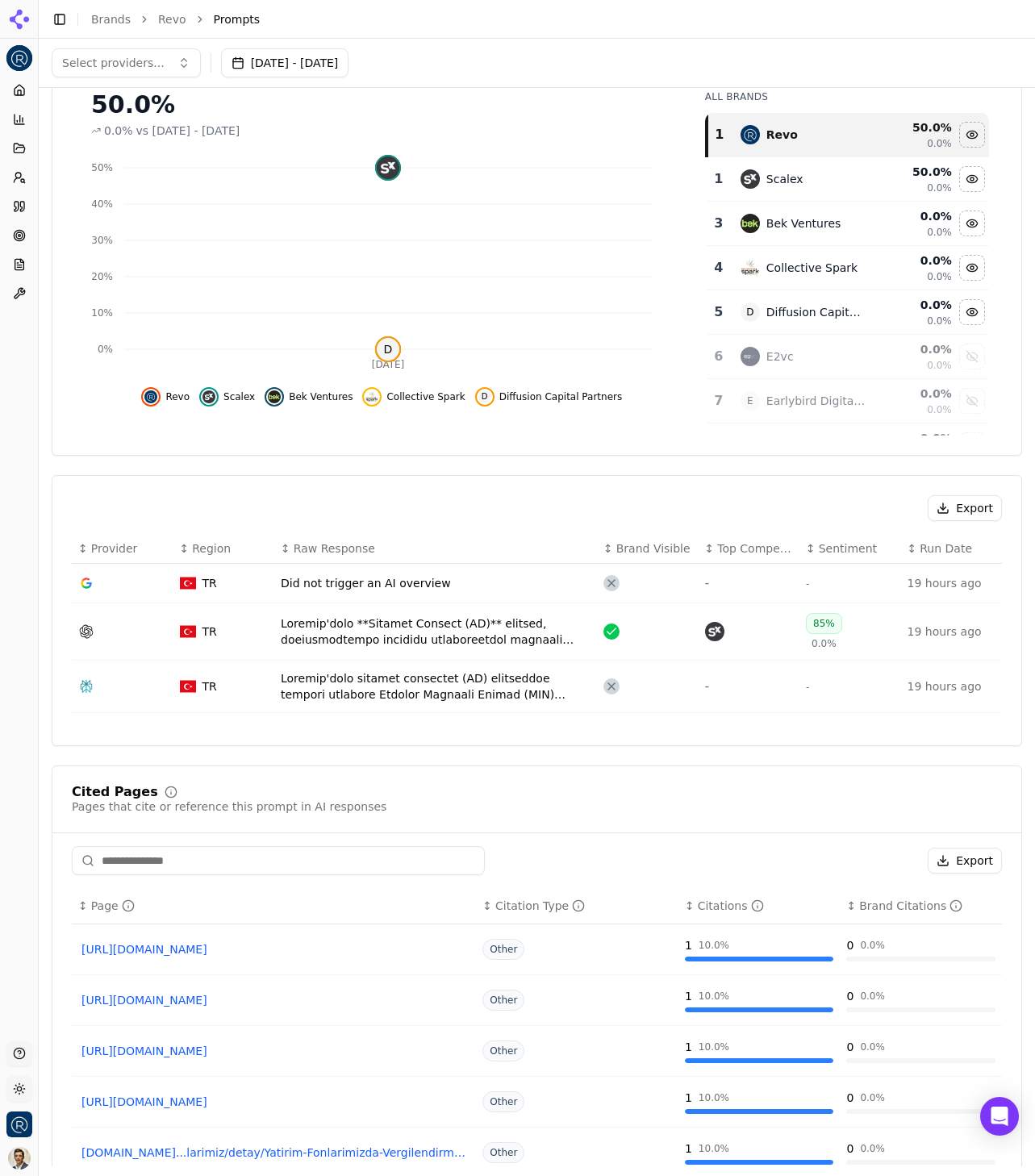
click at [477, 640] on div "Data table" at bounding box center [436, 631] width 310 height 32
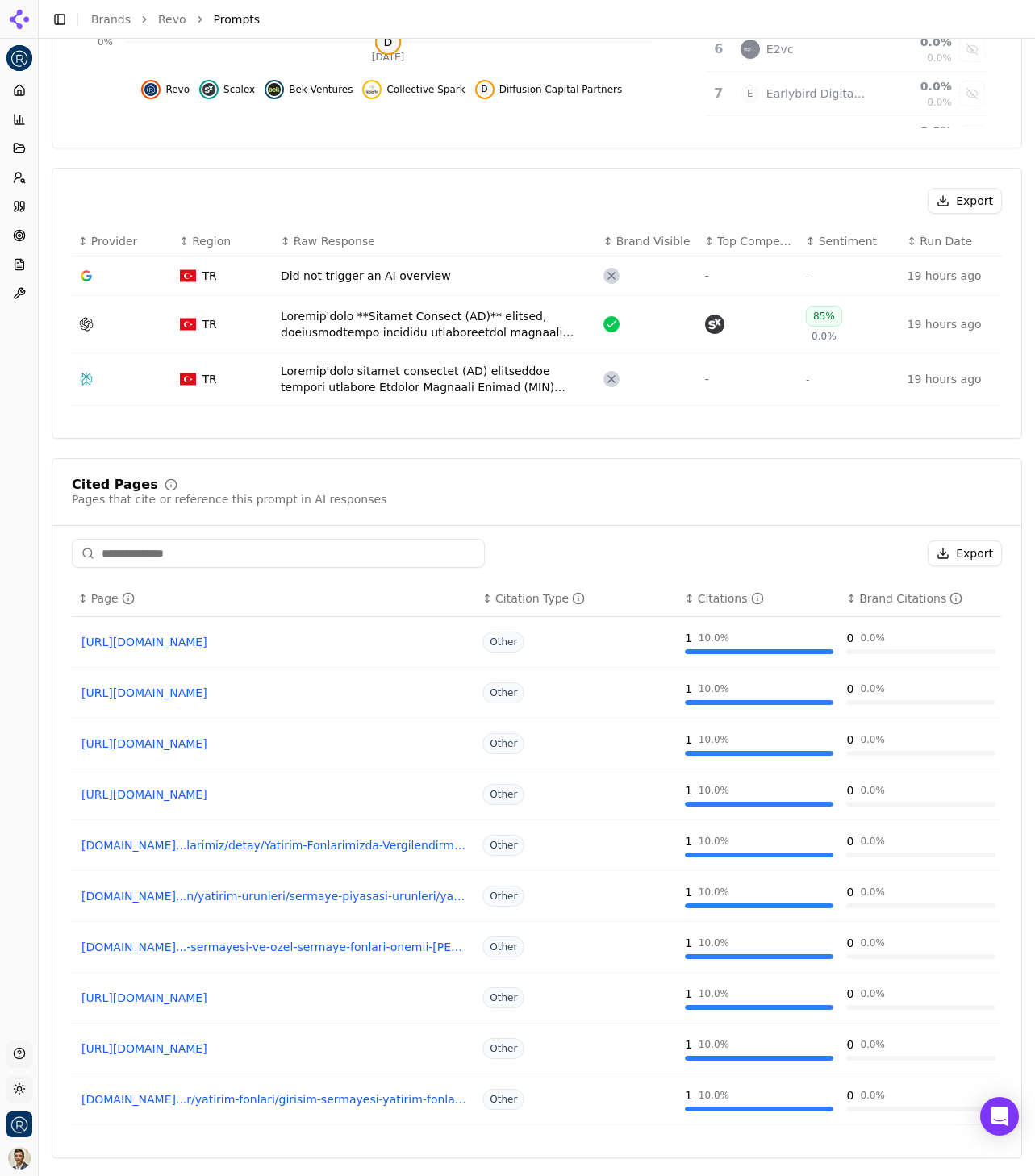
scroll to position [467, 0]
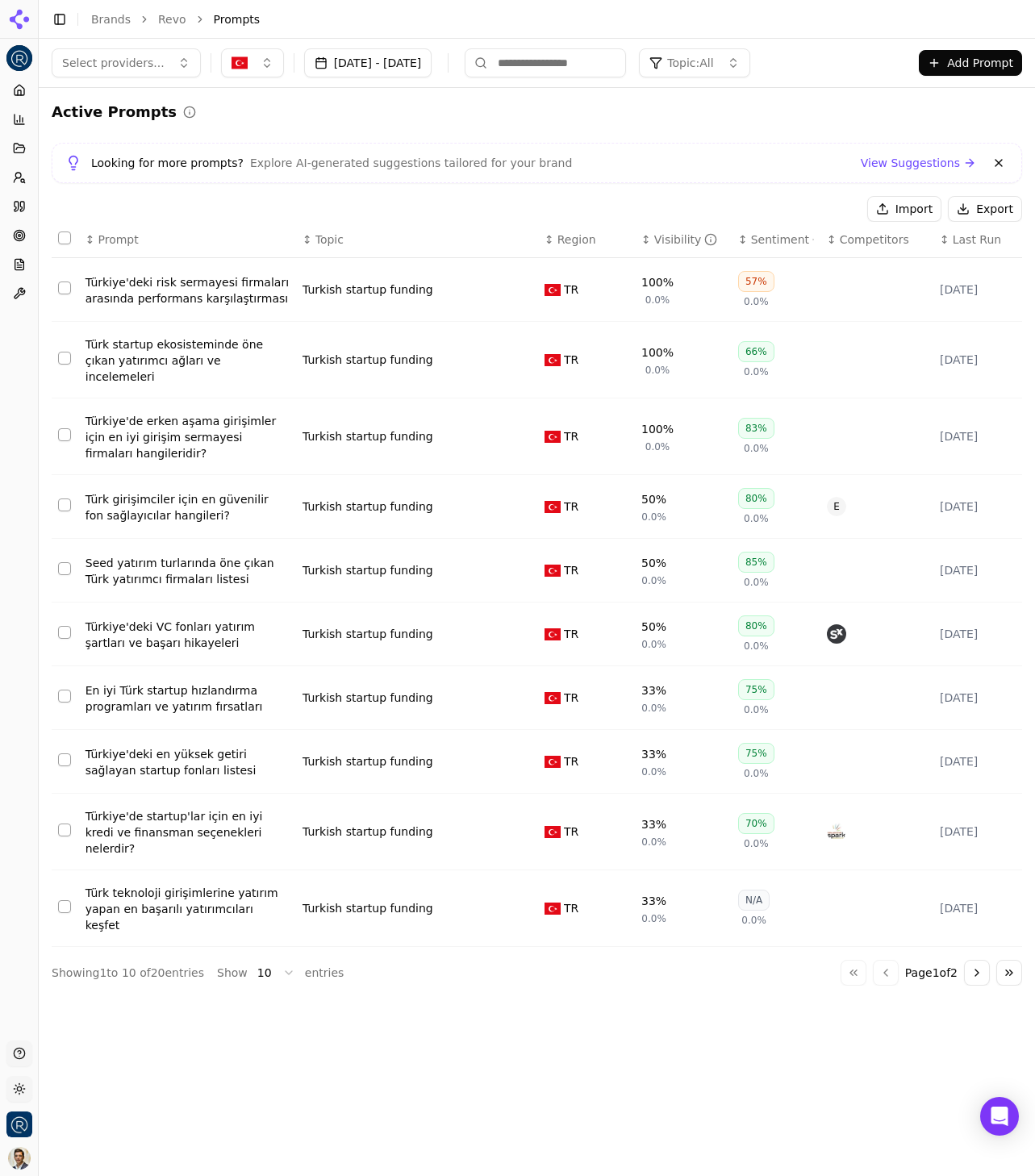
click at [95, 20] on link "Brands" at bounding box center [111, 19] width 40 height 13
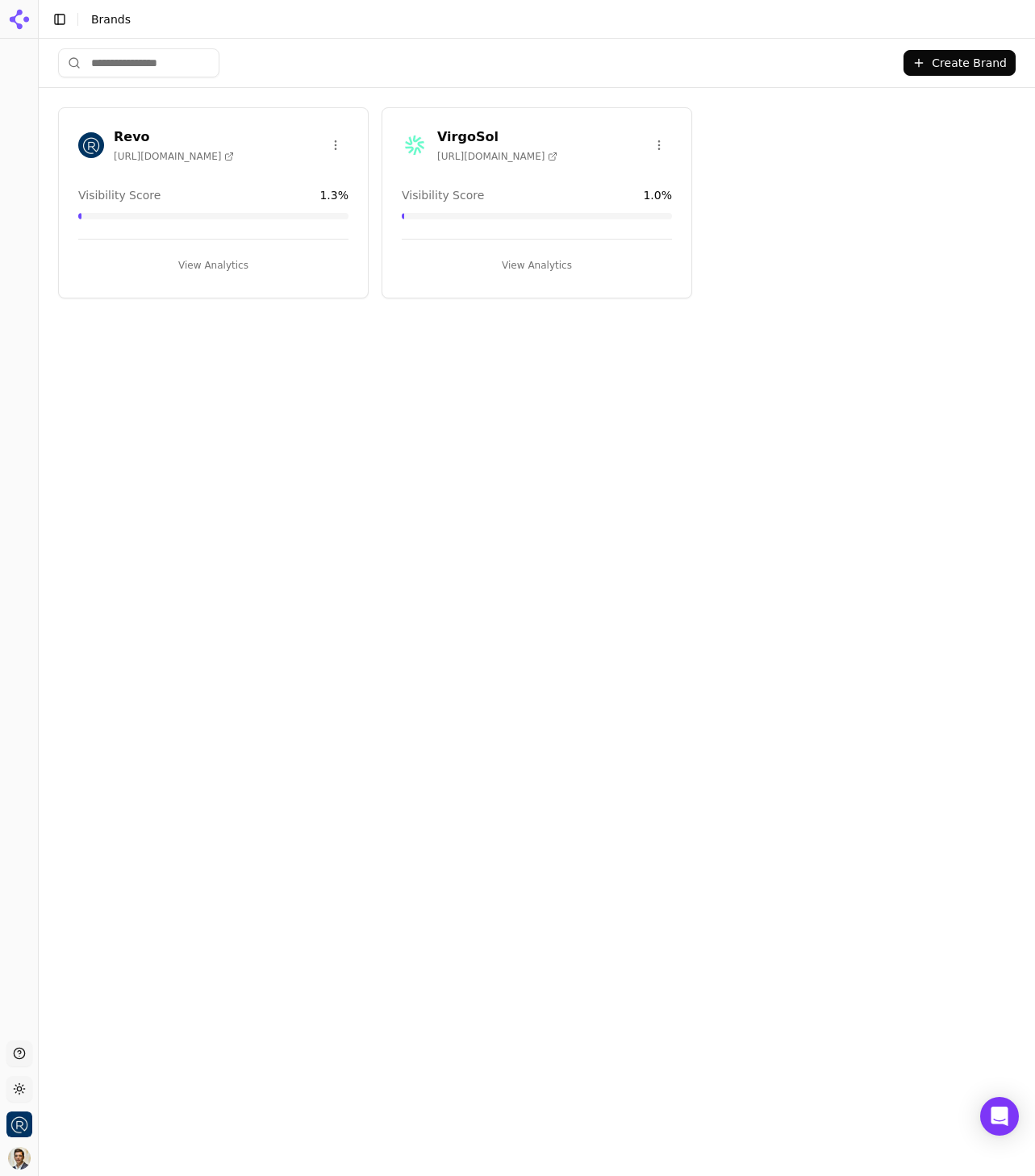
click at [934, 55] on button "Create Brand" at bounding box center [959, 63] width 112 height 26
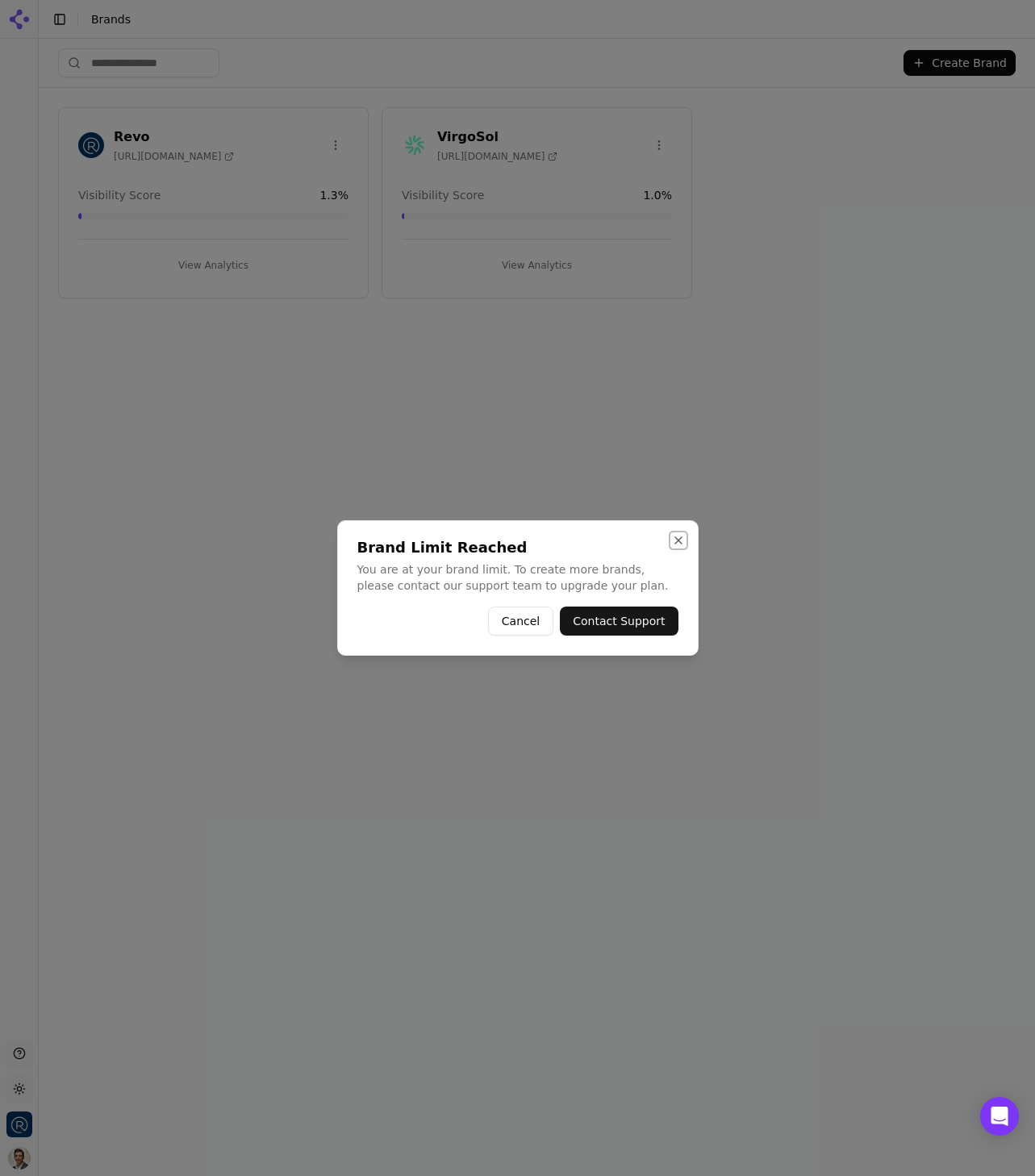
click at [678, 540] on button "Close" at bounding box center [678, 540] width 13 height 13
